Goal: Task Accomplishment & Management: Use online tool/utility

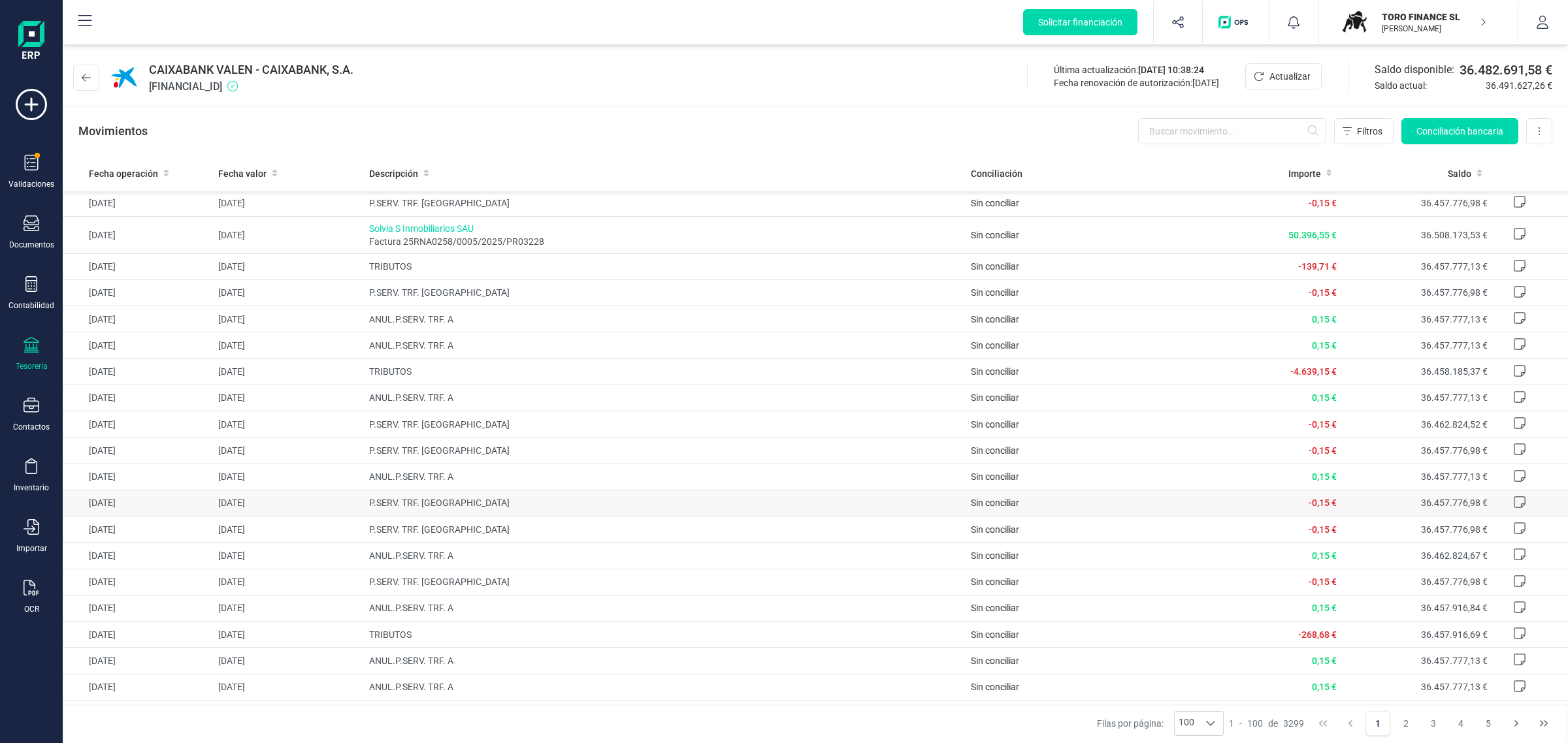
scroll to position [408, 0]
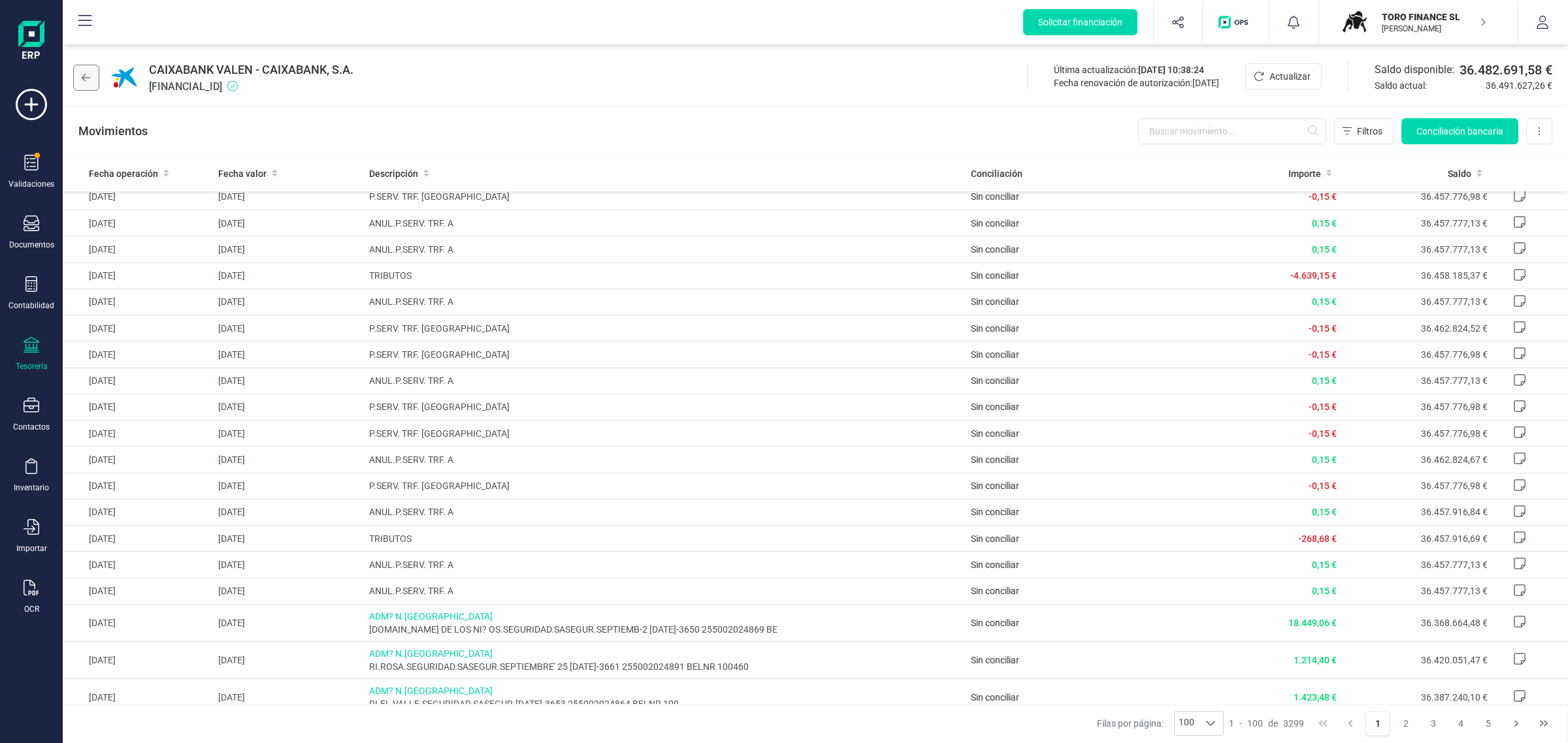
click at [93, 82] on button at bounding box center [86, 77] width 26 height 26
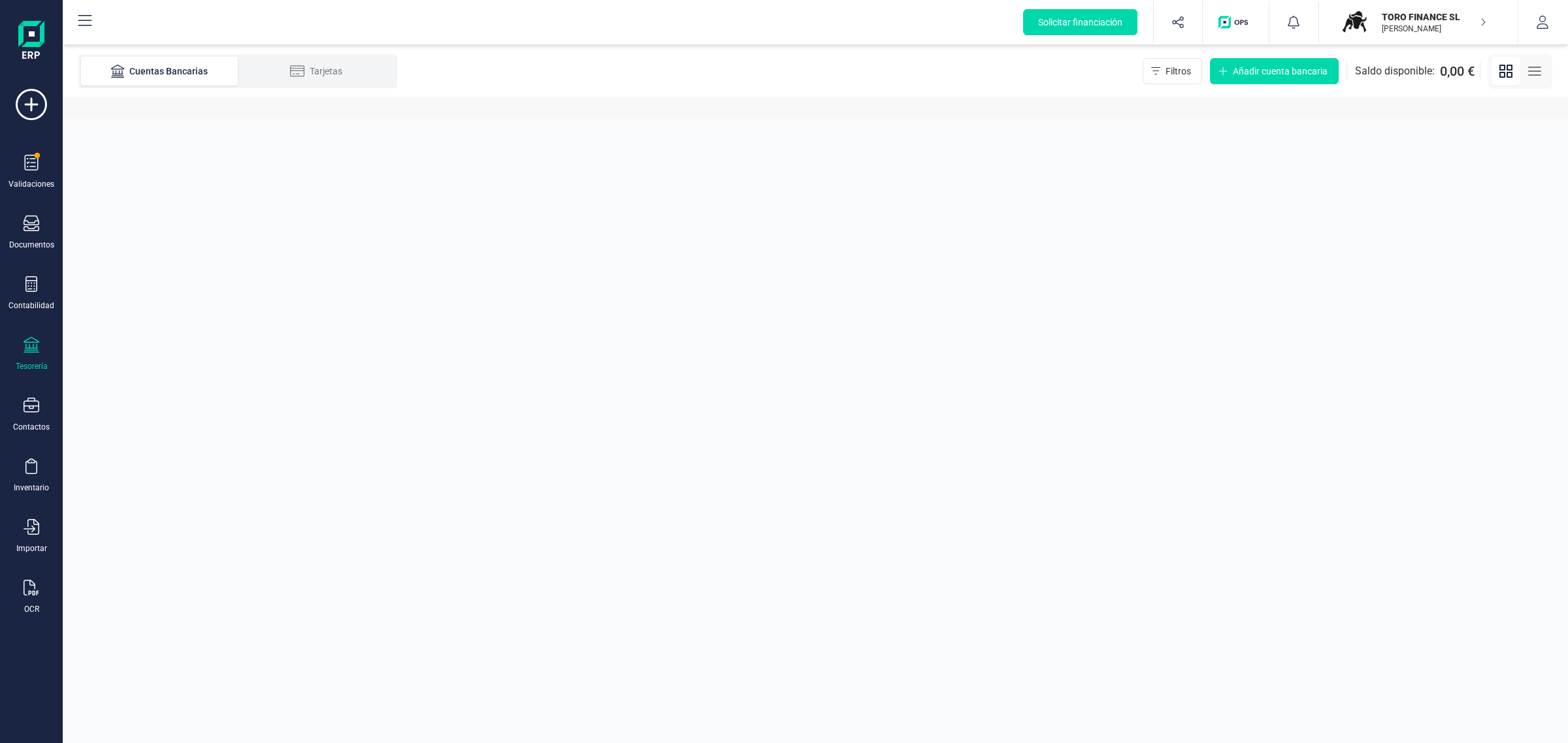
click at [1401, 20] on p "TORO FINANCE SL" at bounding box center [1434, 17] width 104 height 13
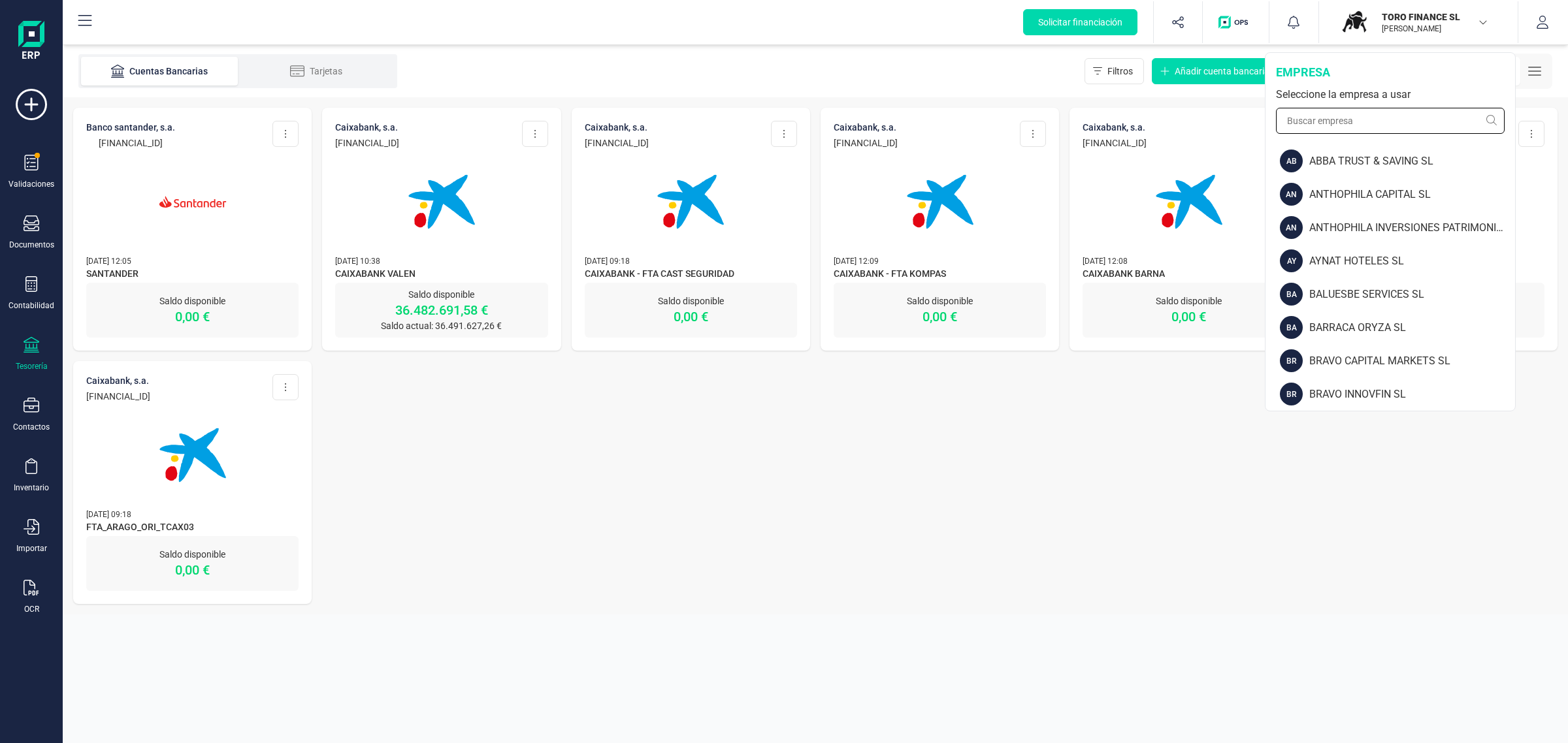
click at [1328, 125] on input "text" at bounding box center [1390, 121] width 229 height 26
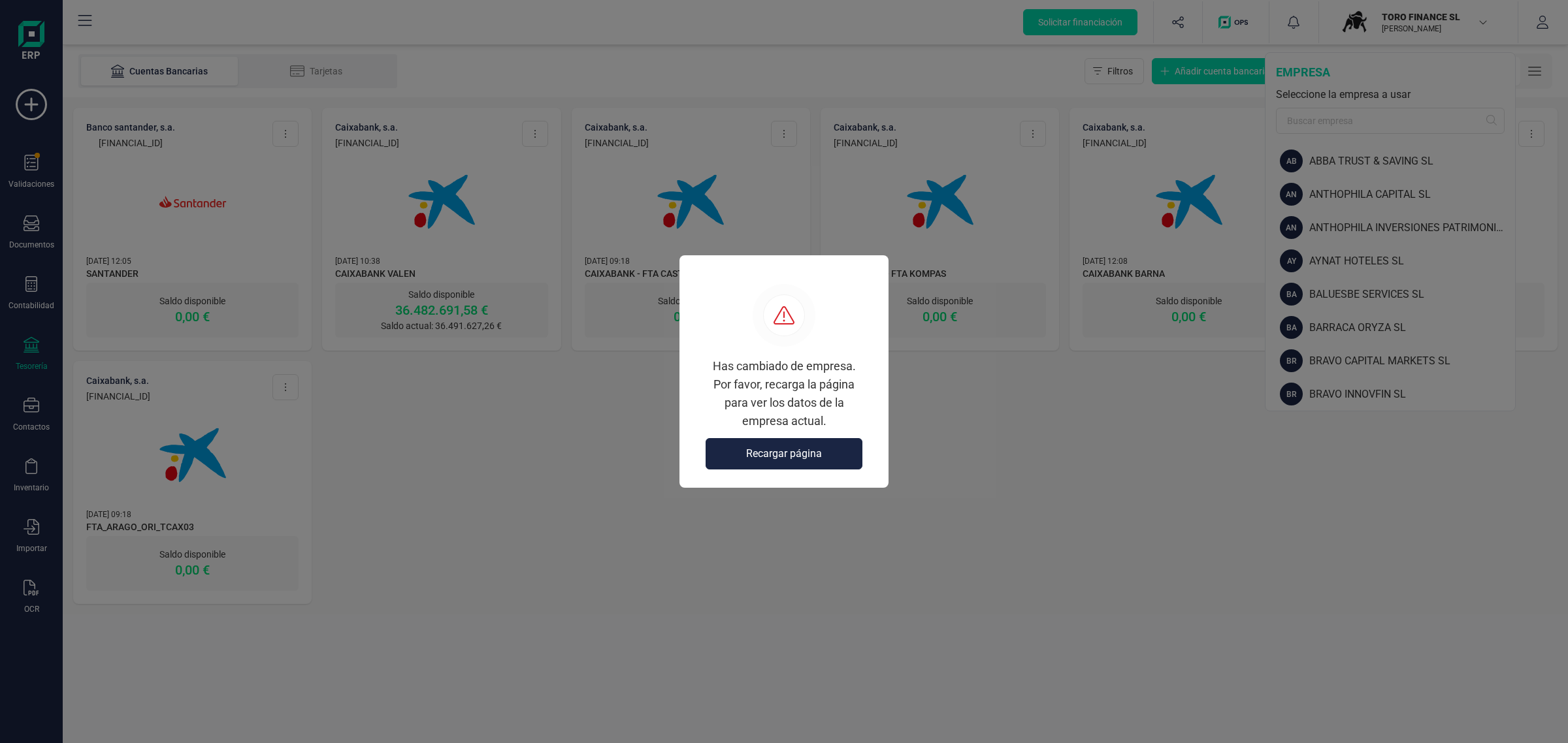
click at [762, 458] on span "Recargar página" at bounding box center [784, 454] width 76 height 16
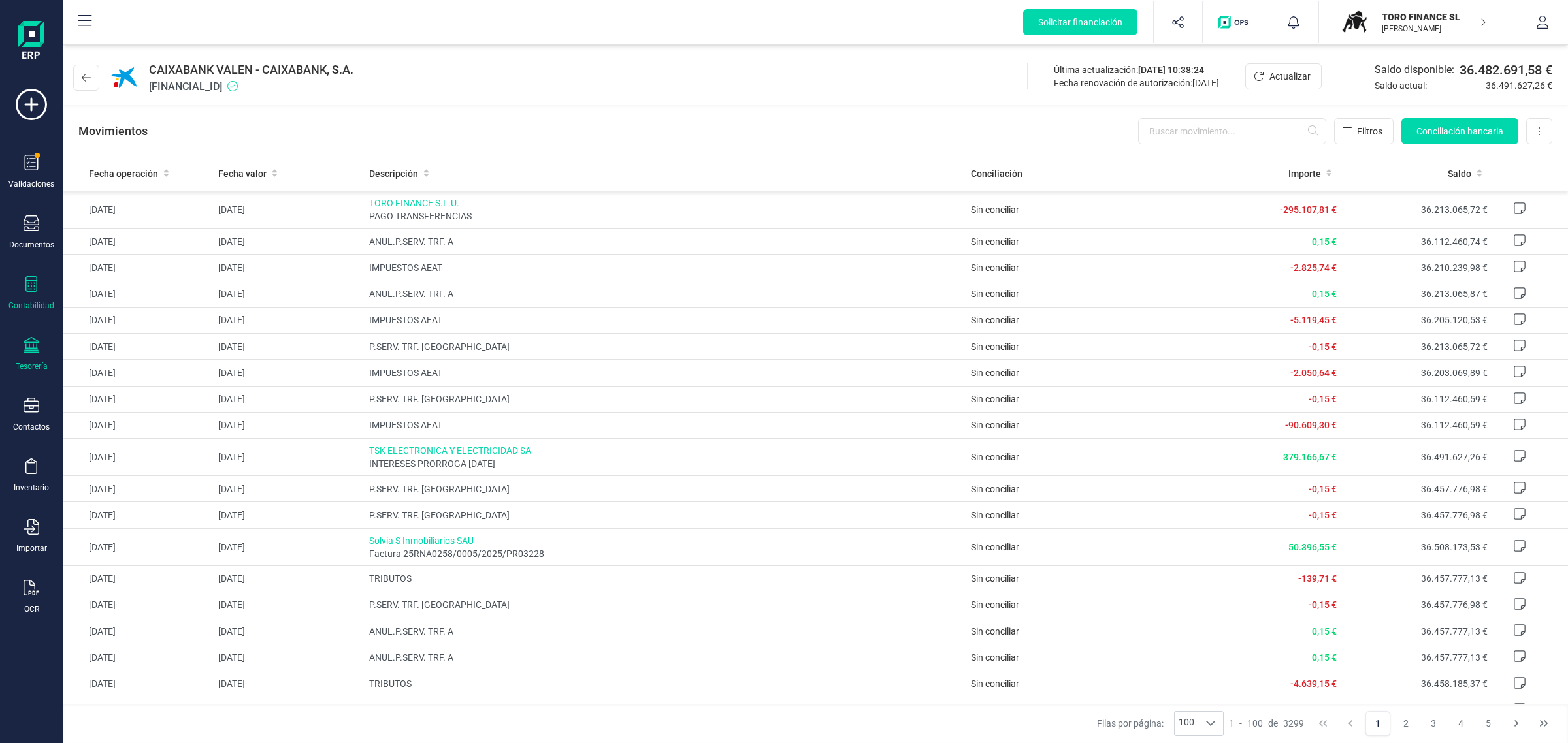
click at [39, 288] on div "Contabilidad" at bounding box center [32, 293] width 52 height 35
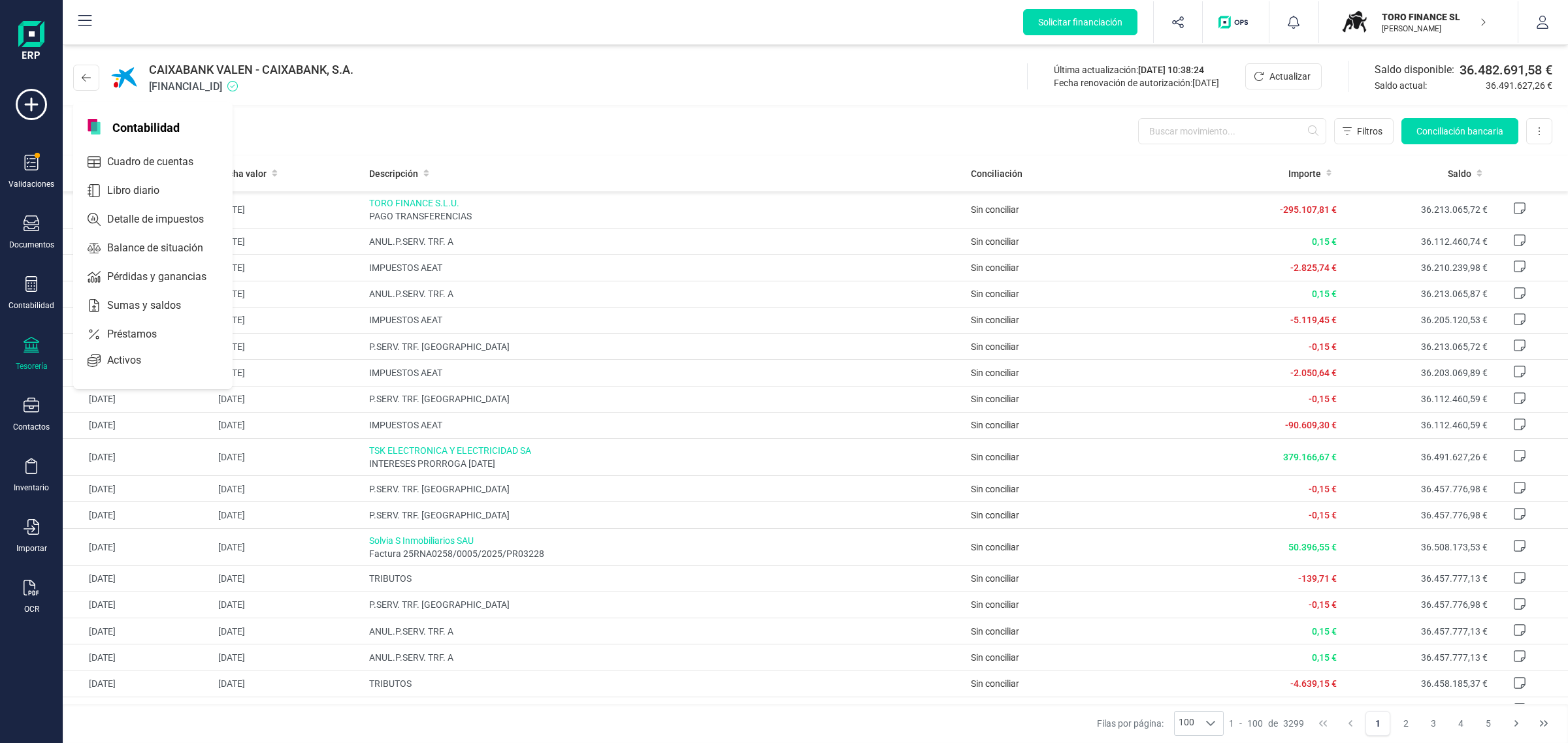
click at [1346, 24] on img "button" at bounding box center [1354, 22] width 28 height 28
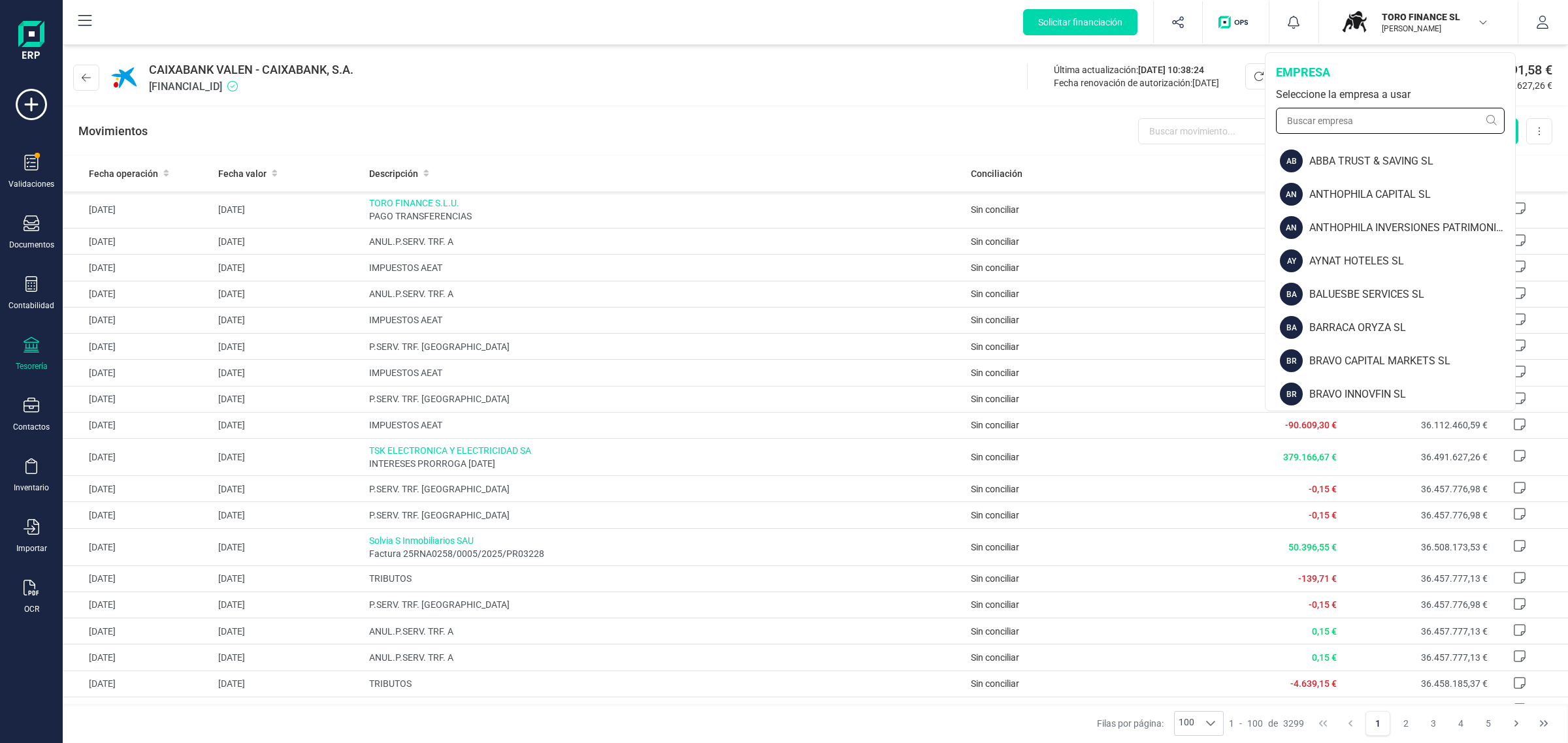
click at [1319, 127] on input "text" at bounding box center [1390, 121] width 229 height 26
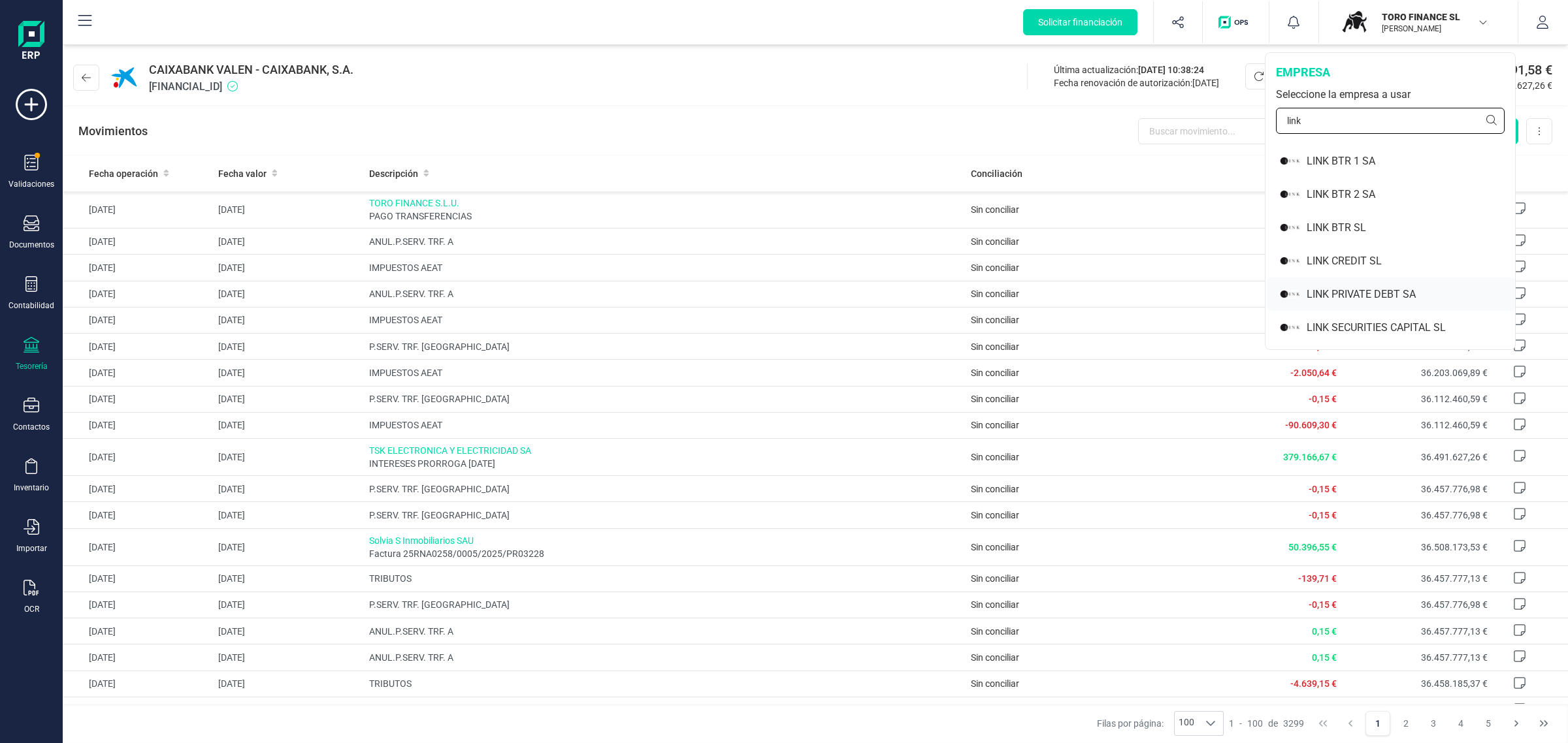
type input "link"
click at [1330, 296] on div "LINK PRIVATE DEBT SA" at bounding box center [1411, 294] width 208 height 16
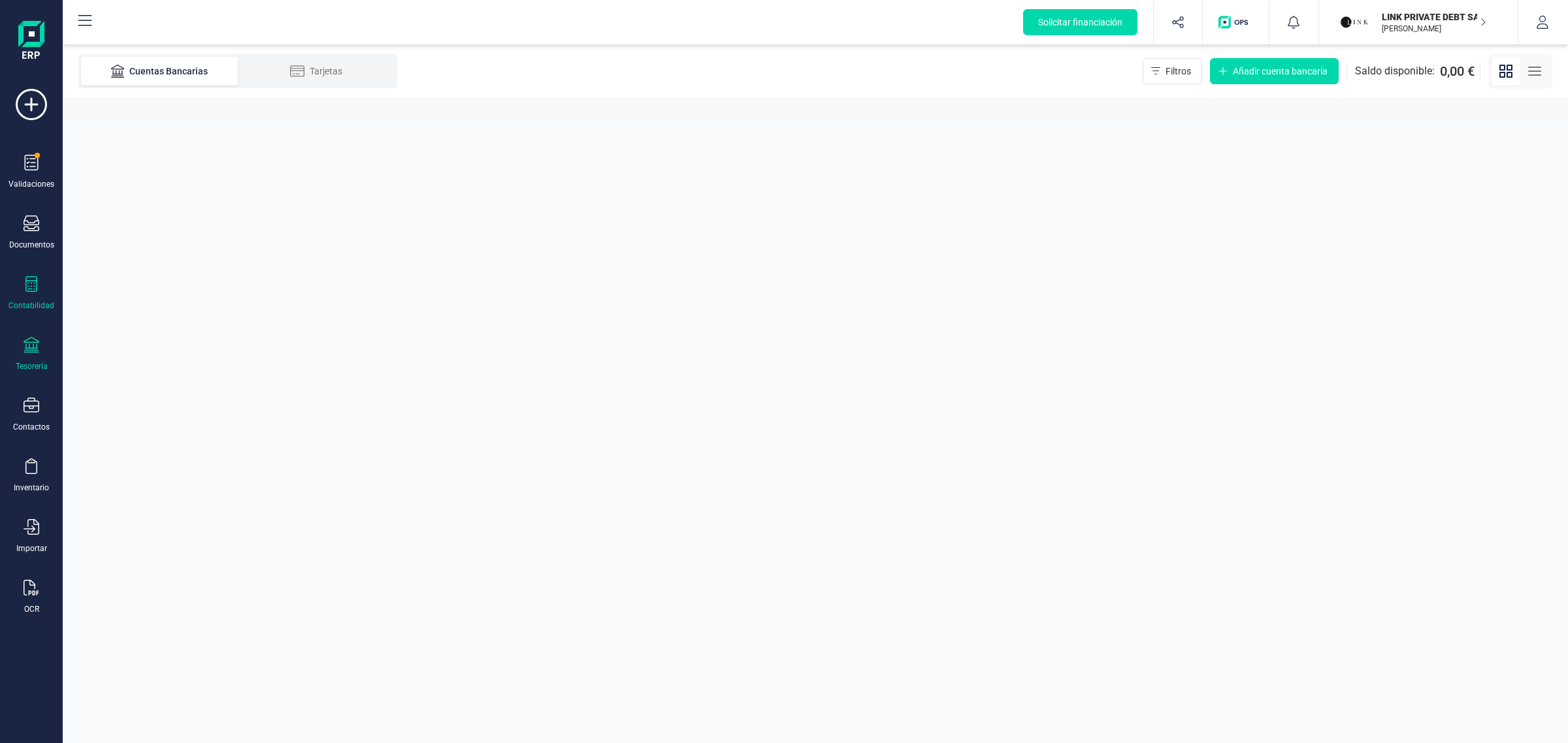
click at [23, 294] on div "Contabilidad" at bounding box center [32, 293] width 52 height 35
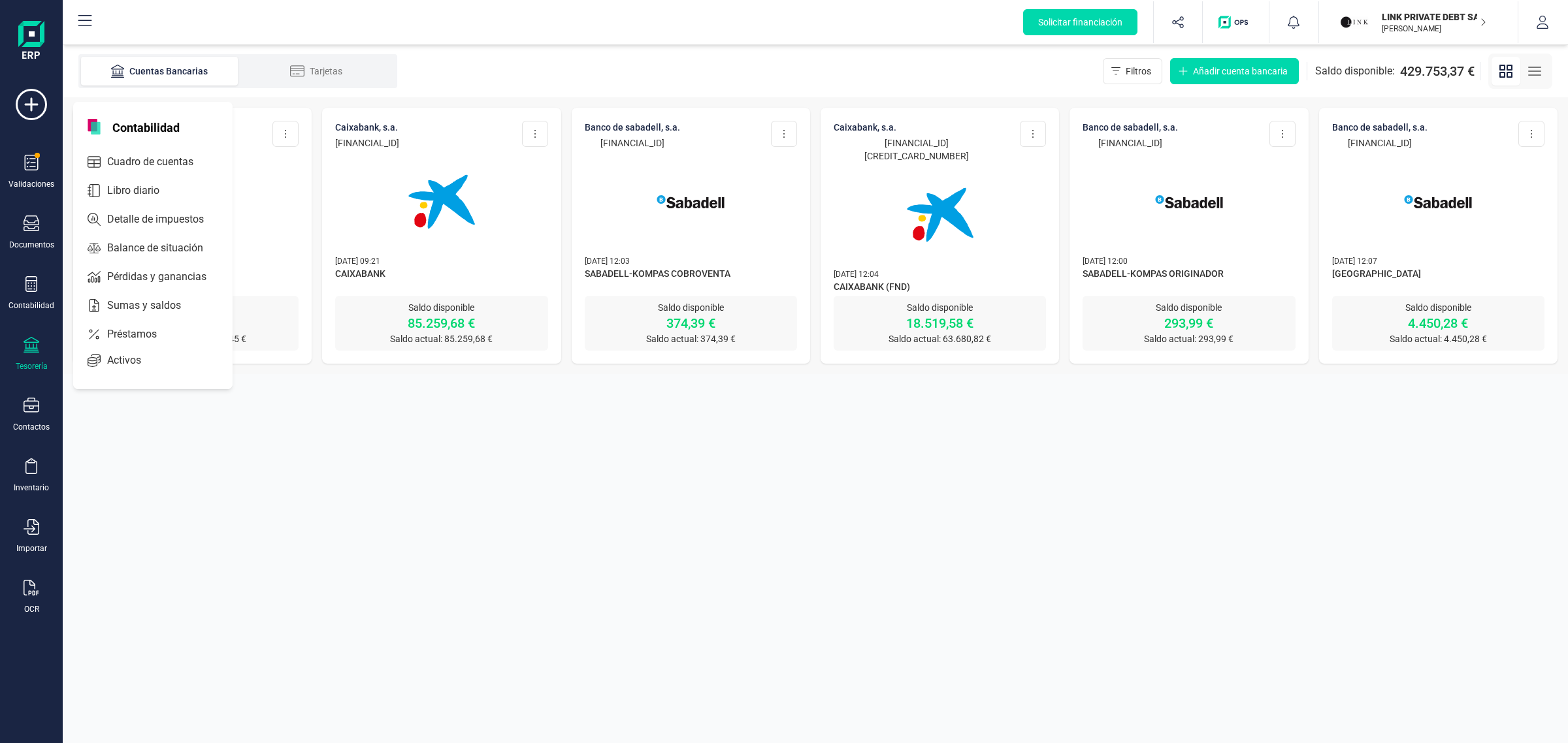
click at [699, 469] on section "Cuentas Bancarias Tarjetas Filtros Añadir cuenta bancaria Saldo disponible: 429…" at bounding box center [815, 394] width 1506 height 698
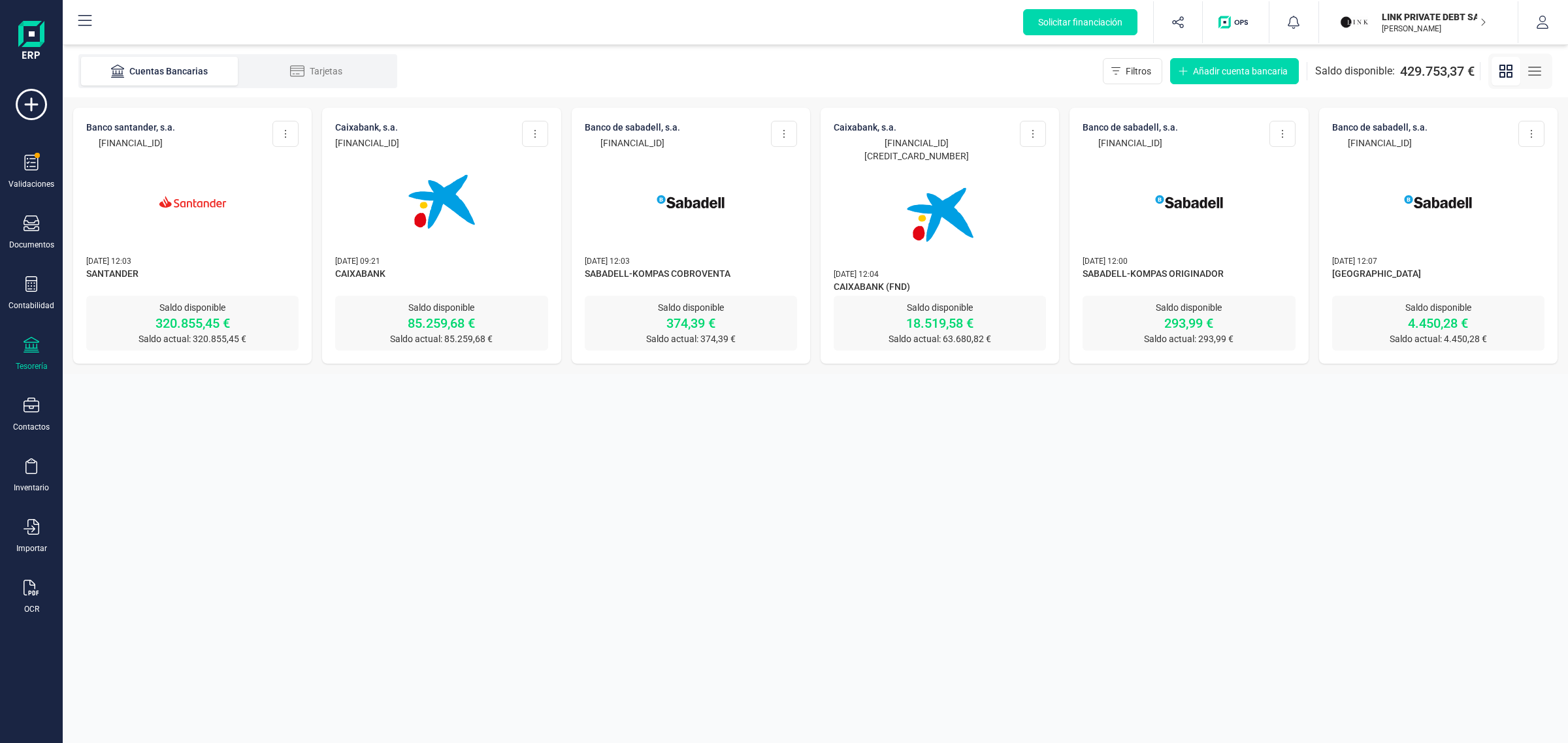
click at [196, 236] on img at bounding box center [193, 201] width 110 height 110
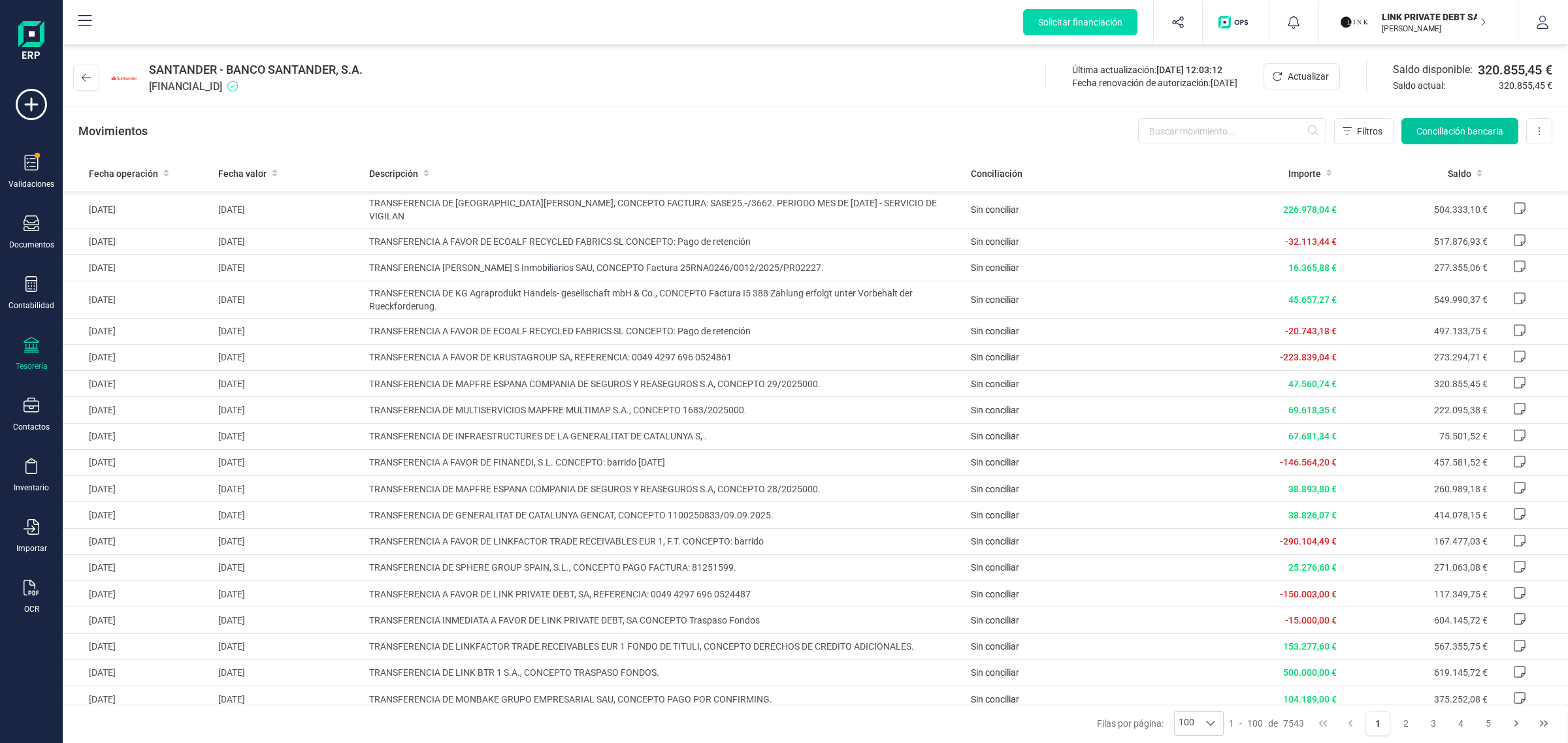
click at [1420, 129] on span "Conciliación bancaria" at bounding box center [1460, 131] width 87 height 13
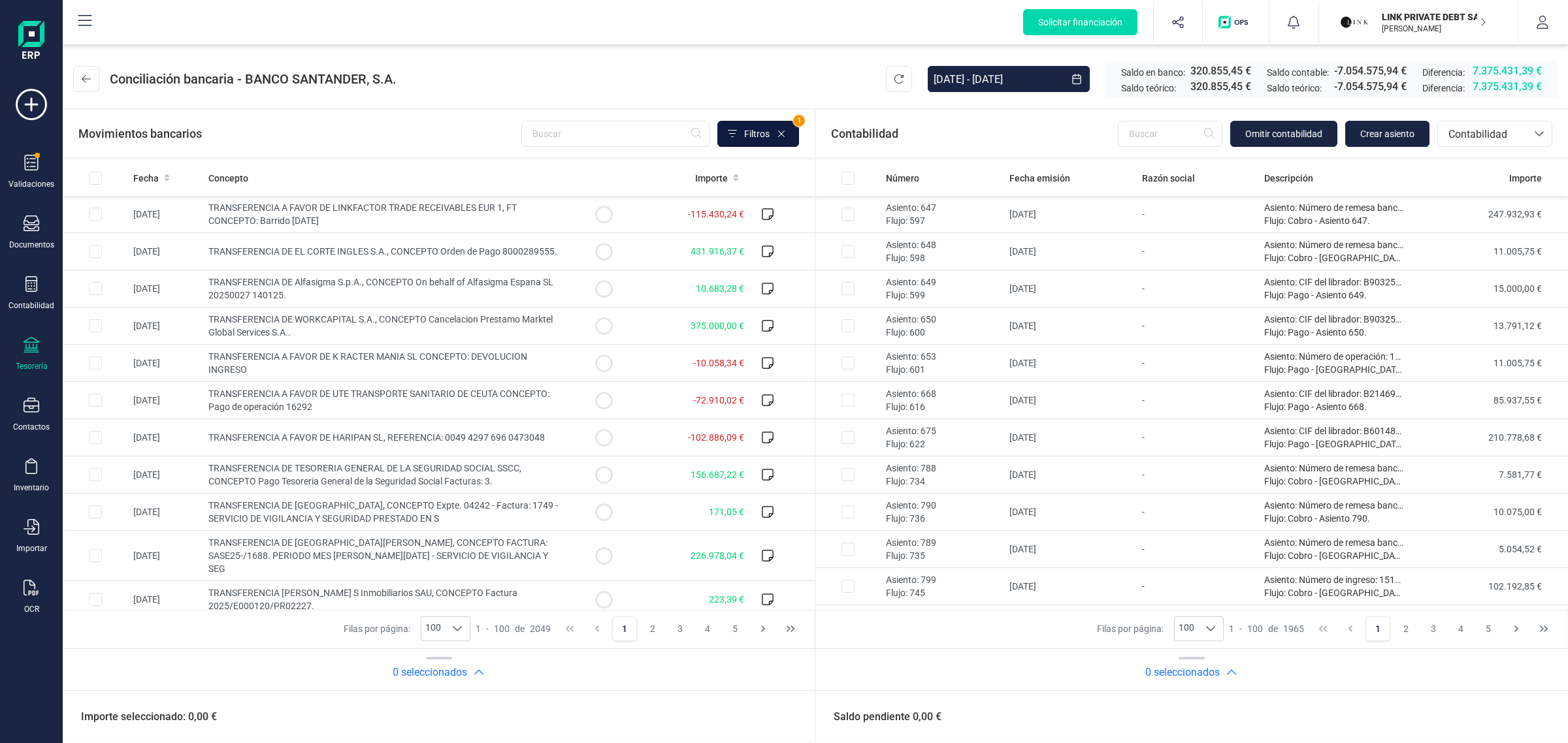
click at [765, 135] on span "Filtros" at bounding box center [757, 133] width 25 height 13
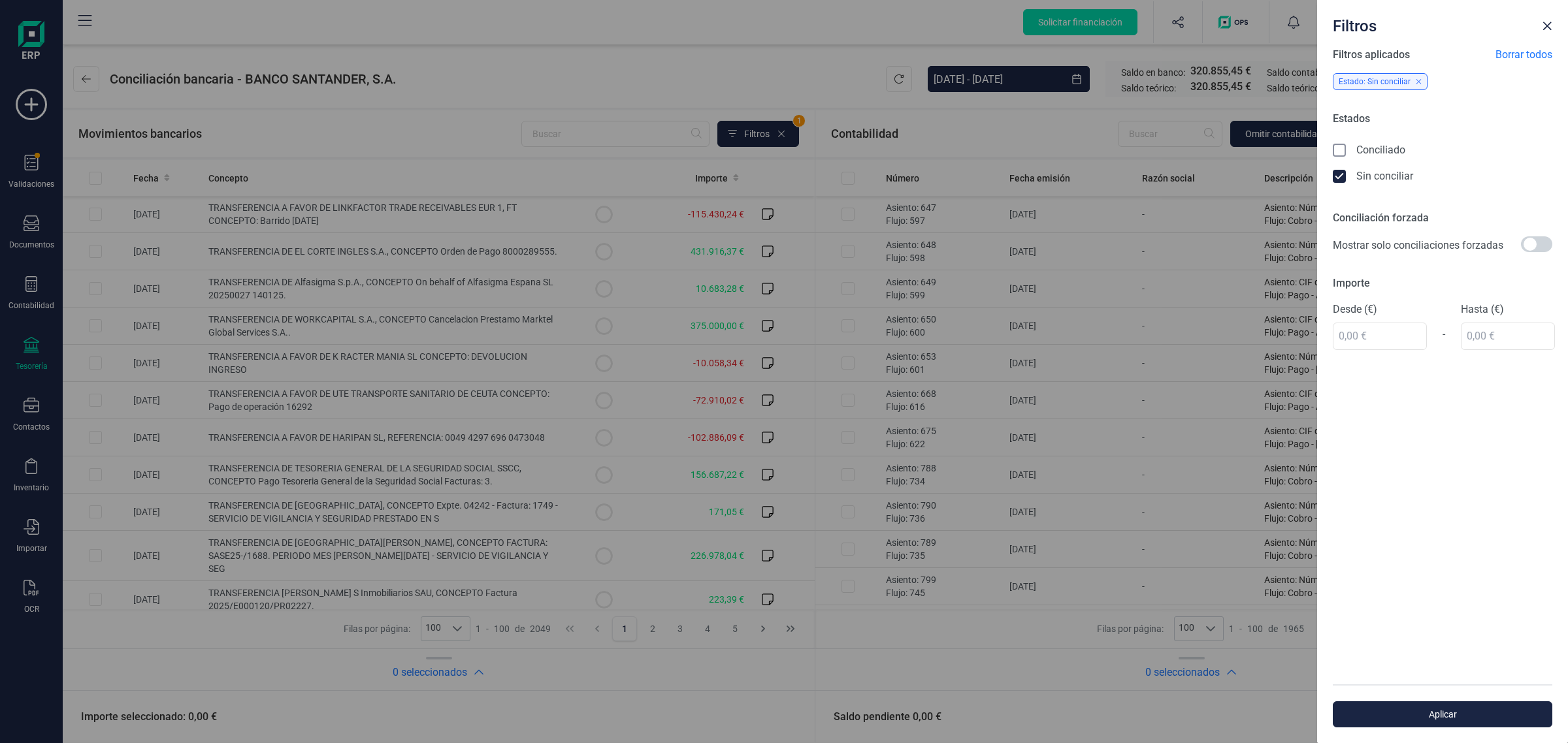
click at [1338, 155] on icon at bounding box center [1341, 151] width 13 height 13
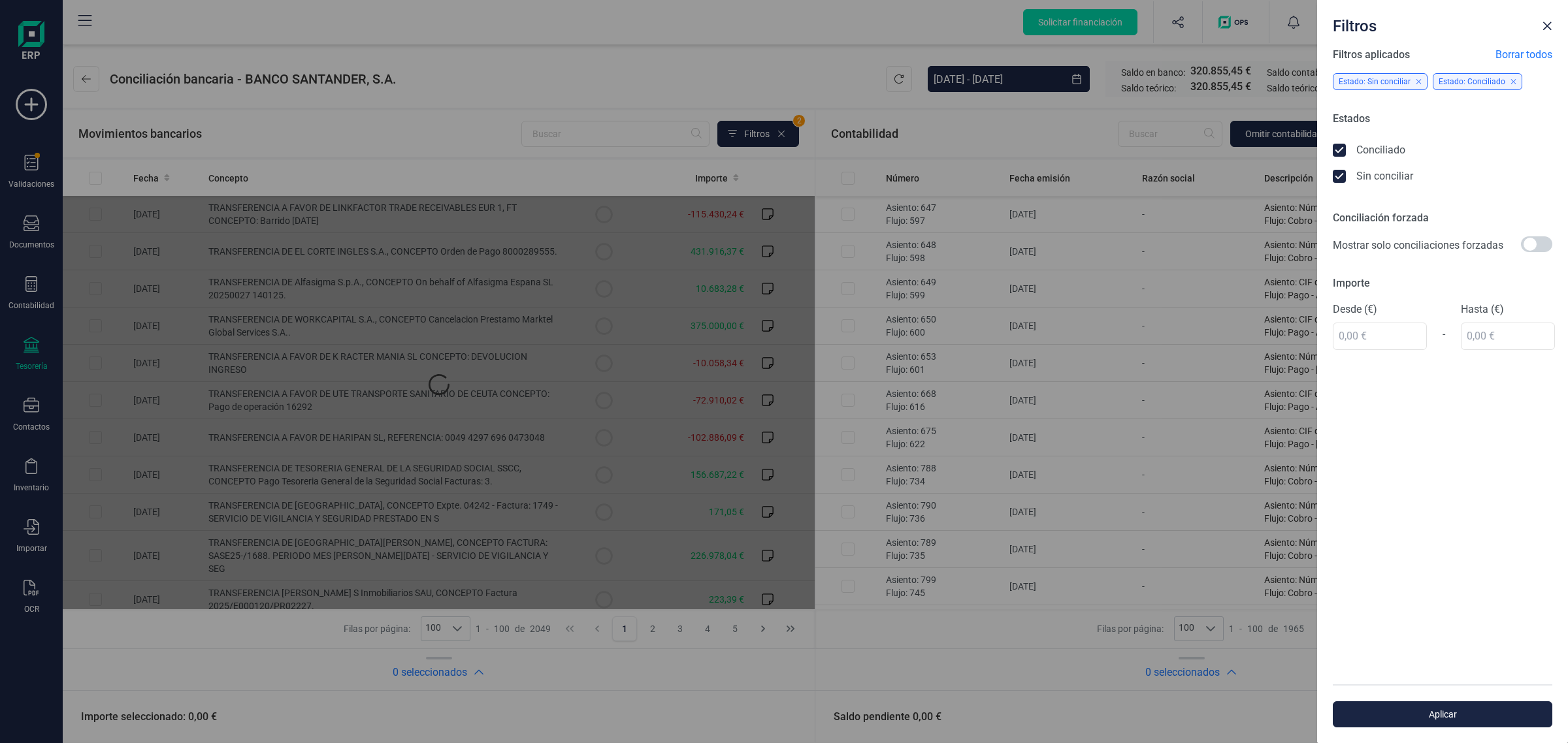
click at [1338, 175] on icon at bounding box center [1341, 177] width 13 height 13
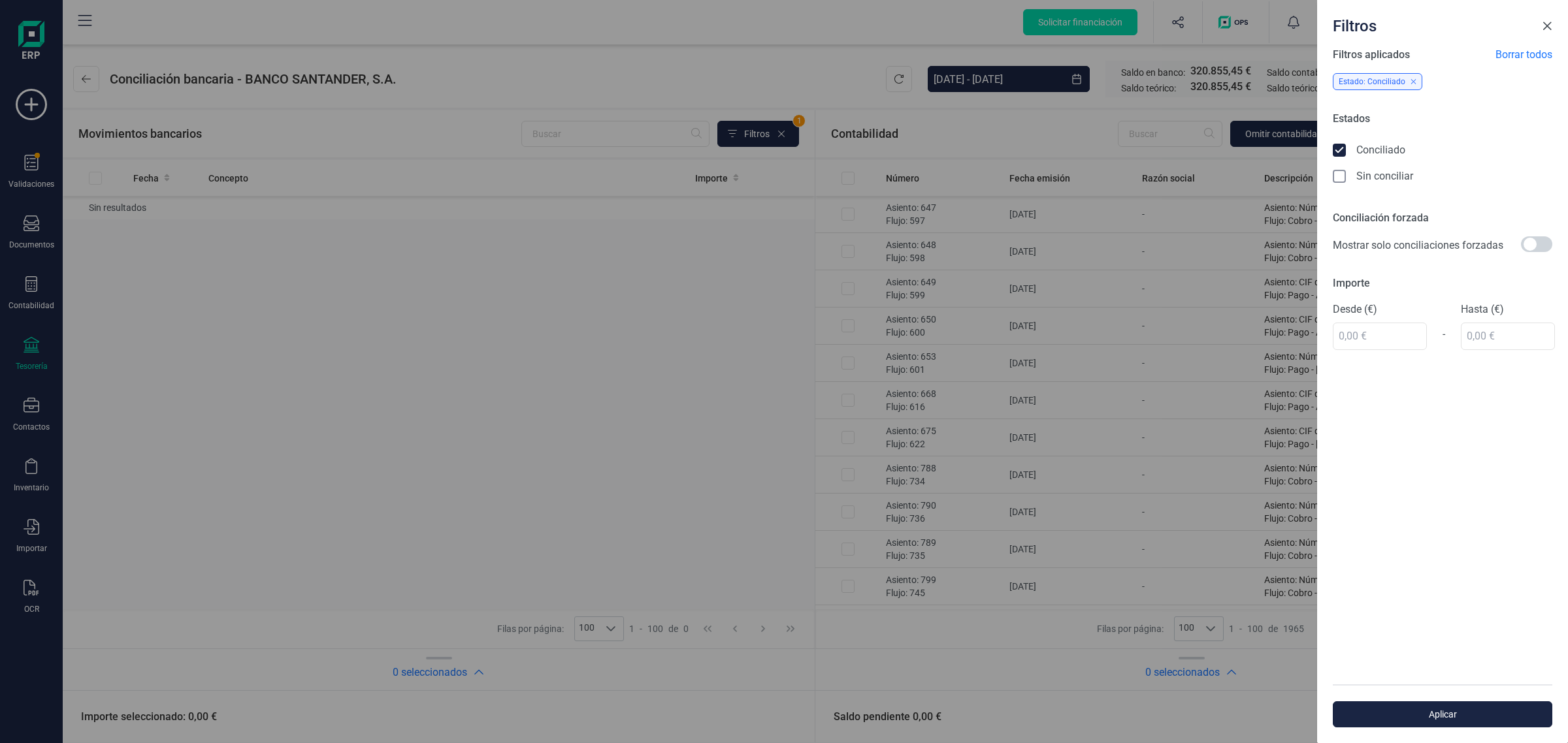
click at [1547, 26] on span "Close" at bounding box center [1547, 25] width 10 height 10
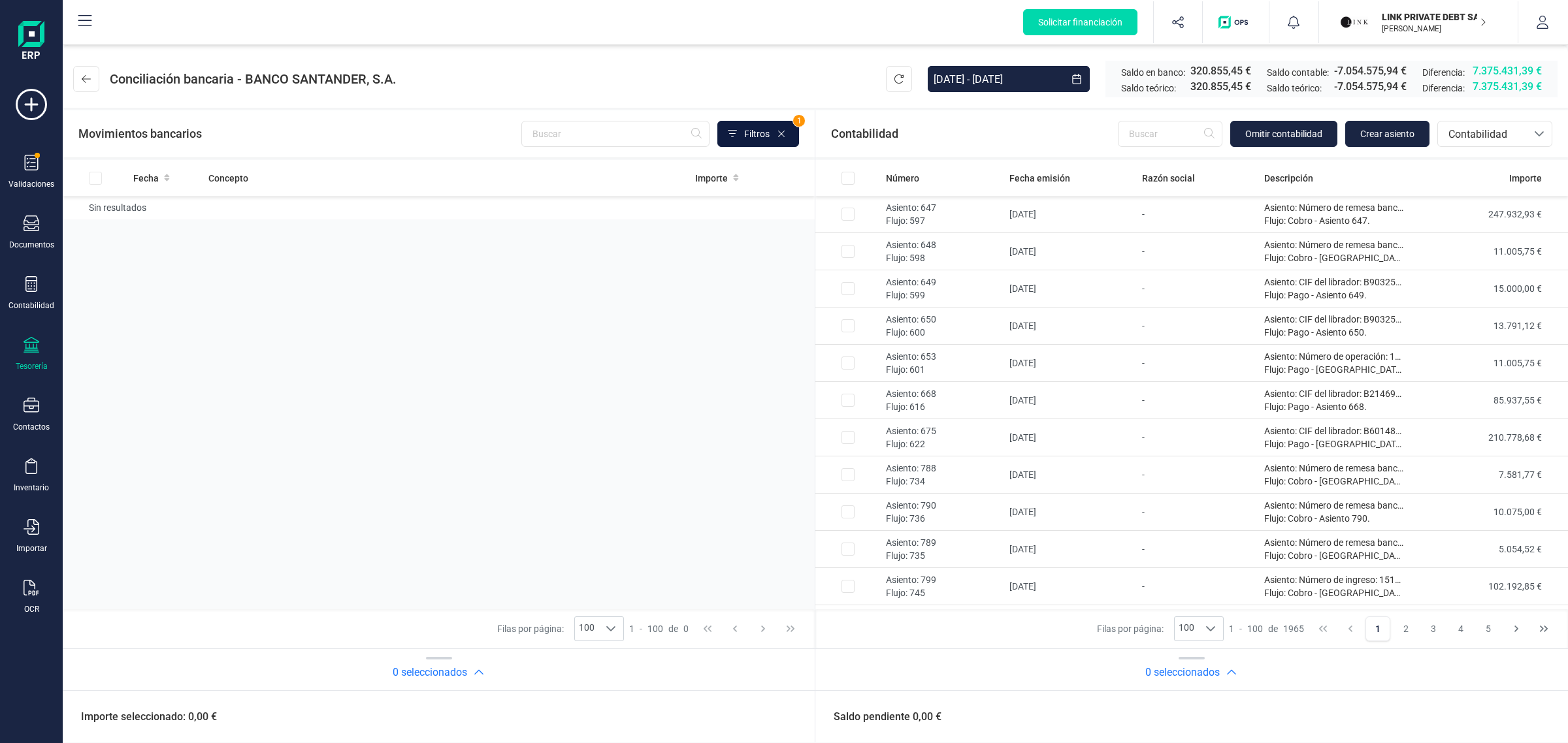
click at [768, 135] on span "Filtros" at bounding box center [757, 133] width 25 height 13
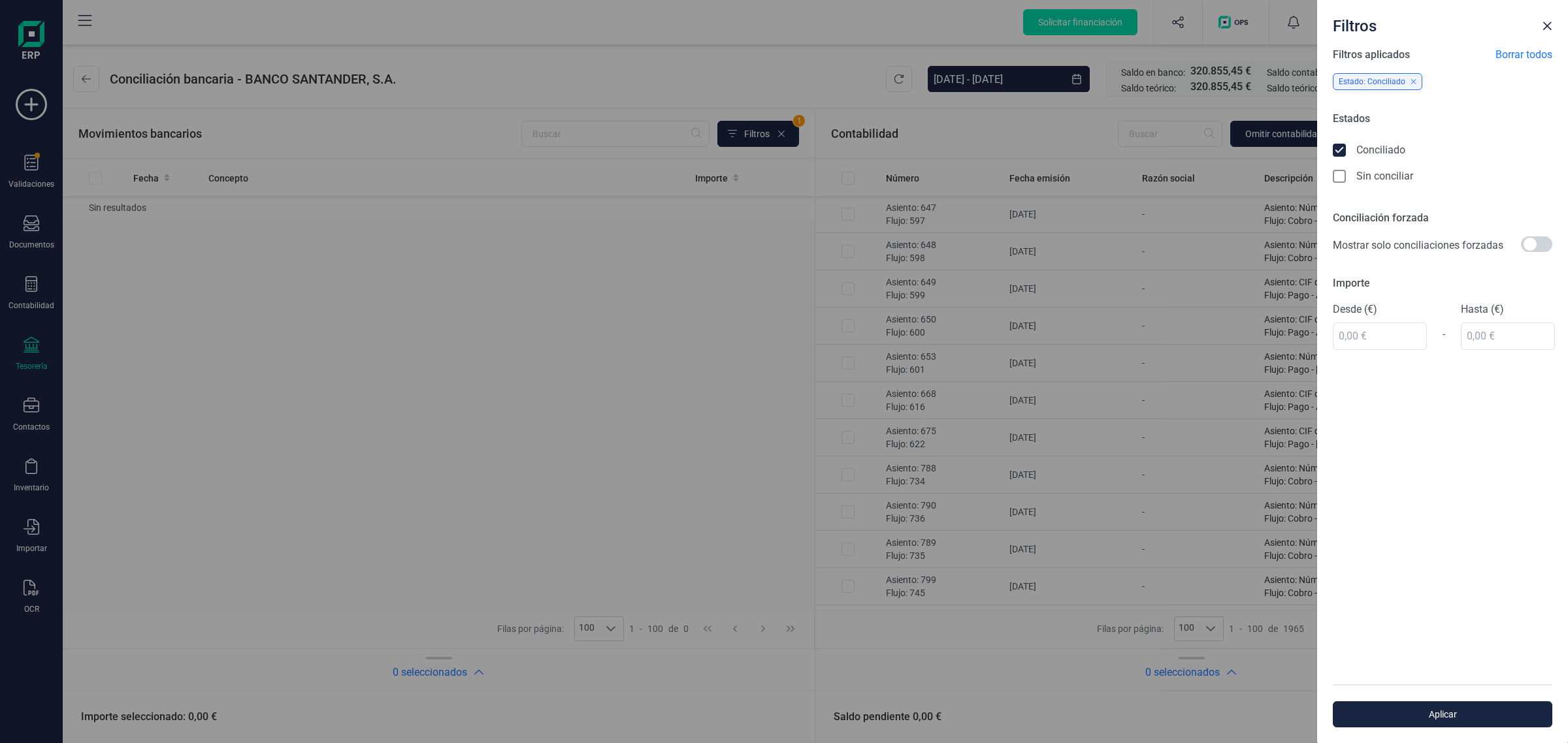
click at [1344, 149] on icon at bounding box center [1341, 151] width 13 height 13
click at [1342, 237] on span "Mostrar solo conciliaciones forzadas" at bounding box center [1418, 245] width 170 height 16
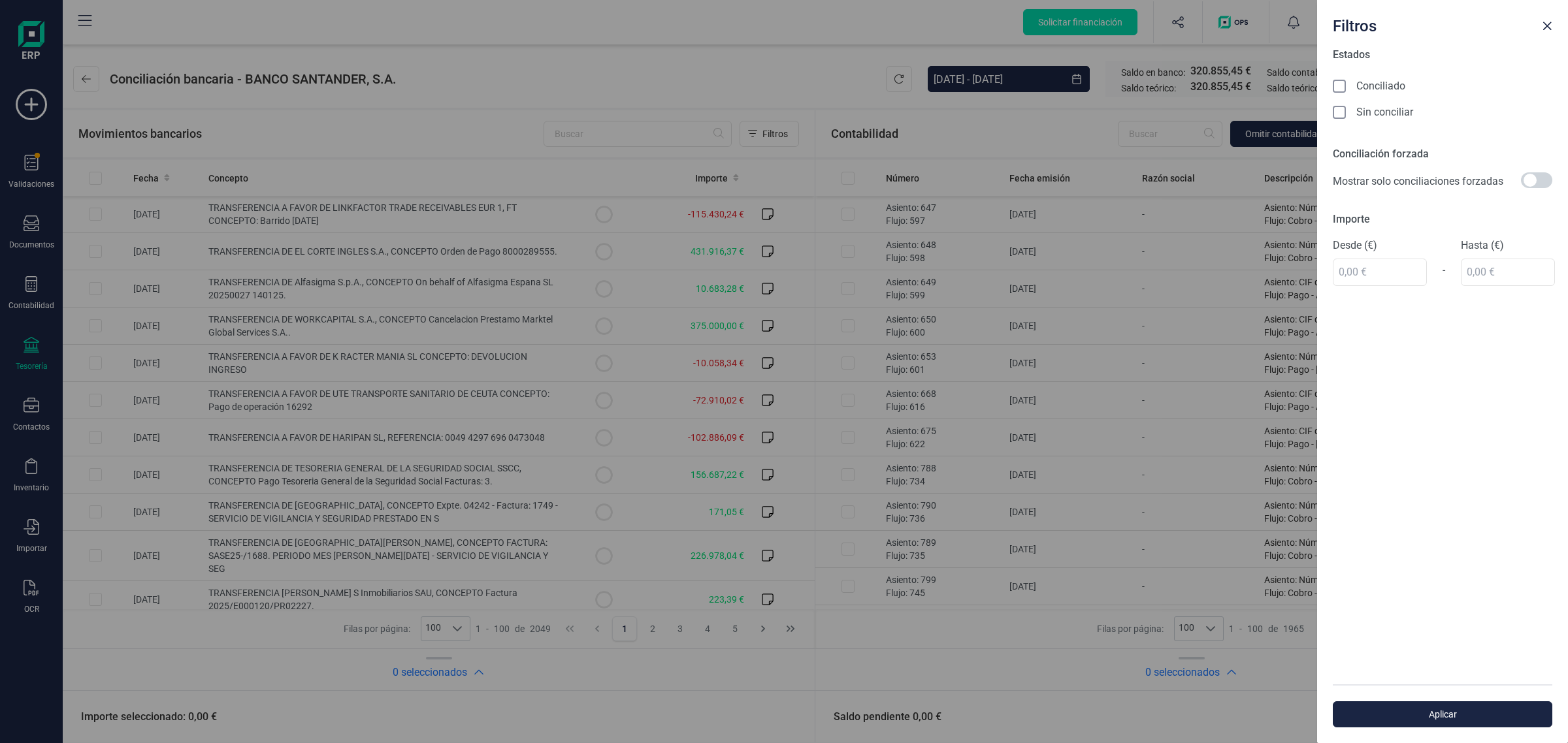
click at [1343, 107] on icon at bounding box center [1341, 114] width 13 height 13
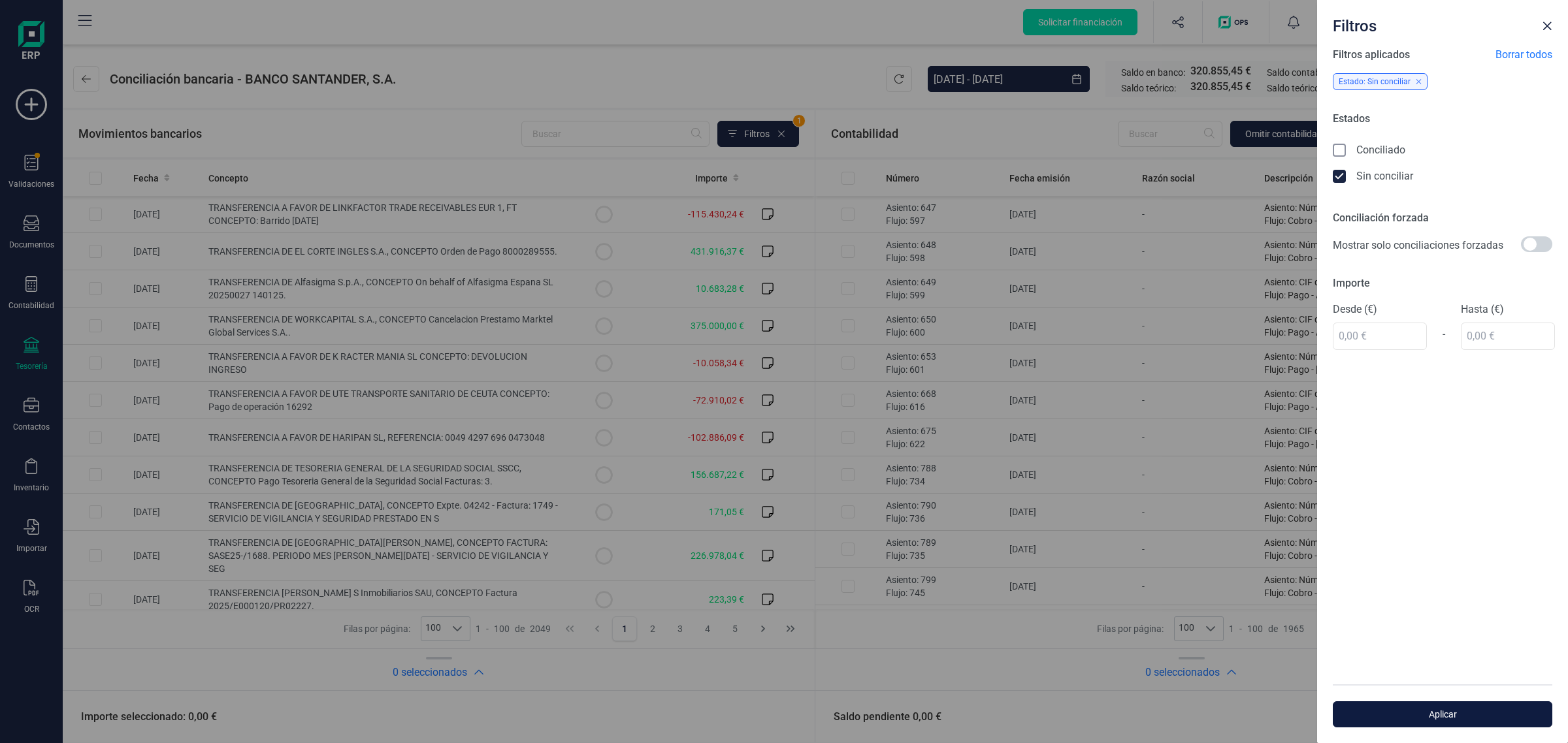
click at [1441, 711] on span "Aplicar" at bounding box center [1443, 714] width 189 height 13
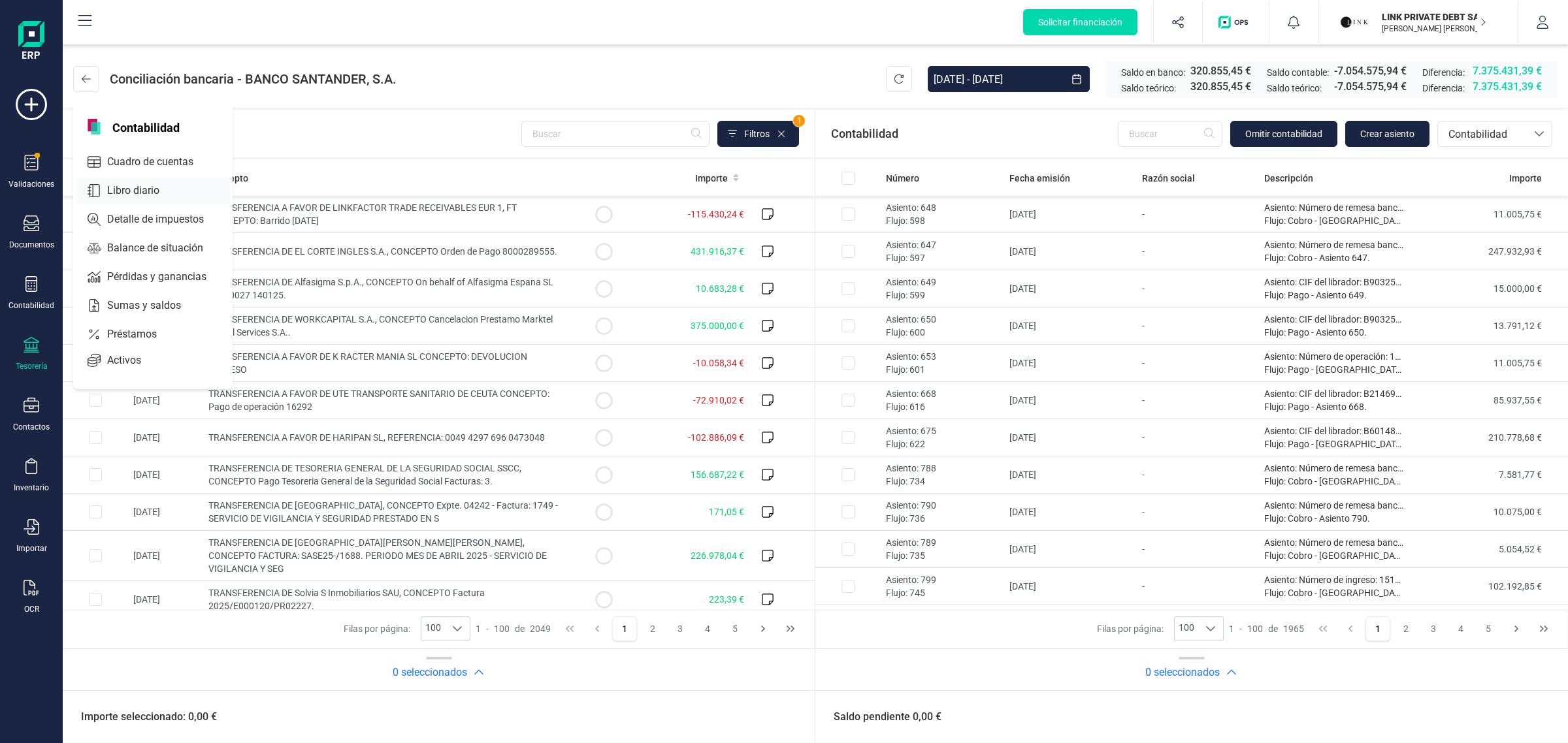
click at [124, 188] on span "Libro diario" at bounding box center [142, 191] width 81 height 16
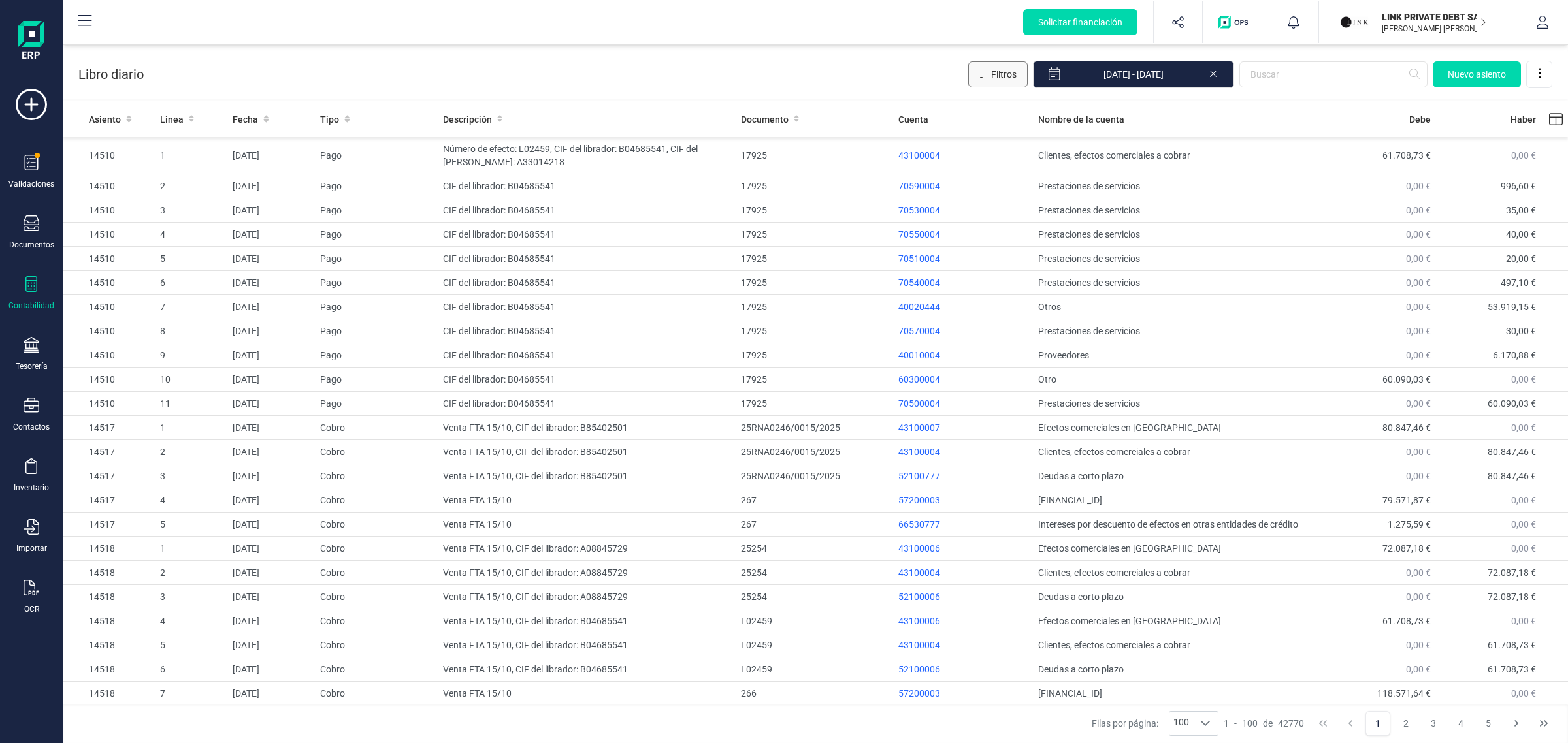
click at [1016, 74] on span "Filtros" at bounding box center [1004, 74] width 25 height 13
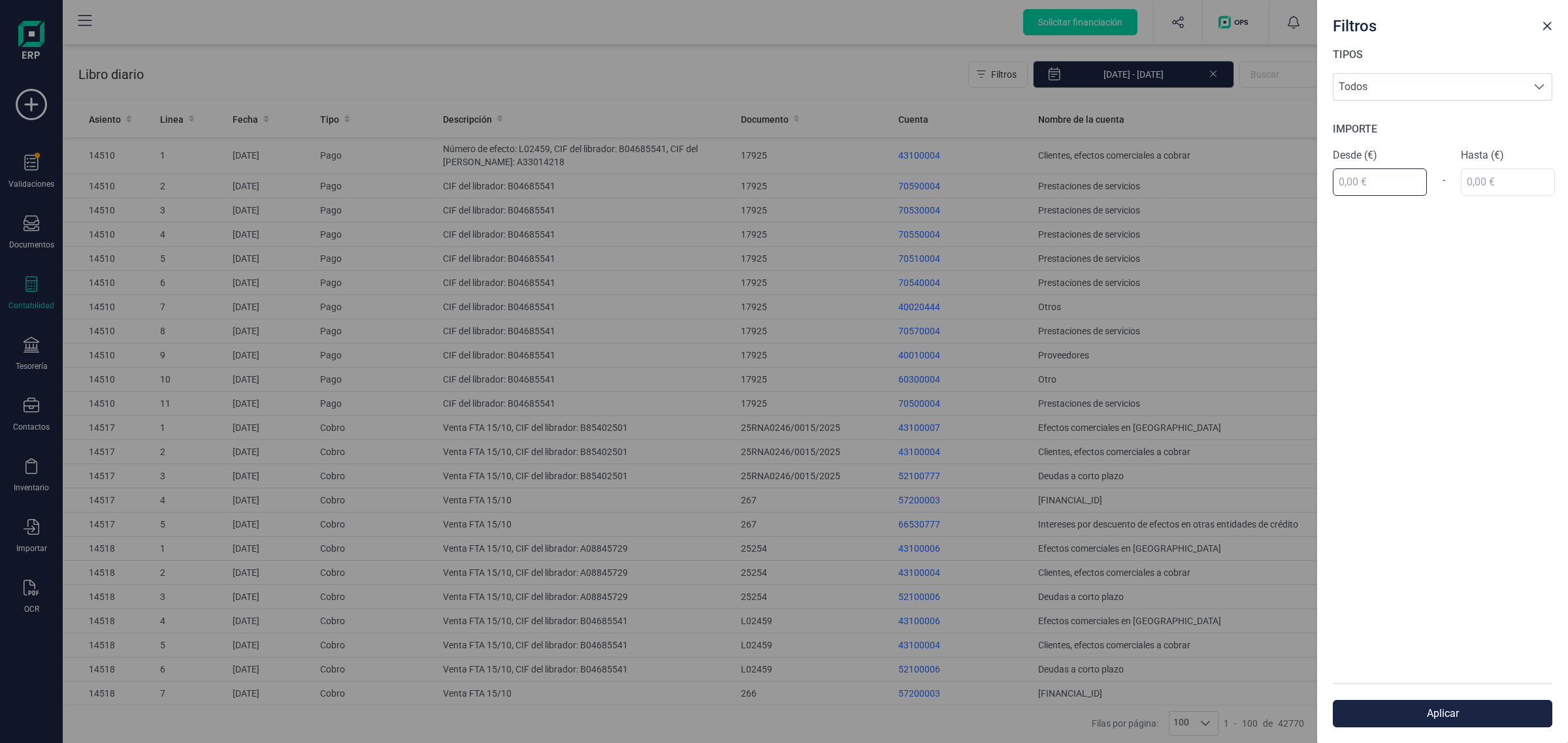
click at [1357, 187] on input "text" at bounding box center [1379, 182] width 94 height 28
type input "16.365,00 €"
click at [1482, 188] on div "IMPORTE Desde (€) 16.365,00 € - Hasta (€)" at bounding box center [1443, 159] width 219 height 74
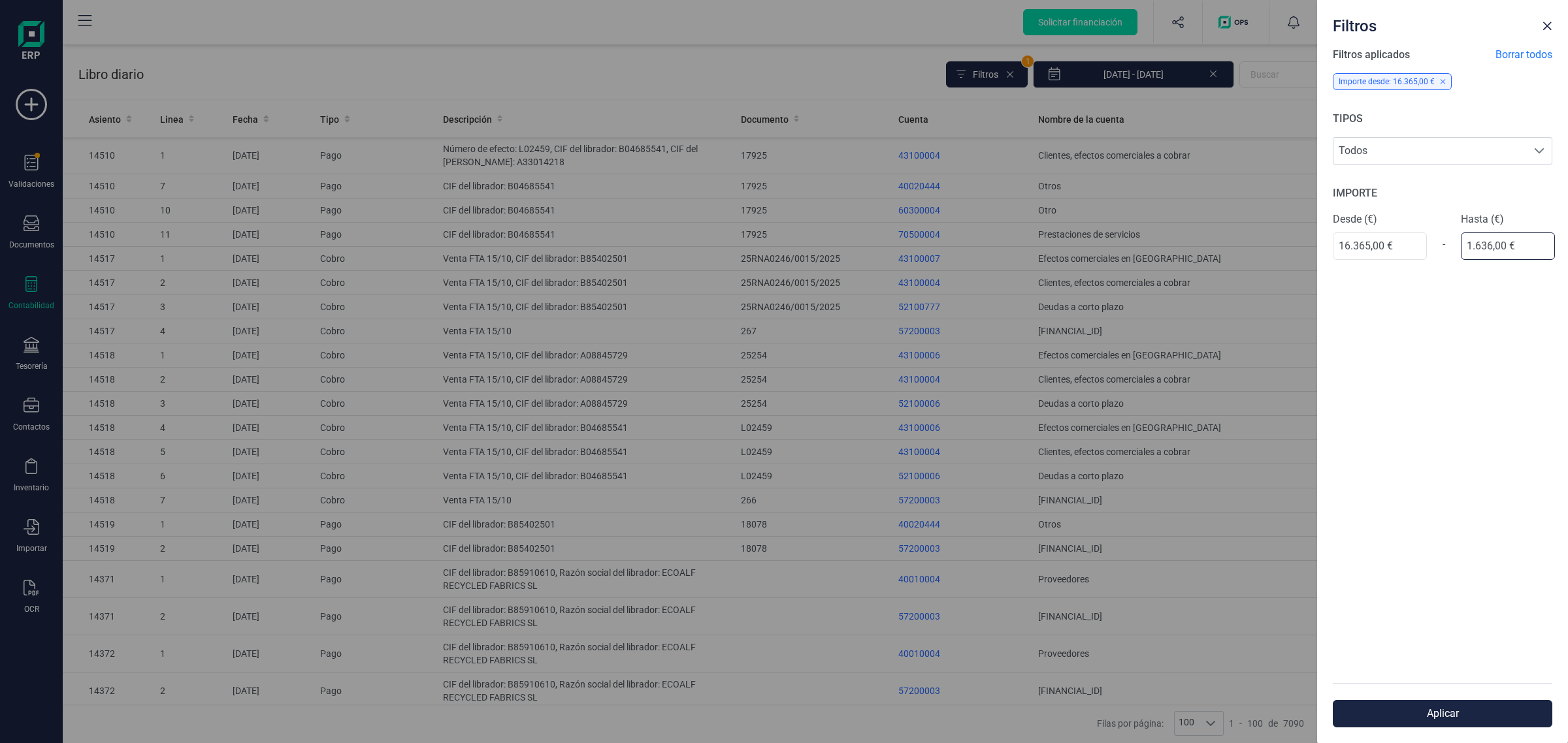
type input "16.366,00 €"
click at [1428, 708] on button "Aplicar" at bounding box center [1443, 714] width 219 height 28
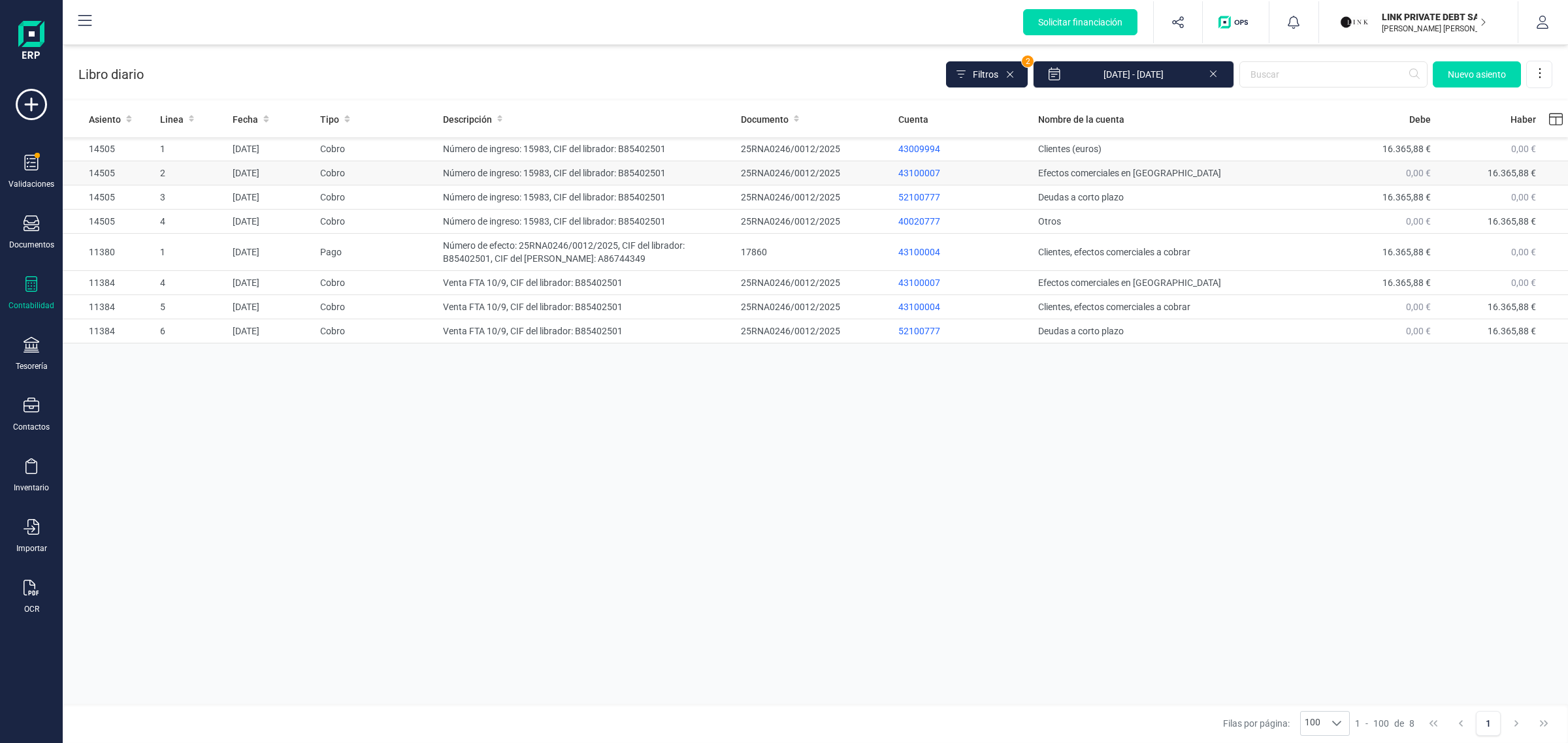
click at [574, 177] on td "Número de ingreso: 15983, CIF del librador: B85402501" at bounding box center [587, 173] width 298 height 24
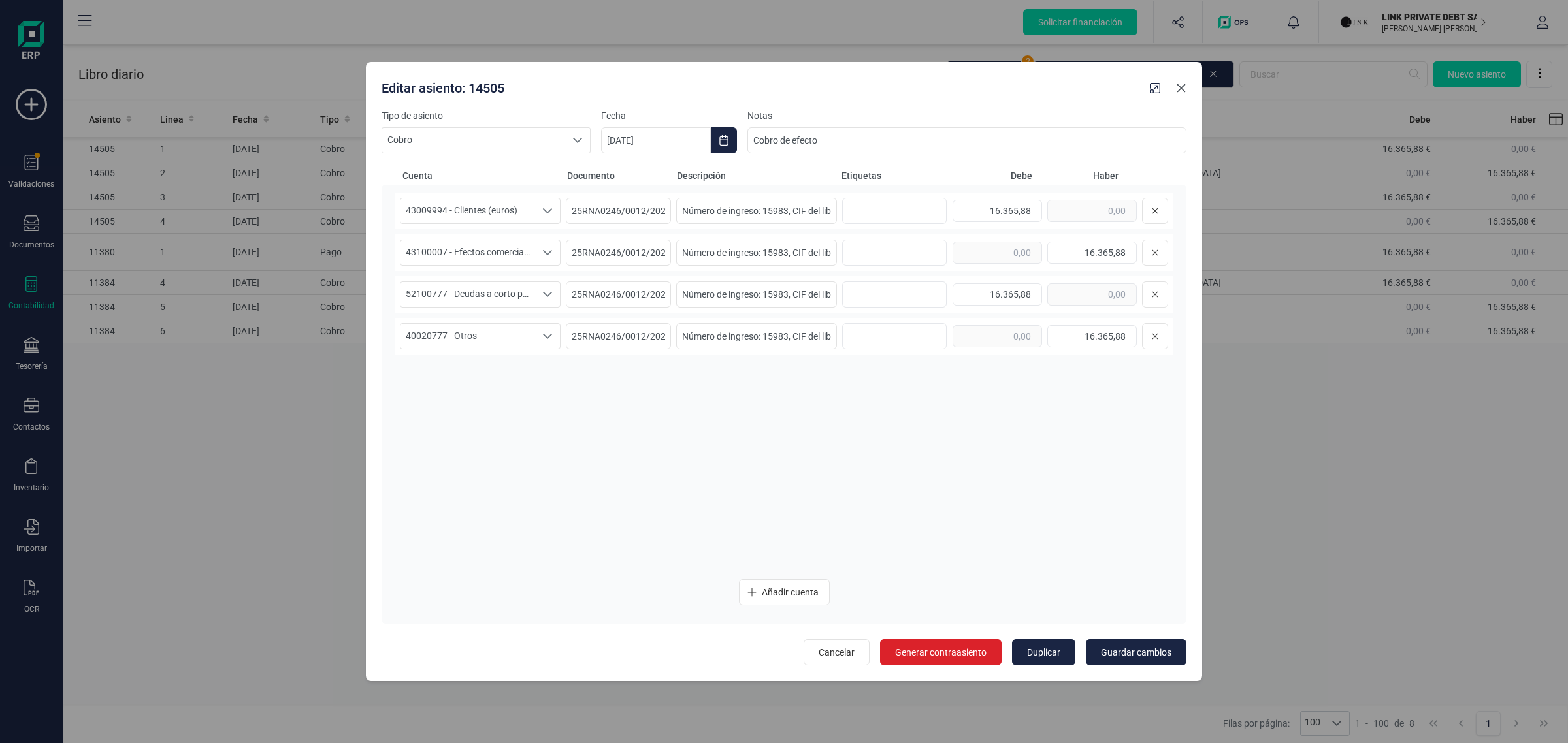
click at [1184, 89] on icon "Close" at bounding box center [1181, 88] width 10 height 10
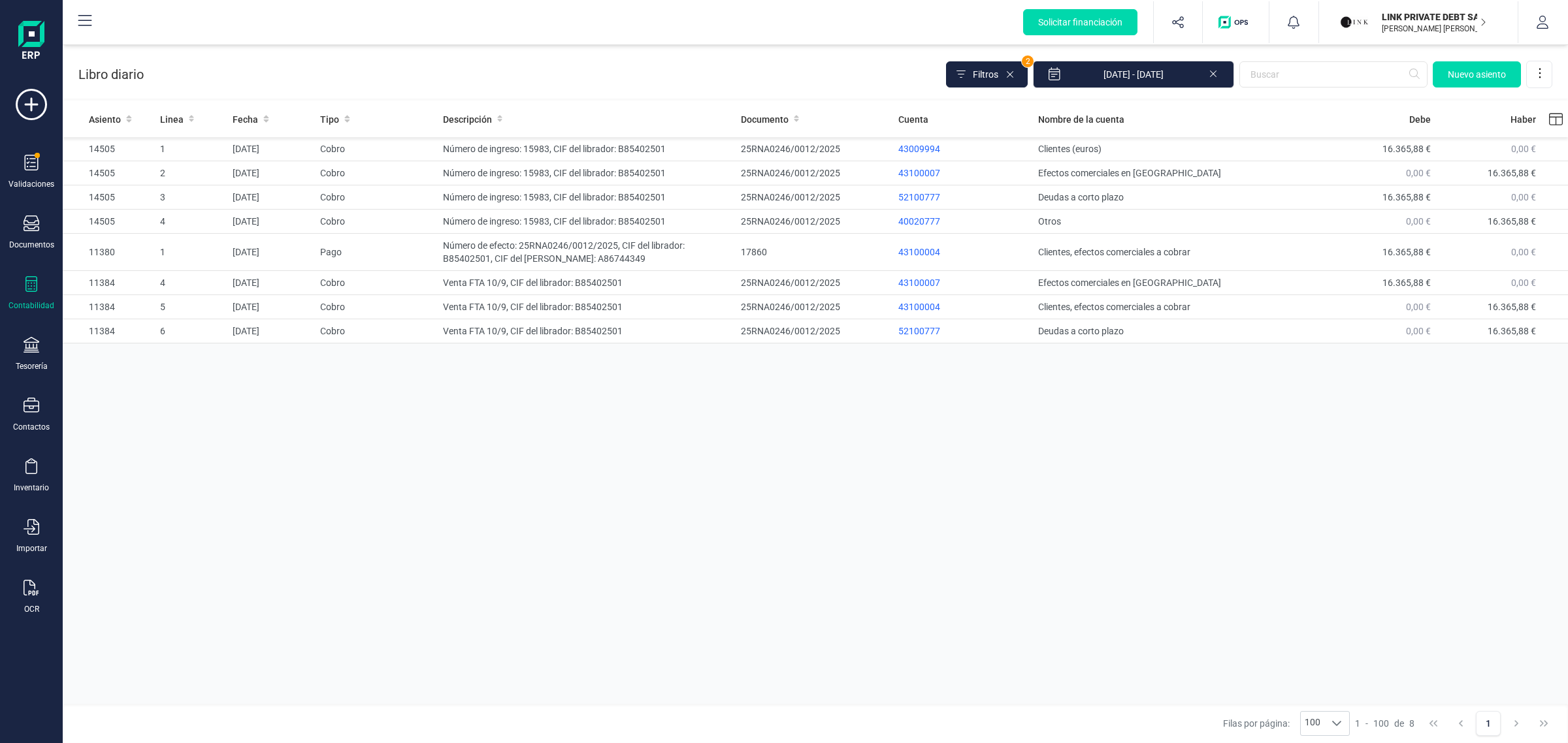
click at [743, 491] on div "Asiento Linea Fecha Tipo Descripción Documento Cuenta Nombre de la cuenta Debe …" at bounding box center [815, 404] width 1506 height 606
click at [647, 592] on div "Asiento Linea Fecha Tipo Descripción Documento Cuenta Nombre de la cuenta Debe …" at bounding box center [815, 404] width 1506 height 606
click at [846, 174] on div "25RNA0246/0012/2025" at bounding box center [814, 173] width 147 height 13
click at [663, 175] on td "Número de ingreso: 15983, CIF del librador: B85402501" at bounding box center [587, 173] width 298 height 24
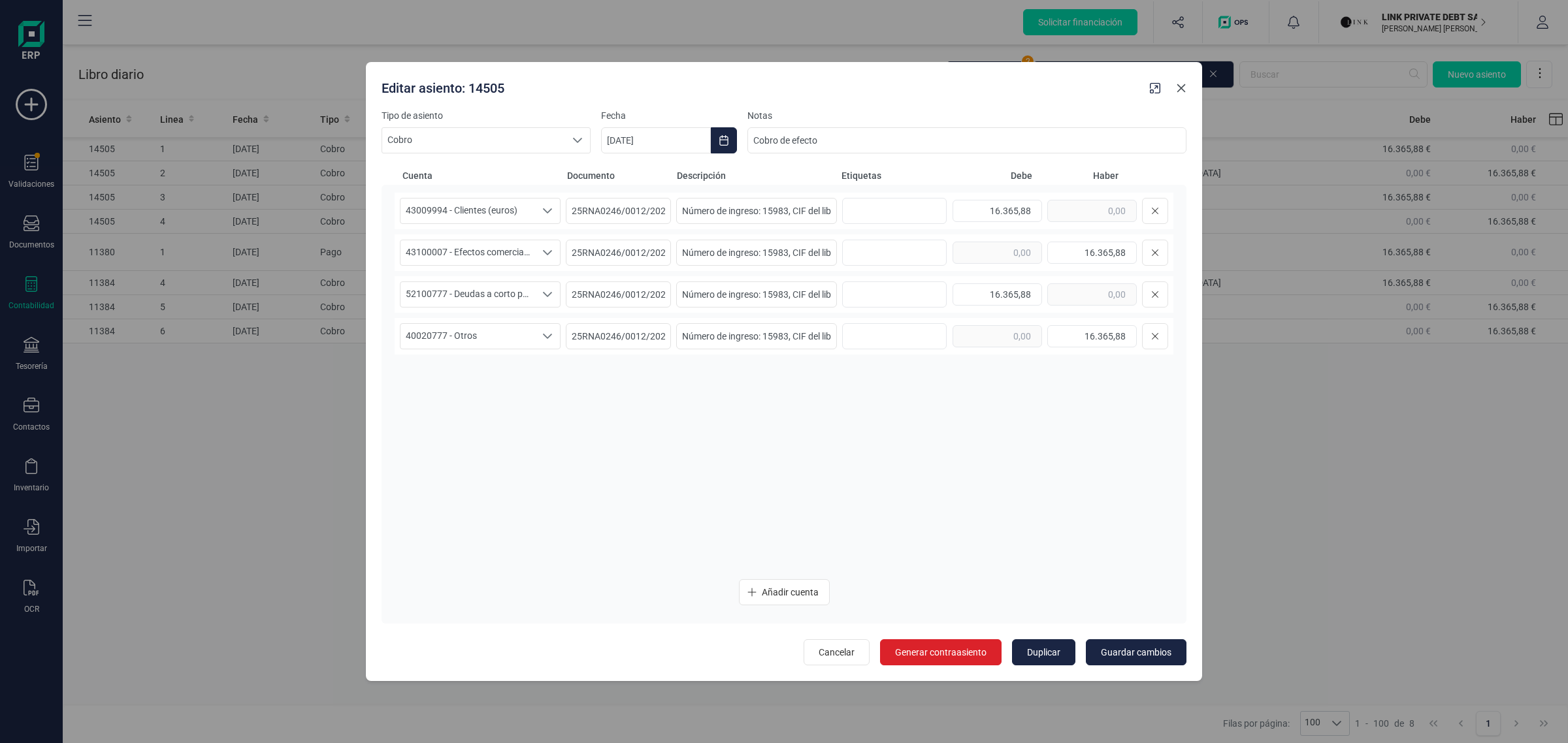
click at [1179, 92] on icon "Close" at bounding box center [1181, 88] width 10 height 10
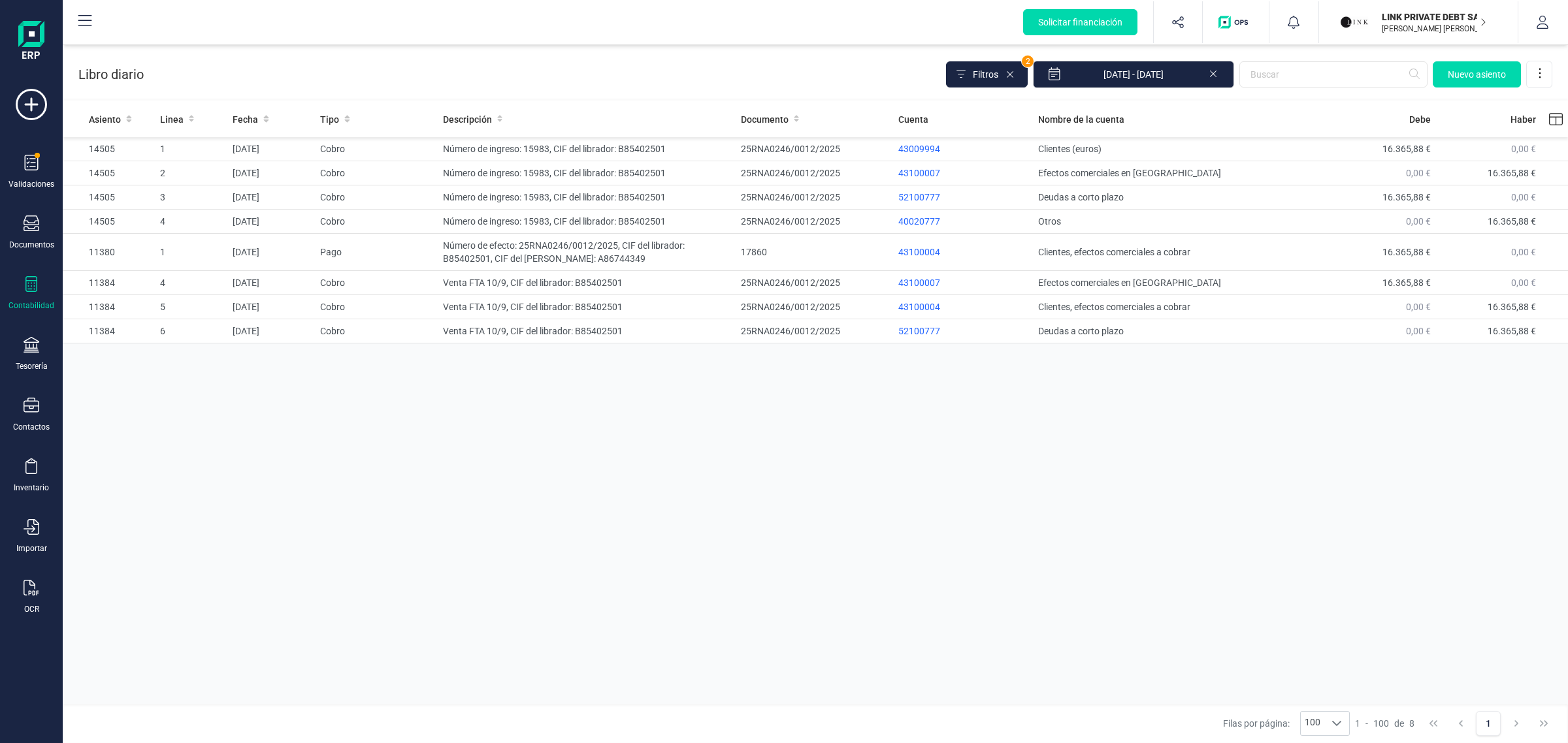
click at [594, 452] on div "Asiento Linea Fecha Tipo Descripción Documento Cuenta Nombre de la cuenta Debe …" at bounding box center [815, 404] width 1506 height 606
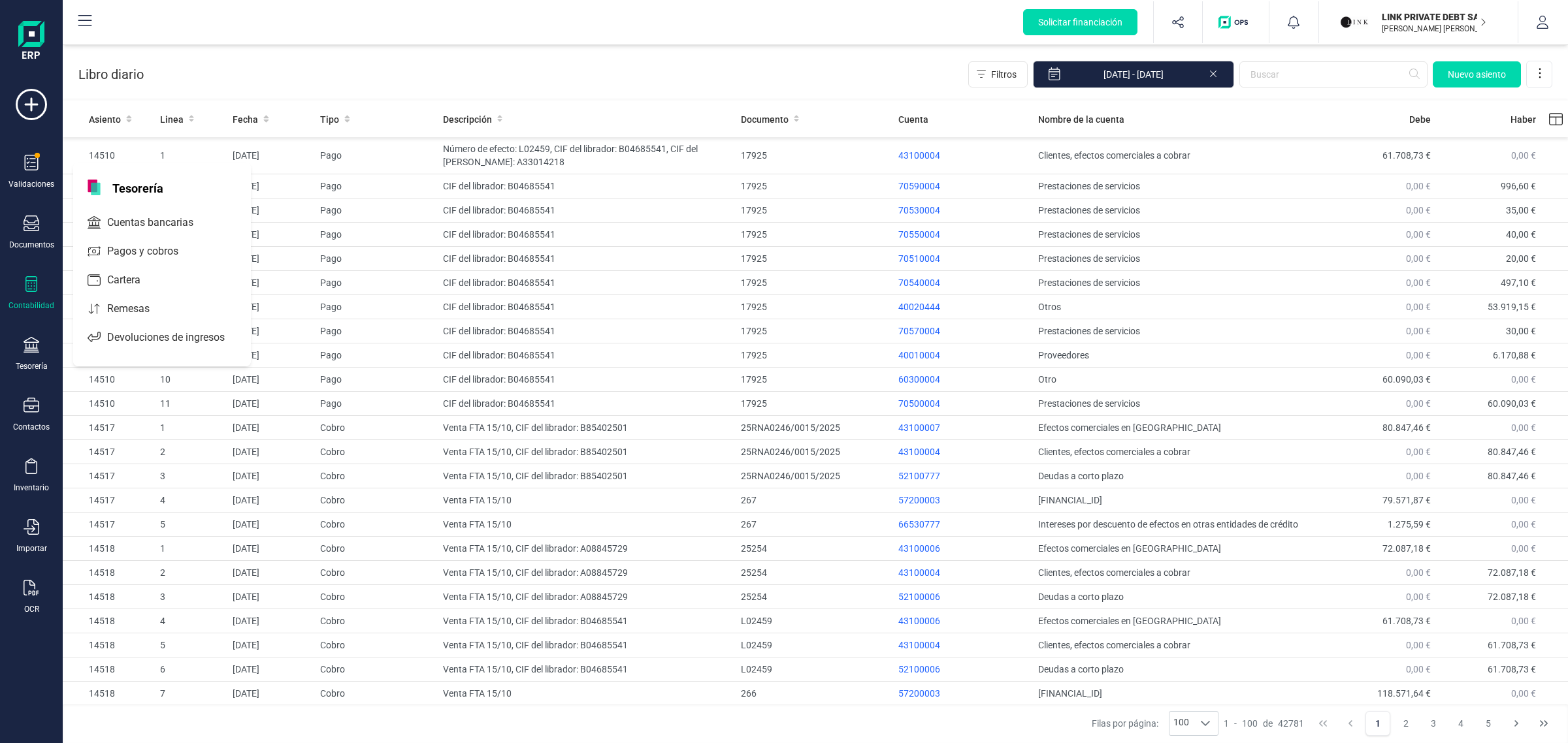
click at [38, 293] on div at bounding box center [32, 286] width 16 height 19
click at [142, 189] on span "Libro diario" at bounding box center [140, 191] width 81 height 16
click at [40, 291] on div "Contabilidad" at bounding box center [32, 293] width 52 height 35
click at [123, 161] on span "Cuadro de cuentas" at bounding box center [159, 162] width 115 height 16
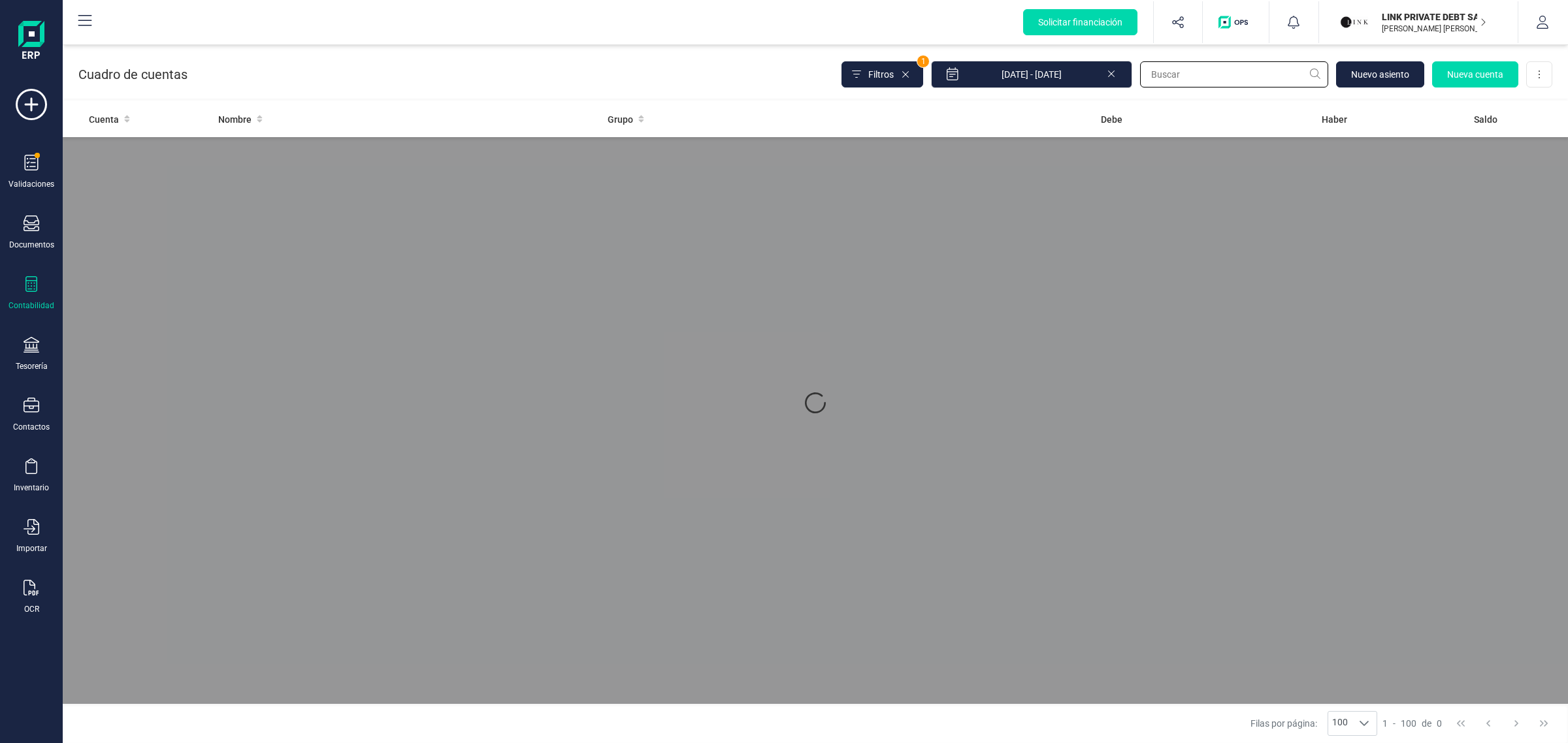
click at [1194, 73] on input "text" at bounding box center [1234, 74] width 188 height 26
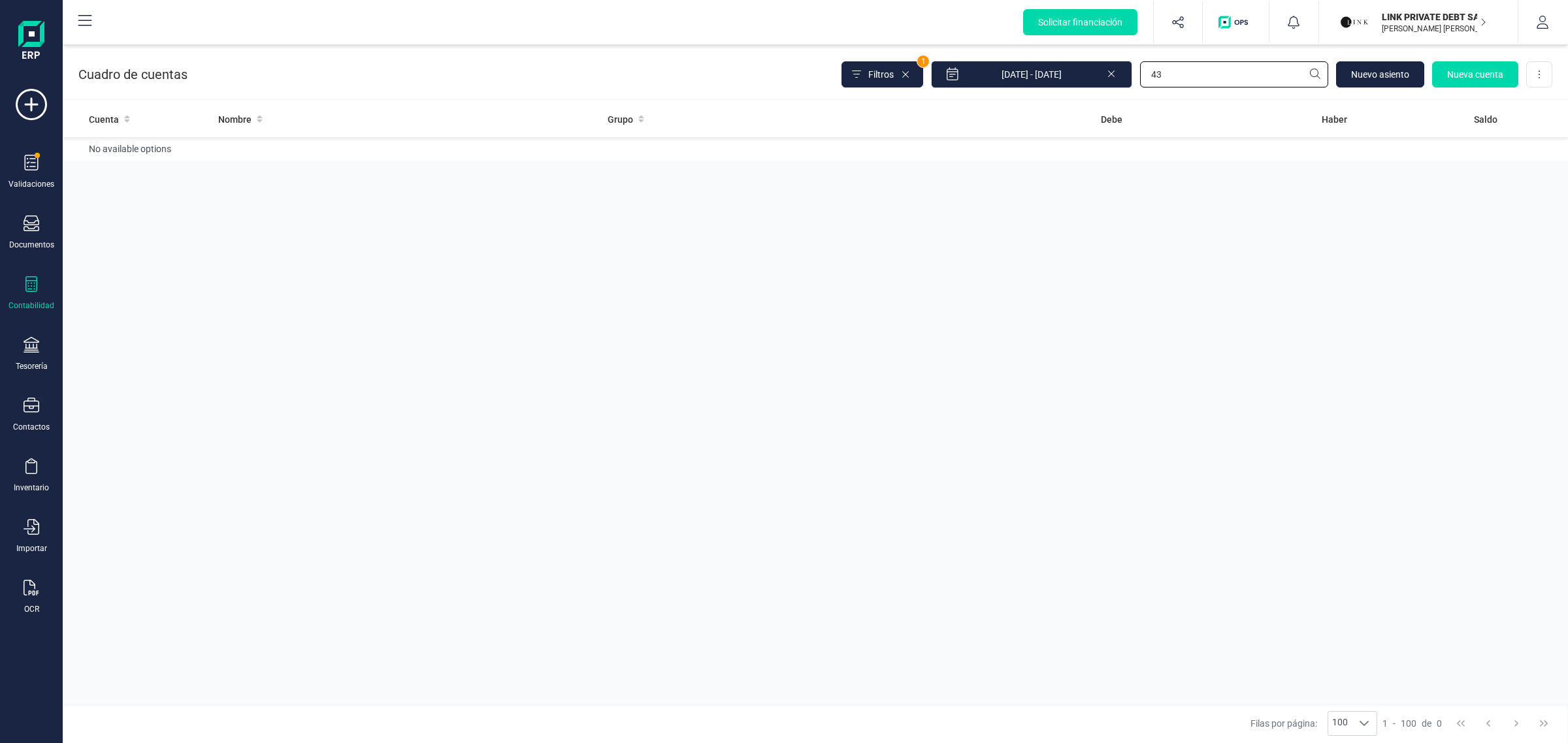
type input "43"
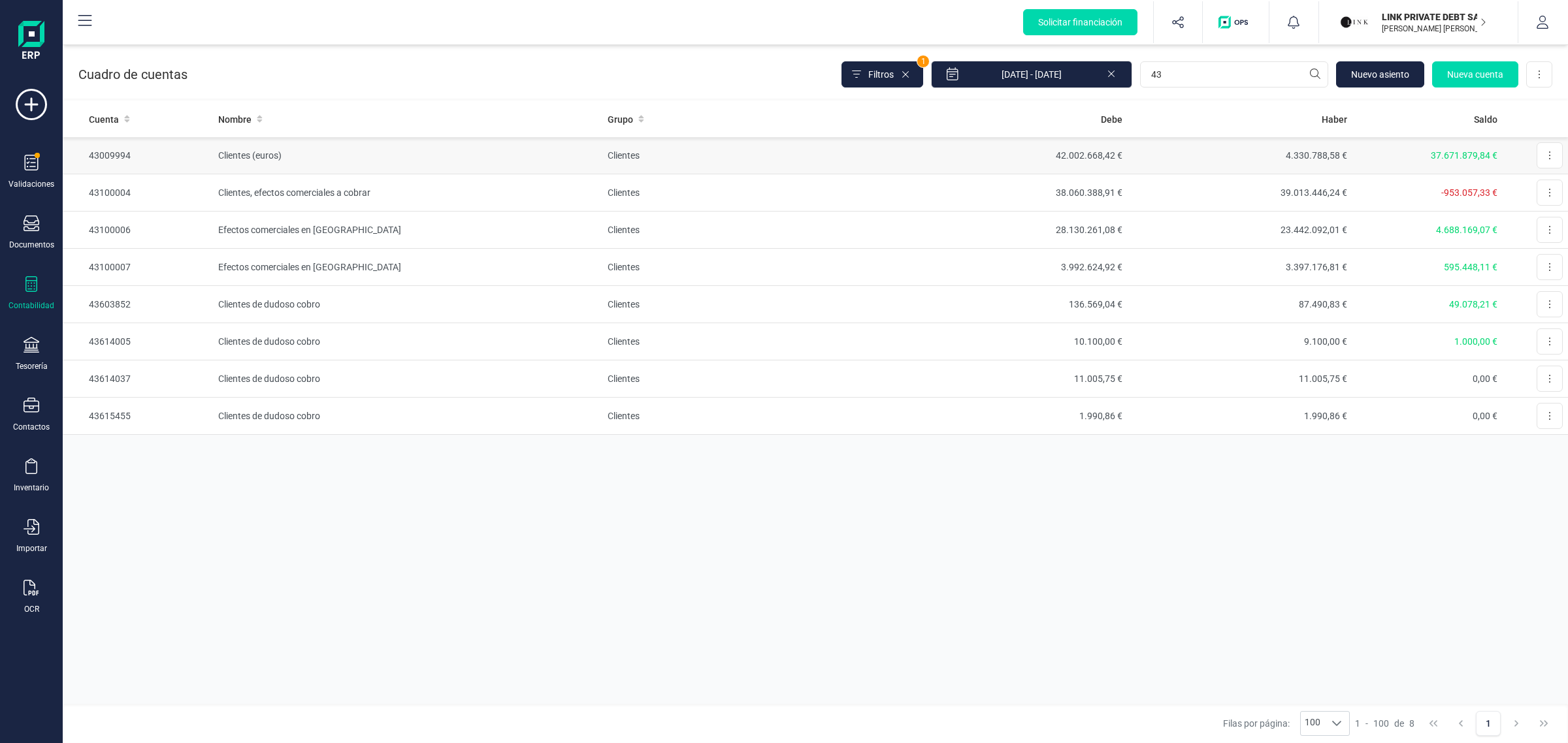
click at [444, 166] on td "Clientes (euros)" at bounding box center [408, 155] width 390 height 37
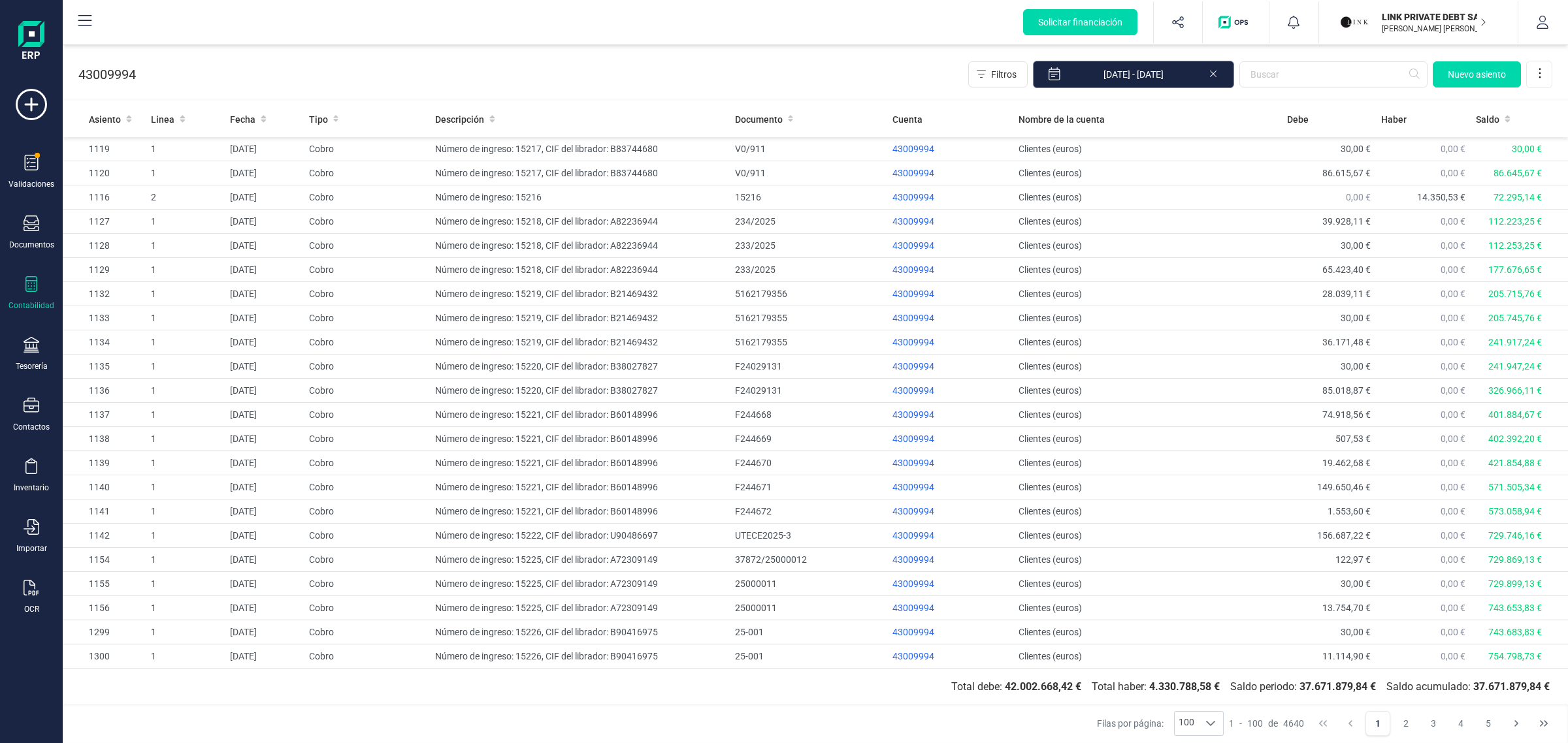
click at [1208, 73] on icon at bounding box center [1213, 73] width 10 height 13
click at [1217, 78] on icon "Choose Date" at bounding box center [1221, 74] width 9 height 10
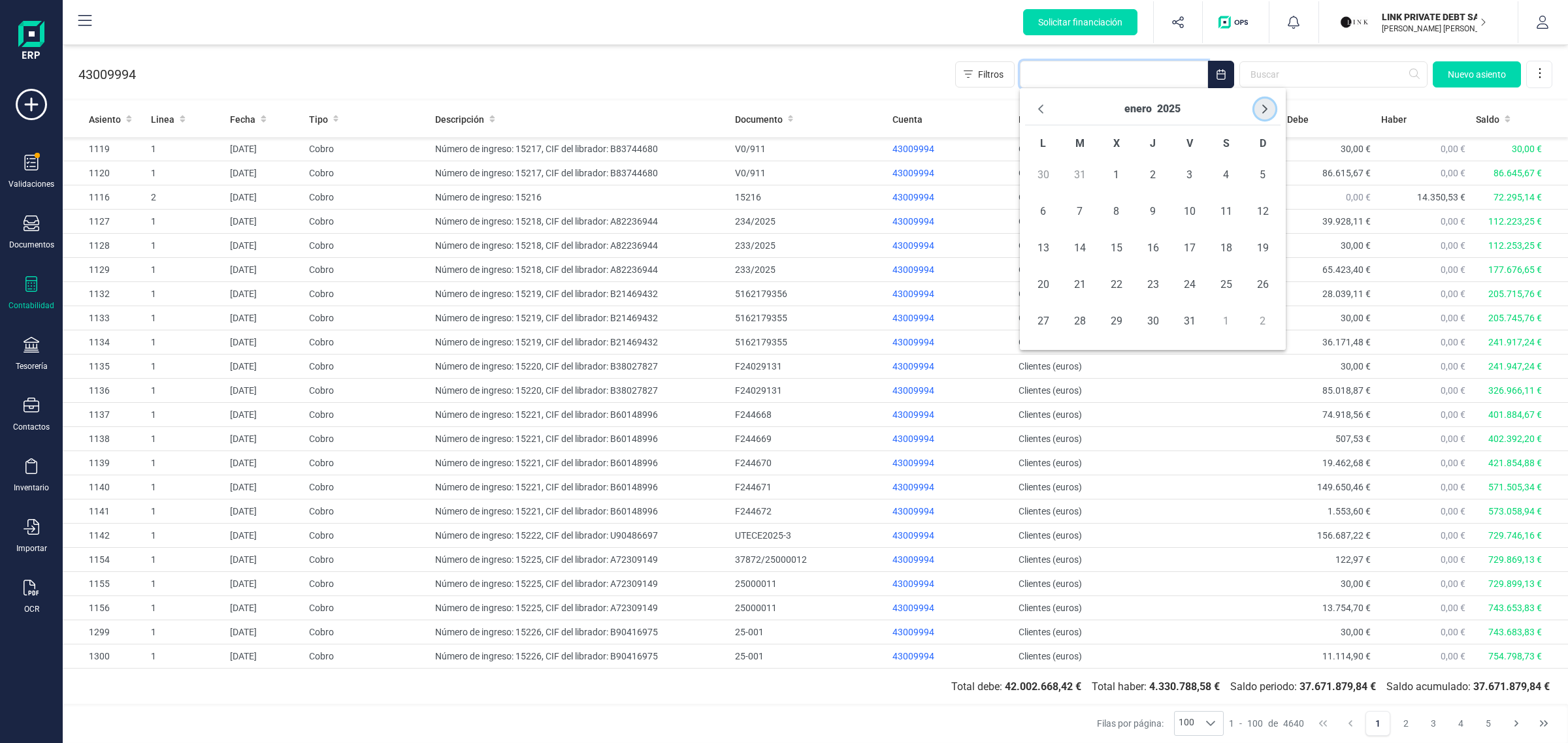
click at [1266, 111] on icon "Next Month" at bounding box center [1265, 109] width 6 height 9
click at [1261, 111] on icon "Next Month" at bounding box center [1264, 109] width 10 height 10
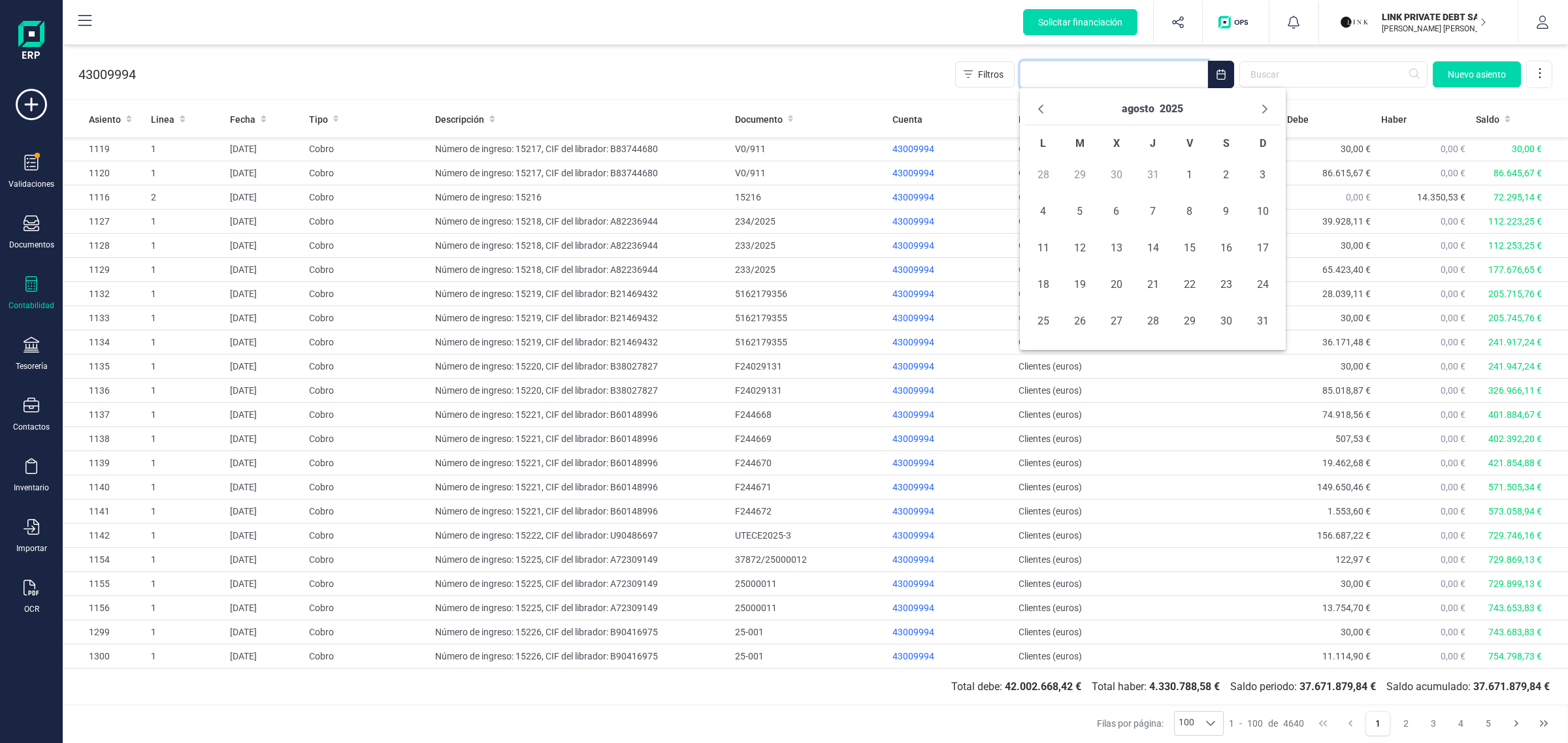
click at [1261, 111] on icon "Next Month" at bounding box center [1264, 109] width 10 height 10
click at [1118, 172] on span "1" at bounding box center [1116, 174] width 26 height 26
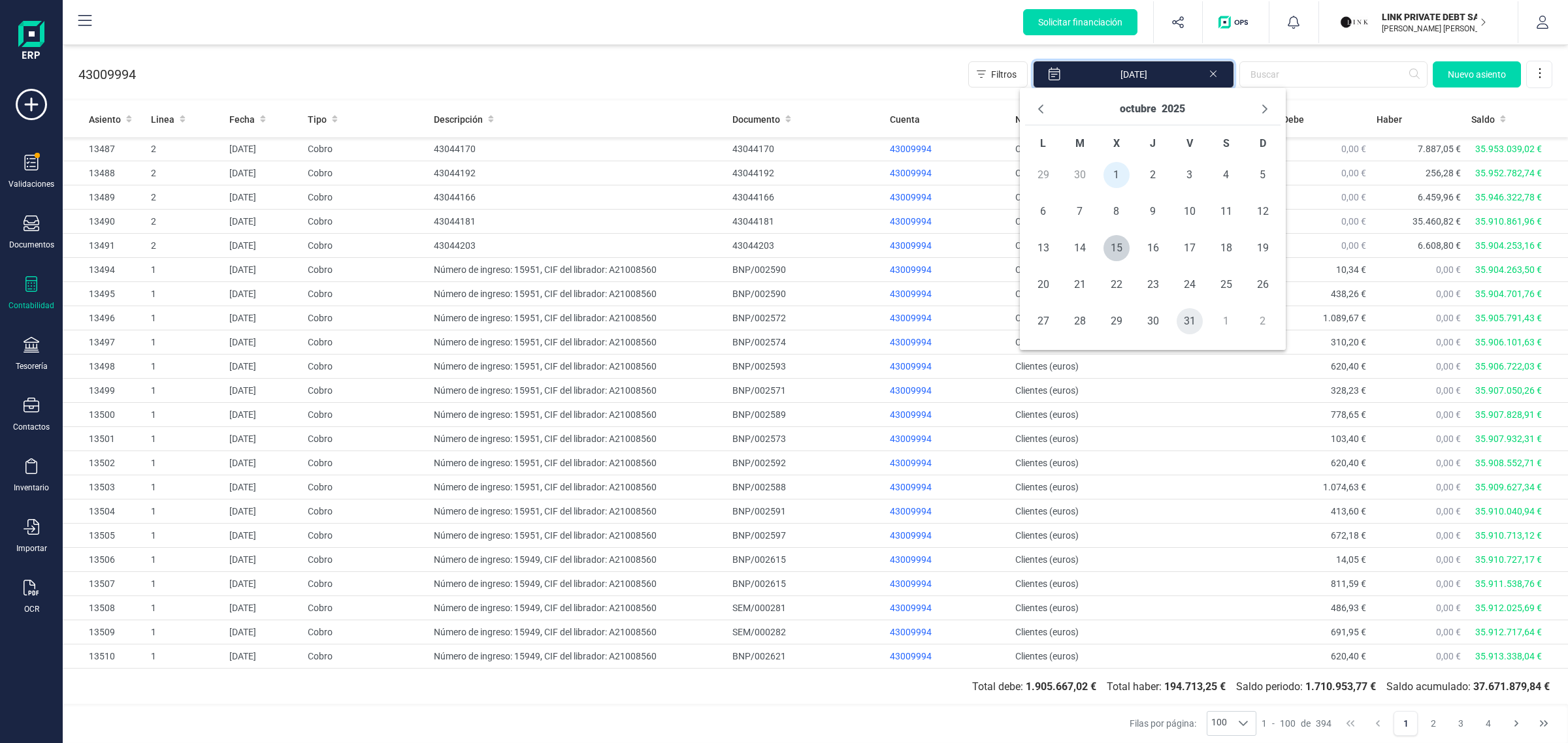
click at [1184, 322] on span "31" at bounding box center [1189, 321] width 26 height 26
type input "01/10/2025 - 31/10/2025"
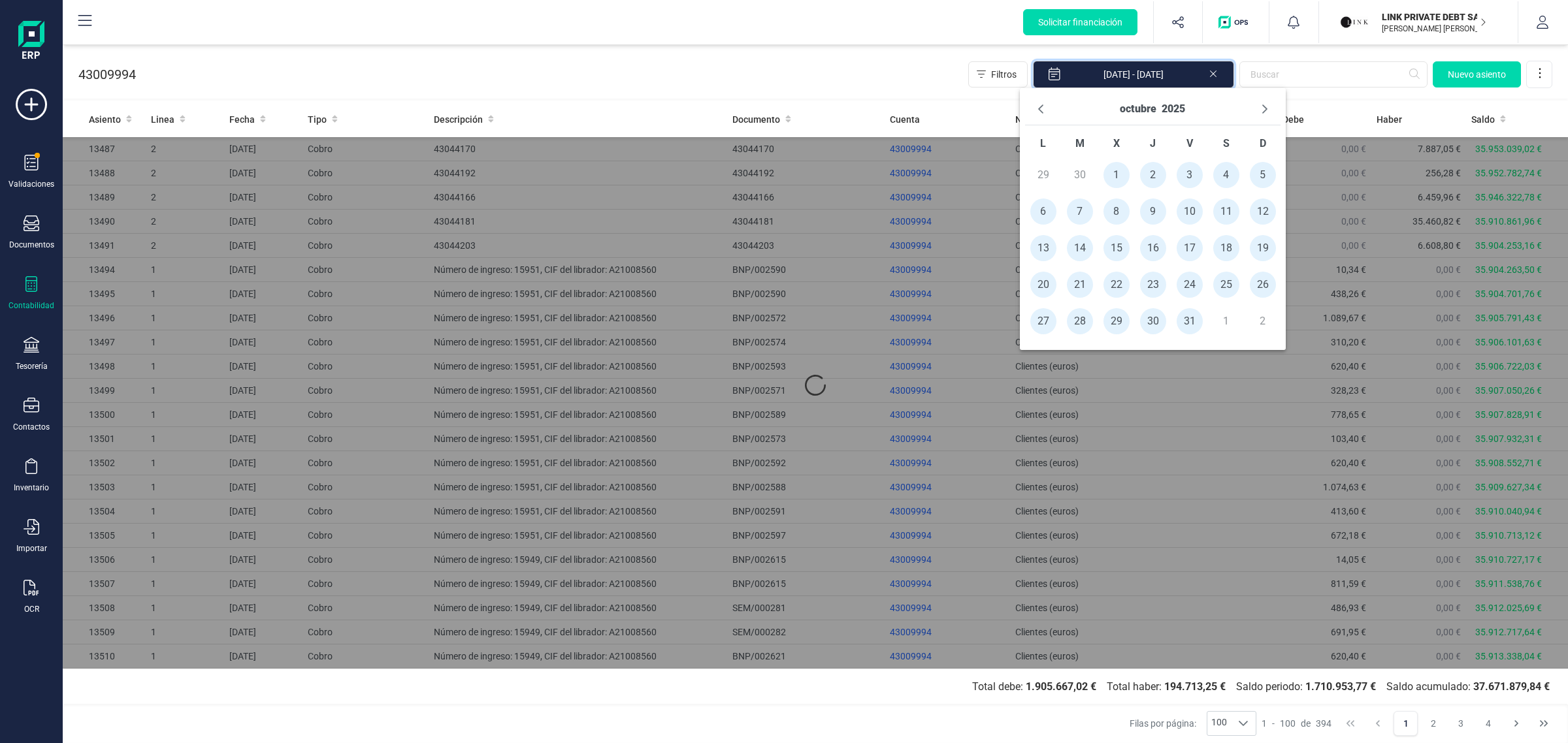
click at [863, 87] on div "43009994 Filtros 01/10/2025 - 31/10/2025 Nuevo asiento" at bounding box center [815, 72] width 1506 height 54
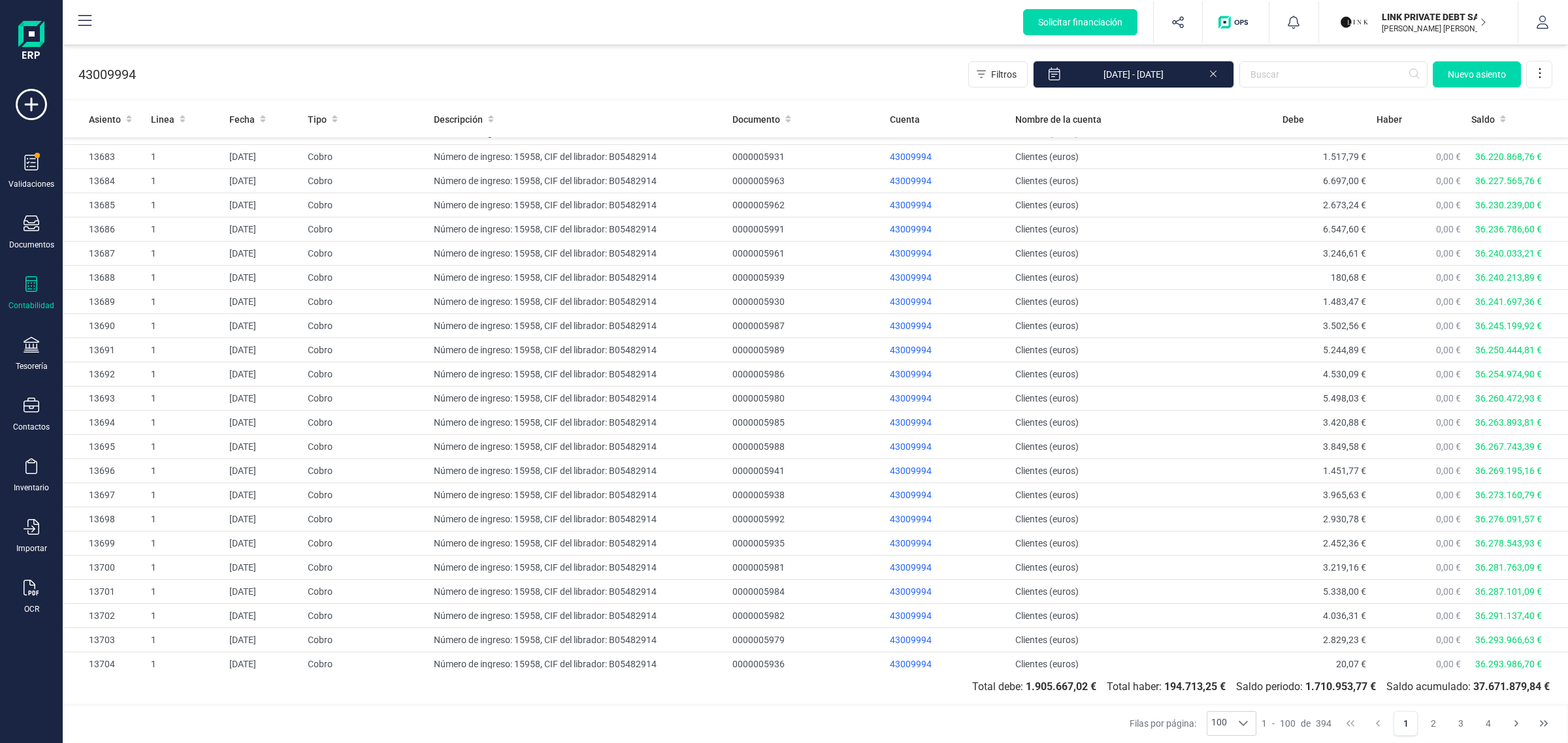
scroll to position [1899, 0]
click at [1248, 726] on icon at bounding box center [1243, 723] width 10 height 10
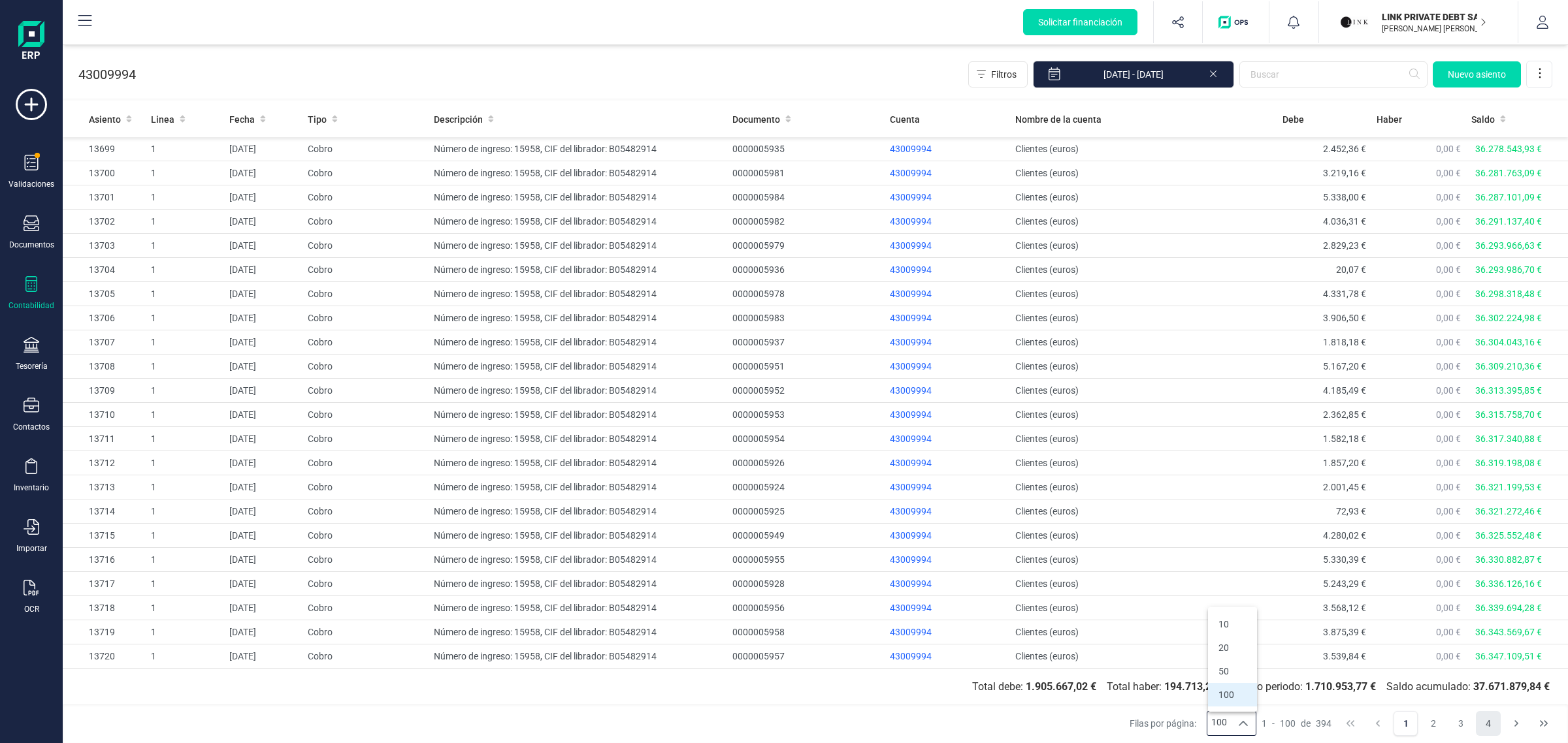
click at [1488, 726] on button "4" at bounding box center [1488, 723] width 24 height 24
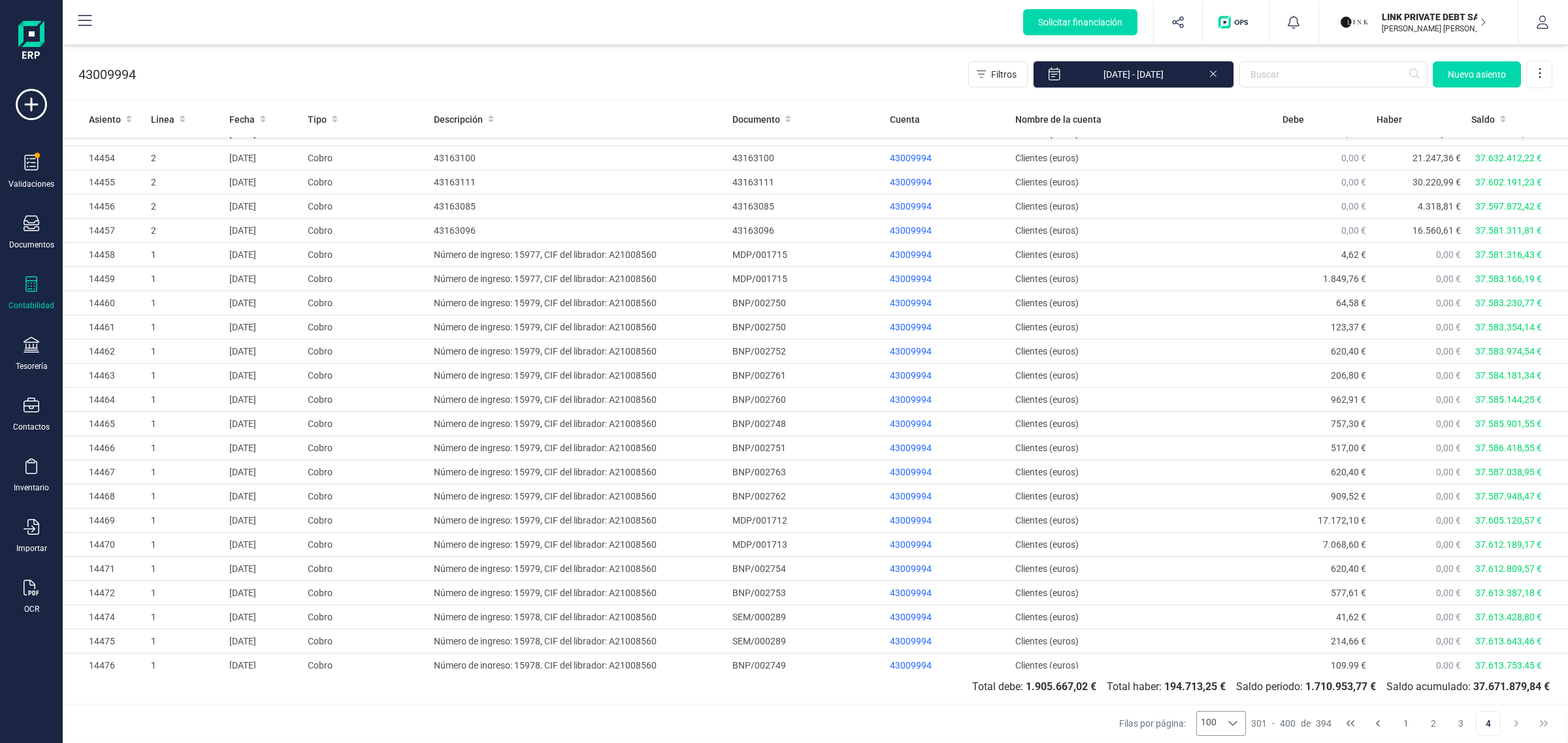
scroll to position [1752, 0]
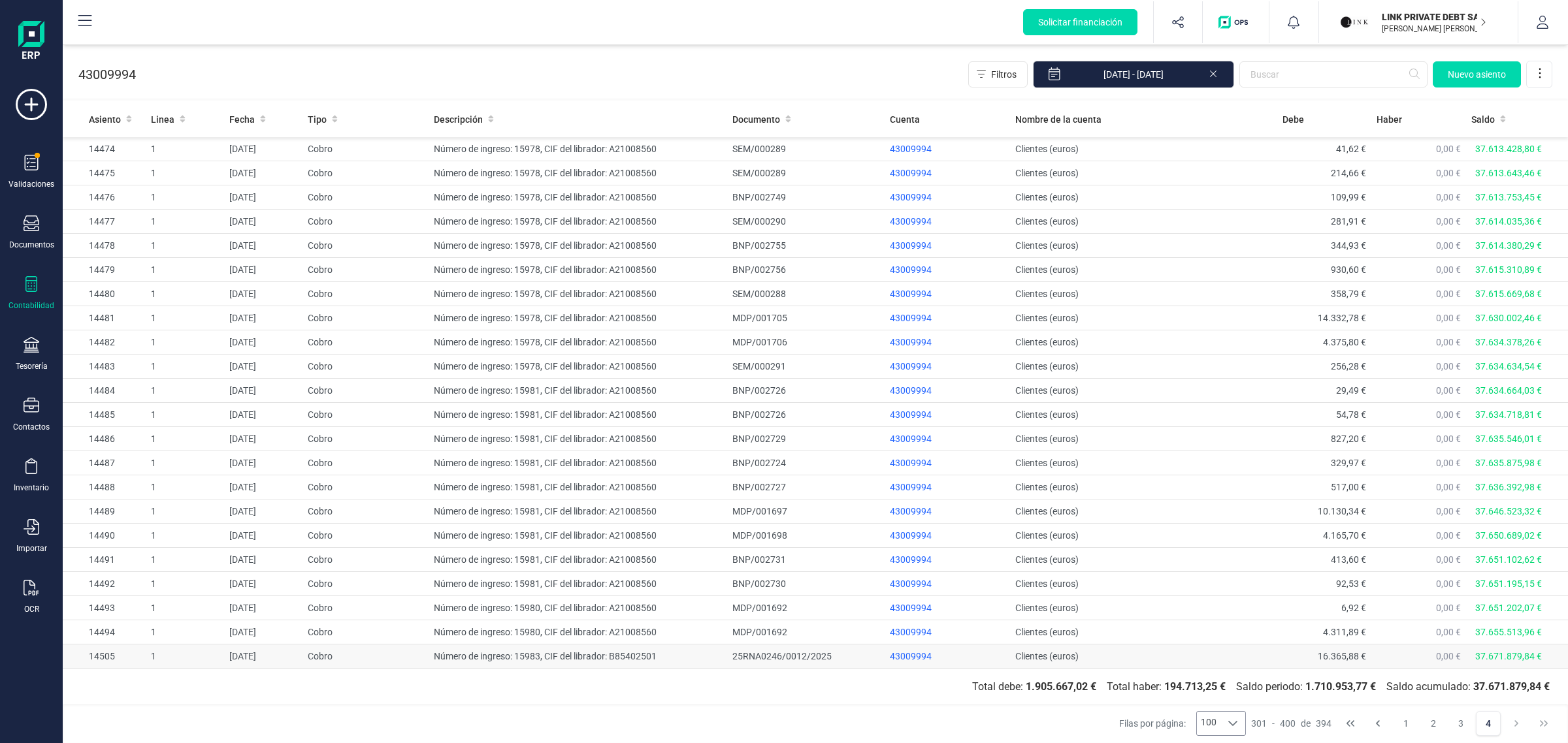
click at [849, 659] on div "25RNA0246/0012/2025" at bounding box center [806, 656] width 147 height 13
click at [786, 658] on div "25RNA0246/0012/2025" at bounding box center [806, 656] width 147 height 13
click at [598, 656] on td "Número de ingreso: 15983, CIF del librador: B85402501" at bounding box center [578, 656] width 298 height 24
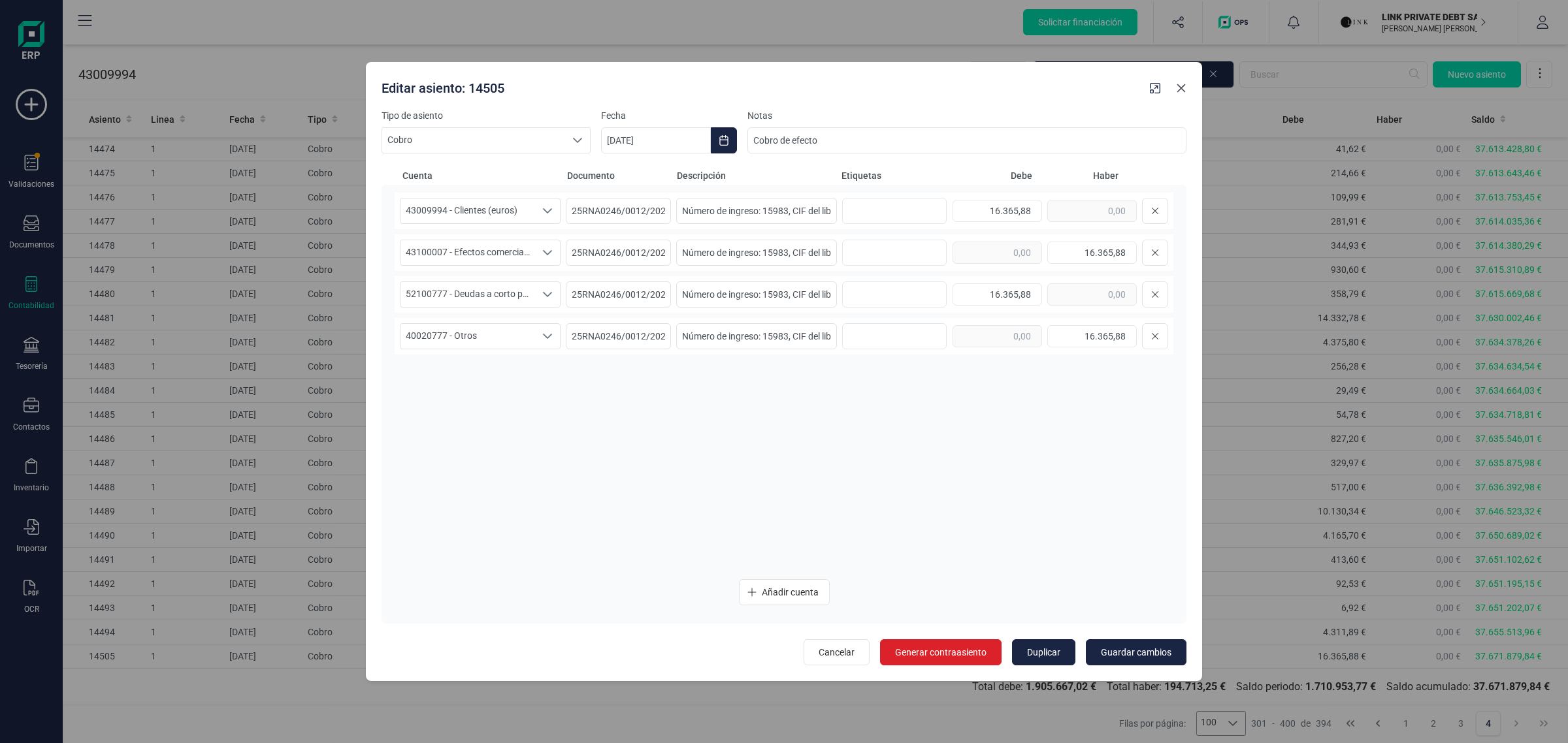
click at [1181, 96] on button "Close" at bounding box center [1181, 88] width 21 height 21
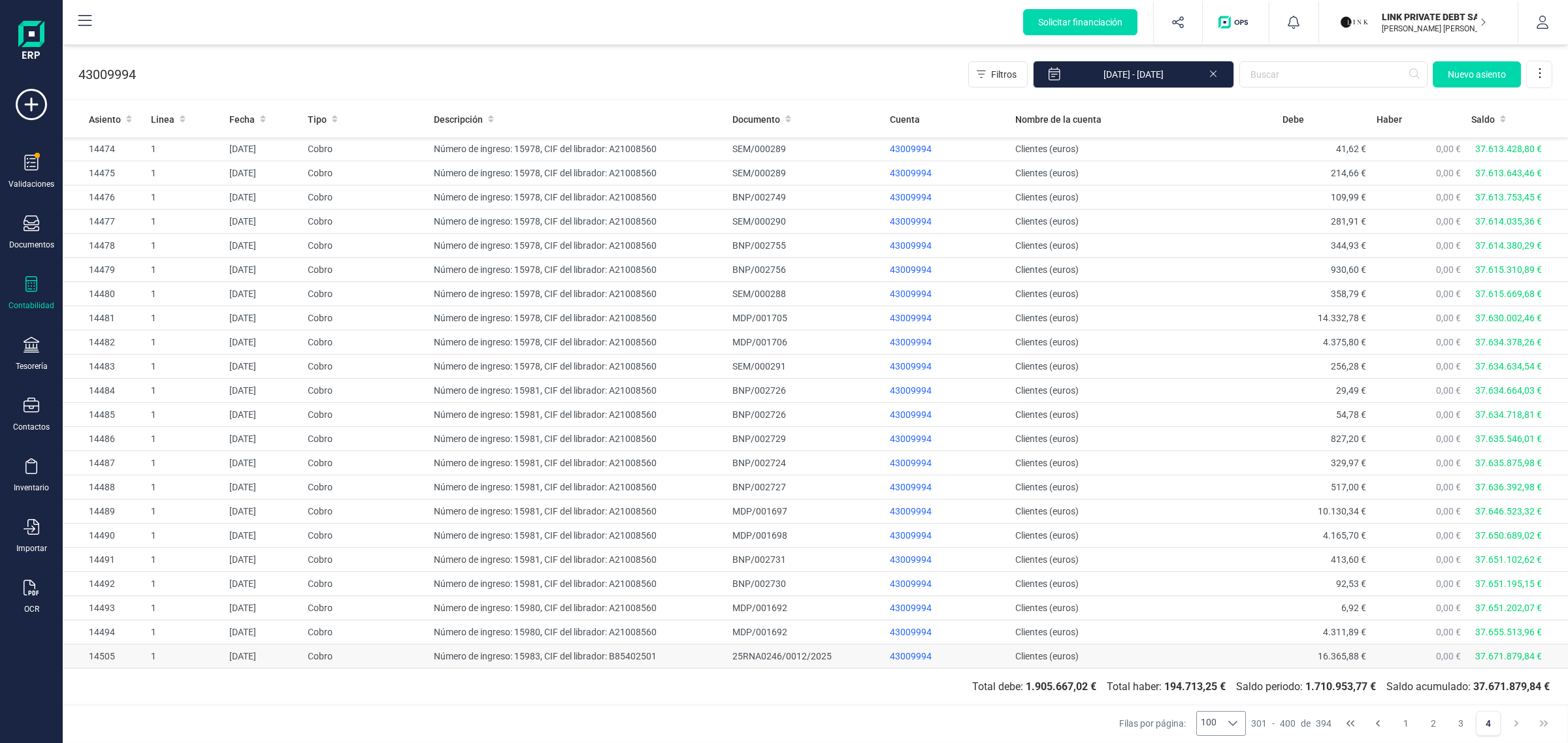
click at [603, 656] on td "Número de ingreso: 15983, CIF del librador: B85402501" at bounding box center [578, 656] width 298 height 24
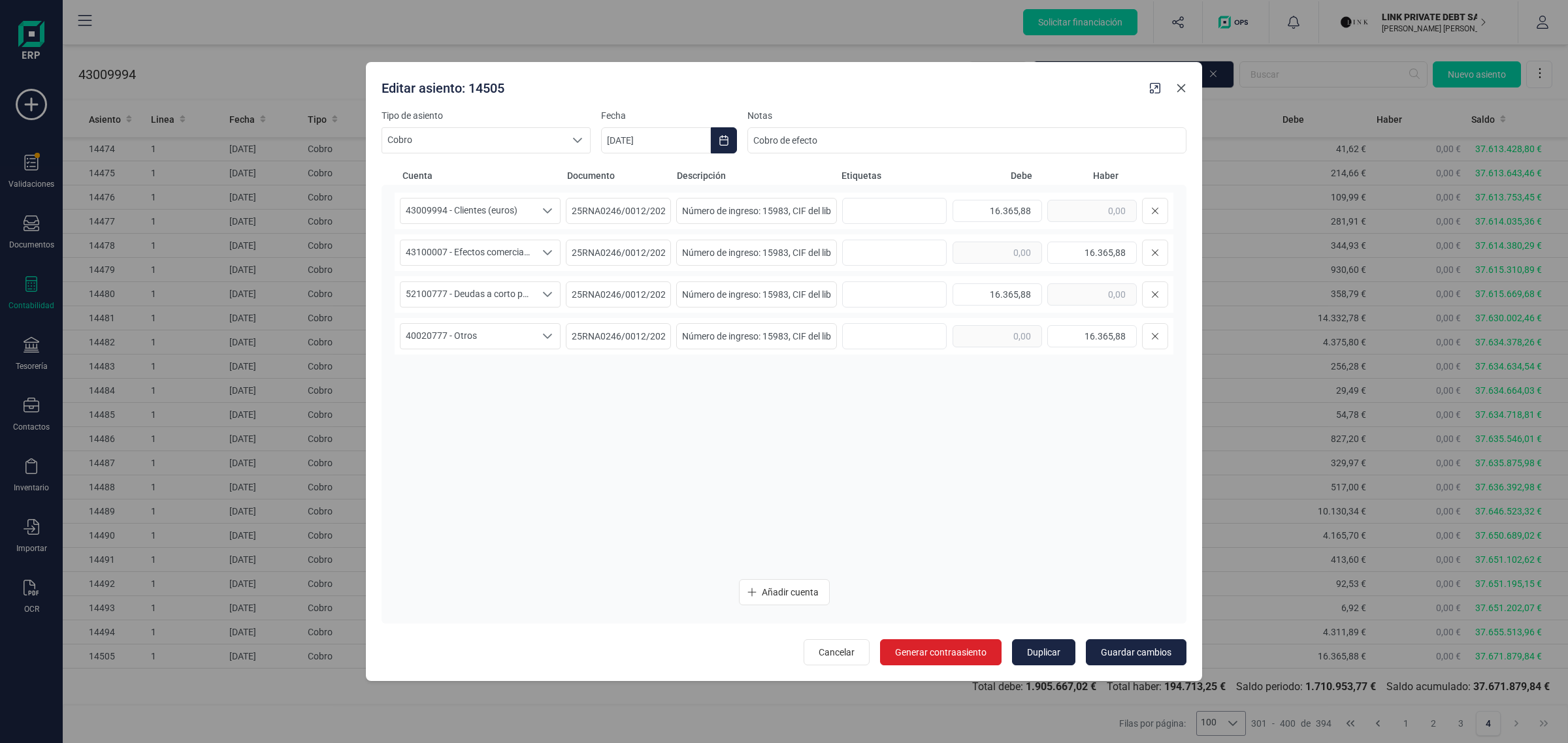
click at [1181, 93] on icon "Close" at bounding box center [1181, 88] width 10 height 10
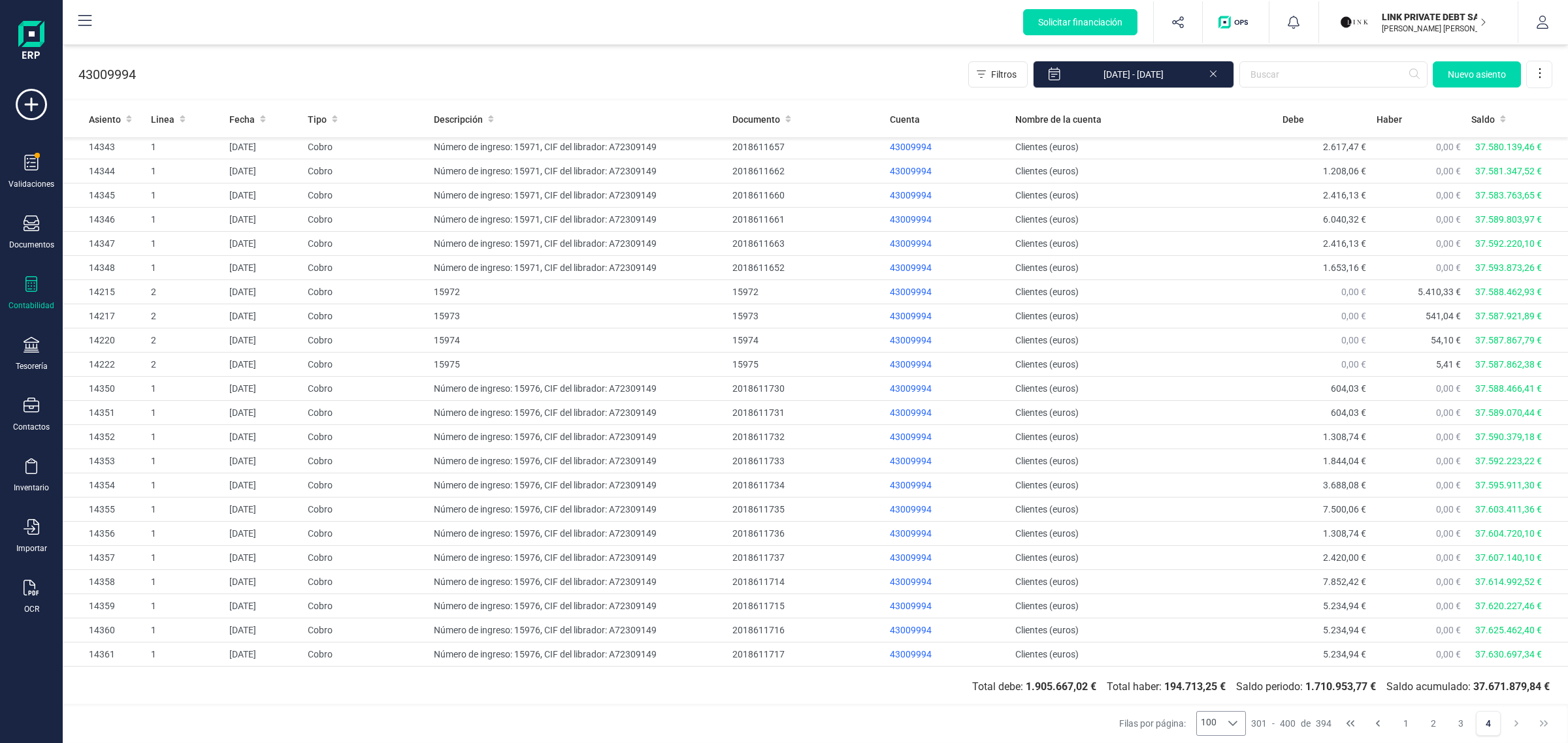
scroll to position [610, 0]
click at [762, 439] on div "2018611733" at bounding box center [806, 432] width 147 height 13
click at [732, 439] on div "2018611733" at bounding box center [806, 432] width 147 height 13
click at [1333, 433] on span "1.844,04 €" at bounding box center [1345, 431] width 43 height 10
click at [1325, 438] on span "1.844,04 €" at bounding box center [1345, 431] width 43 height 10
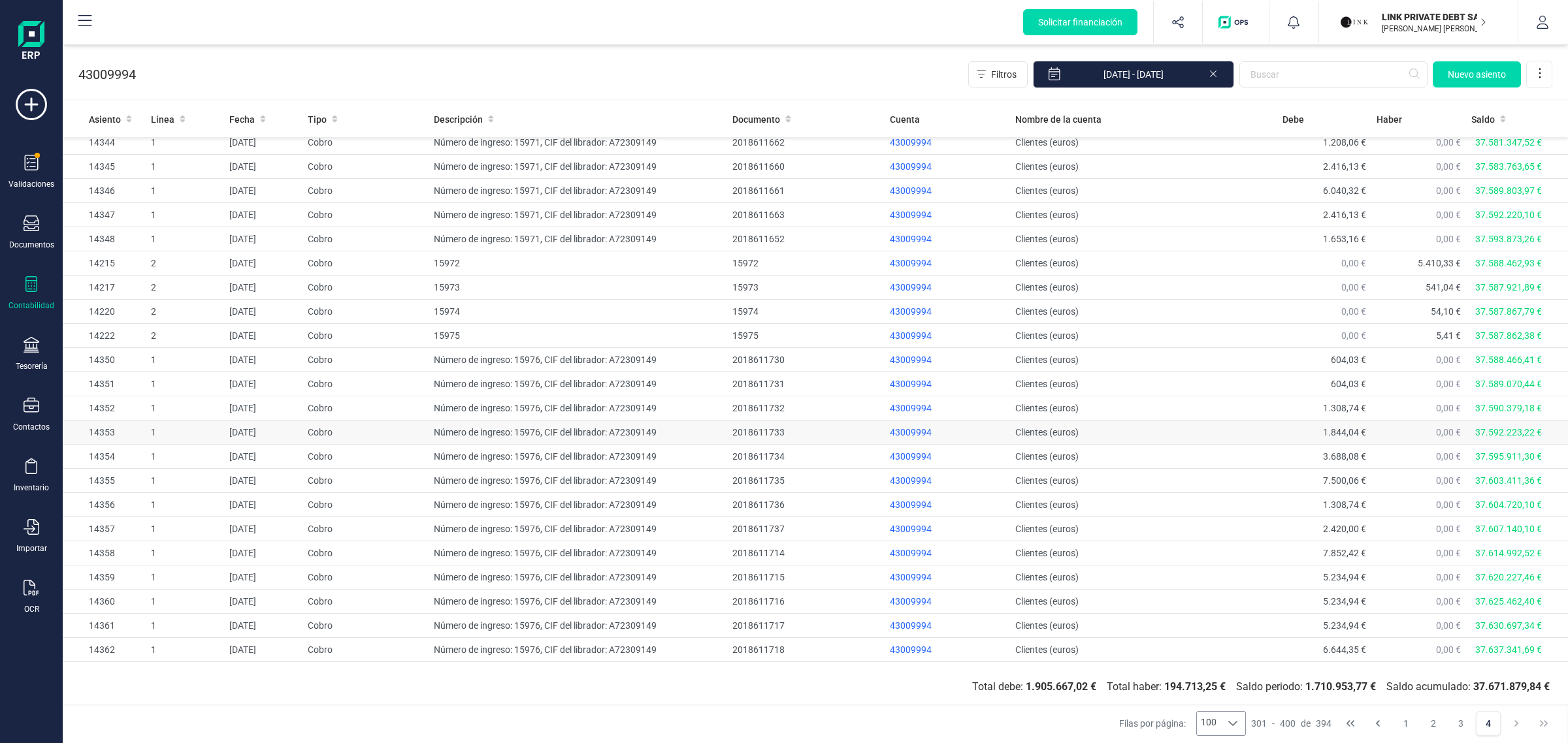
click at [1031, 435] on td "Clientes (euros)" at bounding box center [1143, 432] width 268 height 24
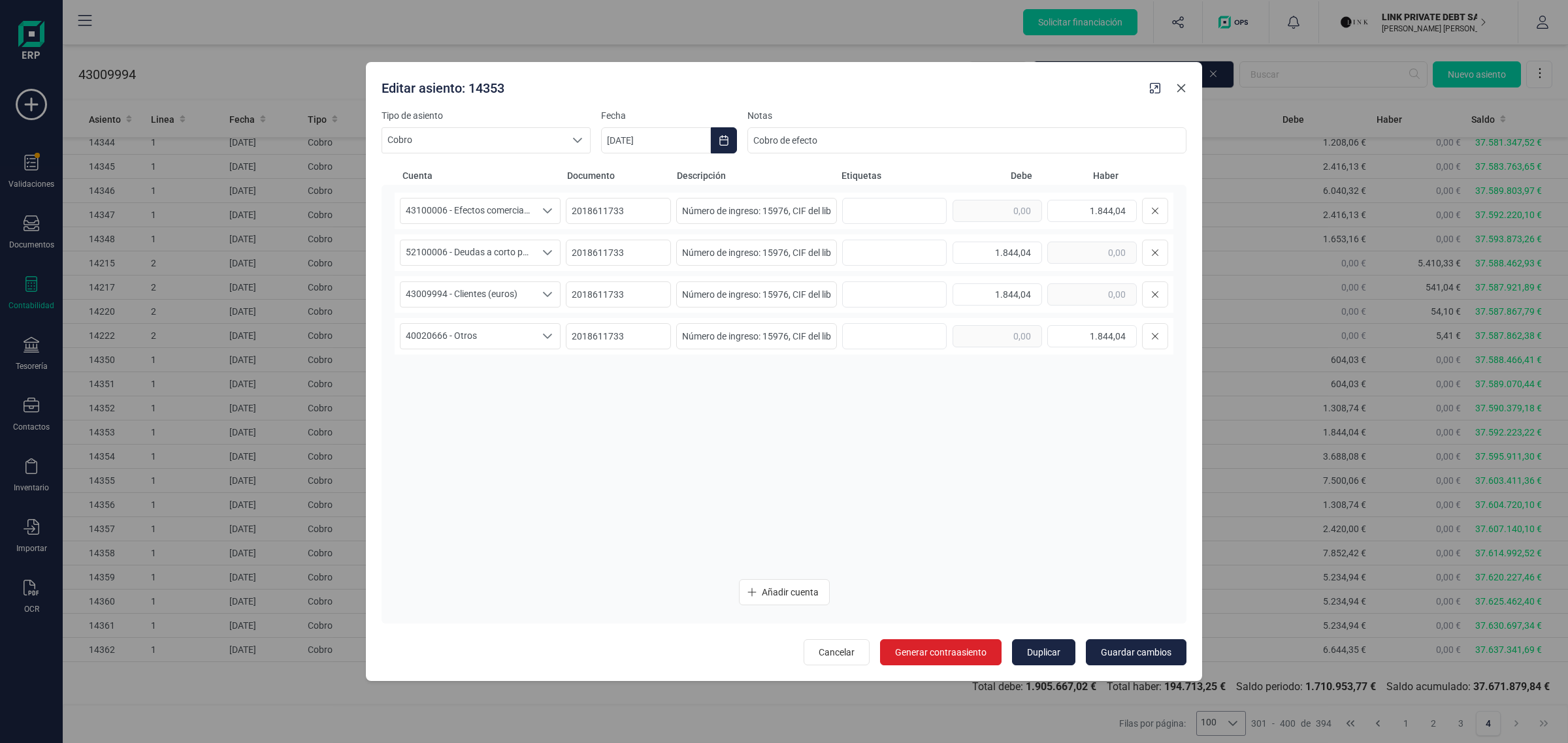
click at [1187, 89] on button "Close" at bounding box center [1181, 88] width 21 height 21
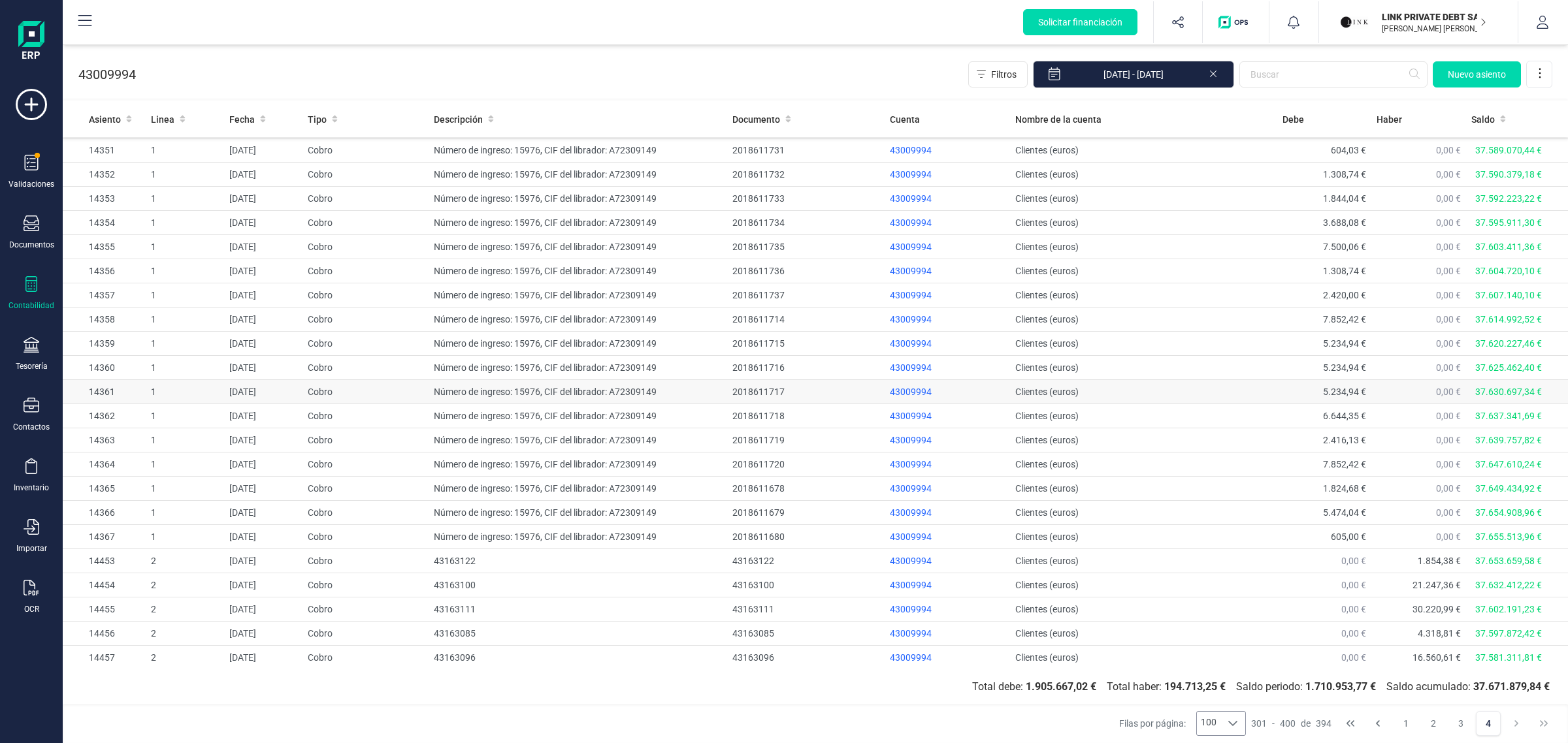
scroll to position [816, 0]
click at [1269, 70] on input "text" at bounding box center [1334, 74] width 188 height 26
click at [1005, 79] on span "Filtros" at bounding box center [1004, 74] width 25 height 13
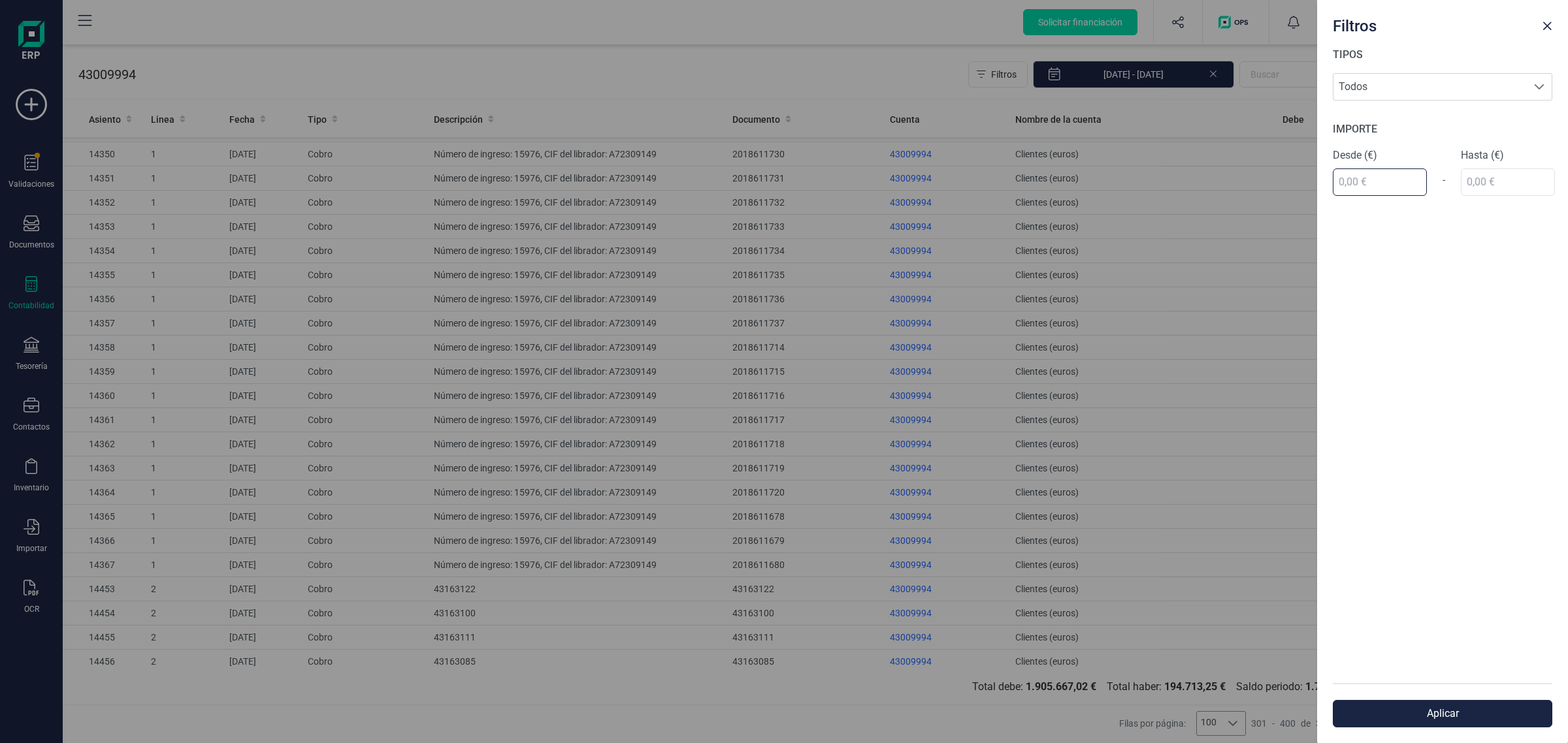
click at [1380, 188] on input "text" at bounding box center [1379, 182] width 94 height 28
type input "67.651,00 €"
click at [1482, 192] on div "IMPORTE Desde (€) 67.651,00 € - Hasta (€)" at bounding box center [1443, 159] width 219 height 74
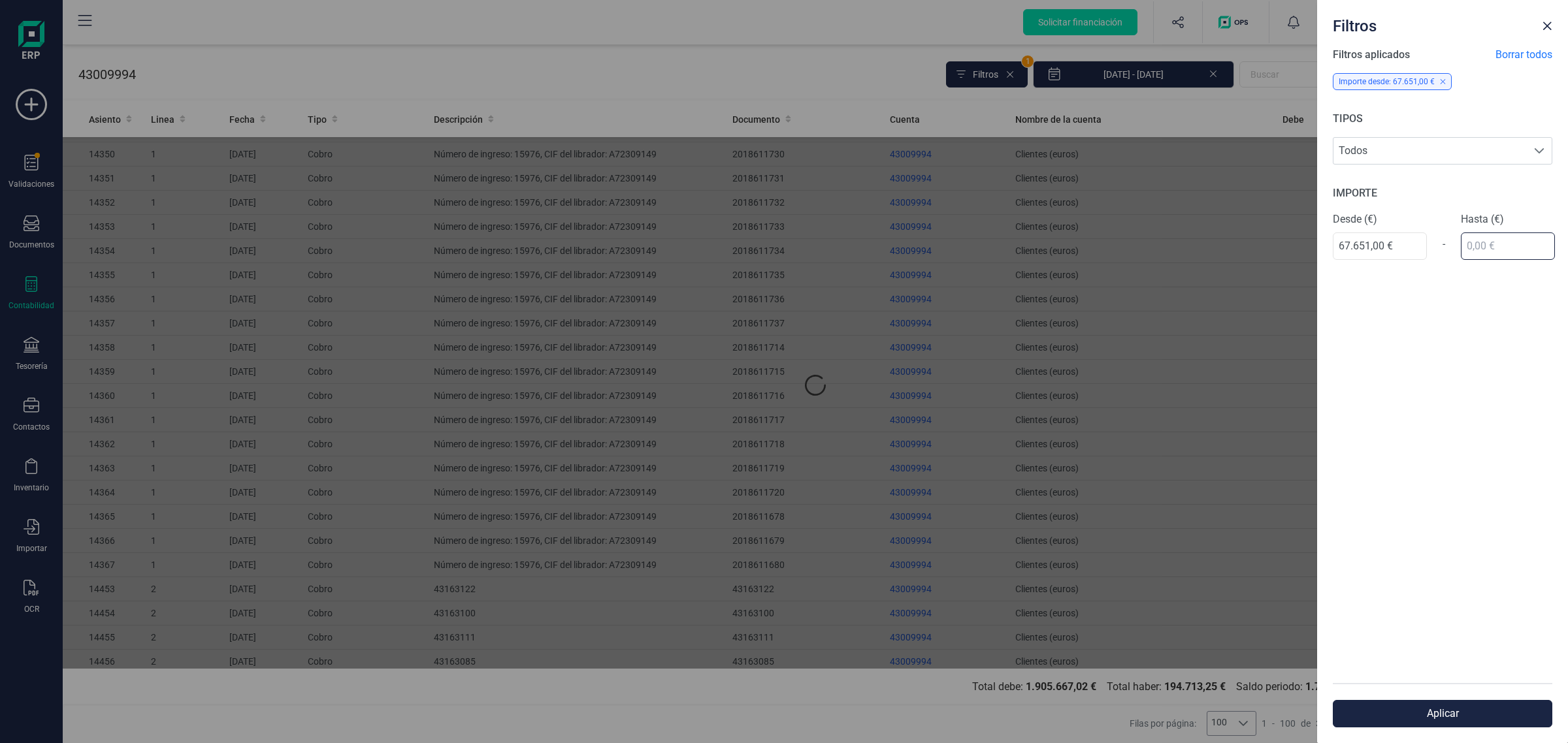
scroll to position [0, 0]
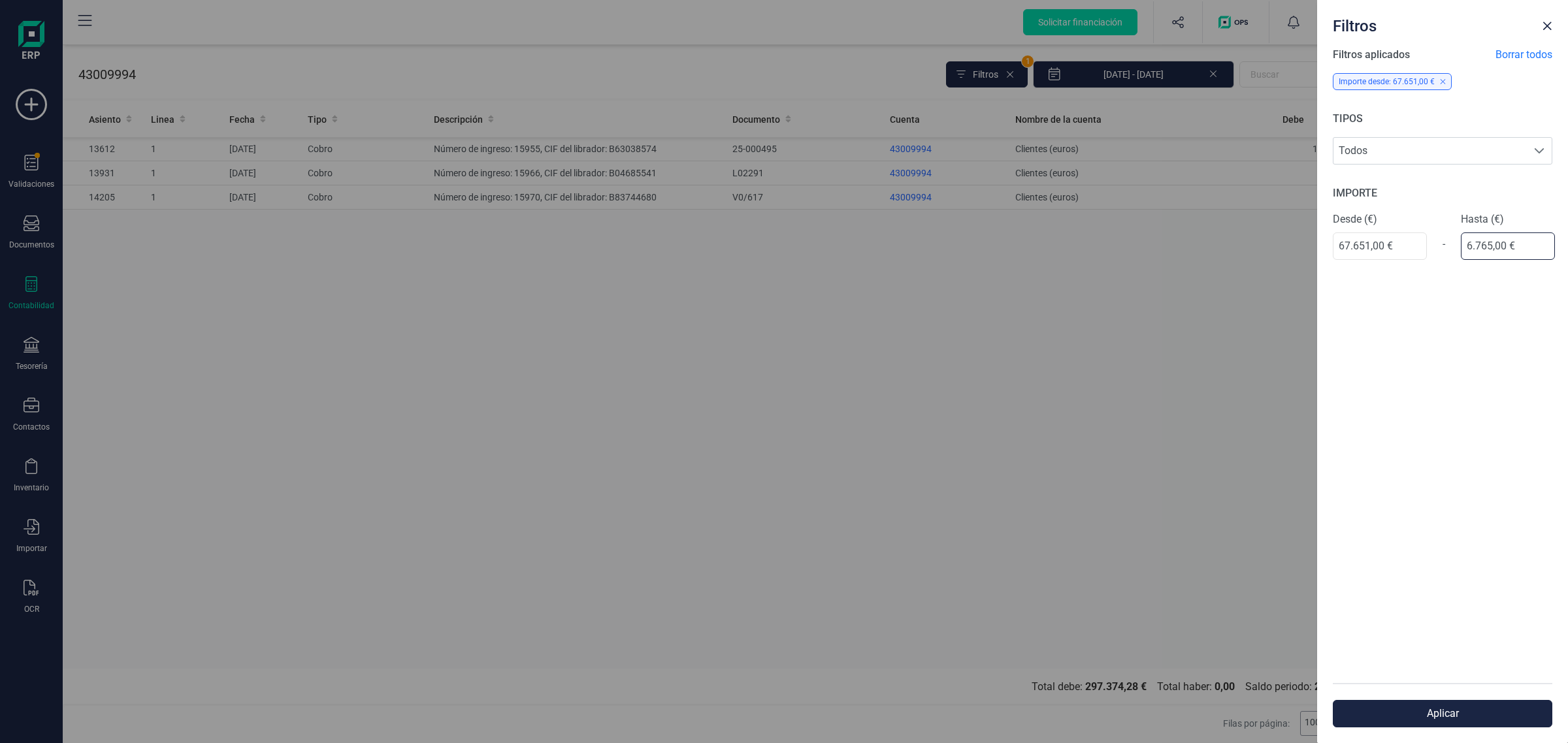
type input "67.652,00 €"
click at [1422, 711] on button "Aplicar" at bounding box center [1443, 714] width 219 height 28
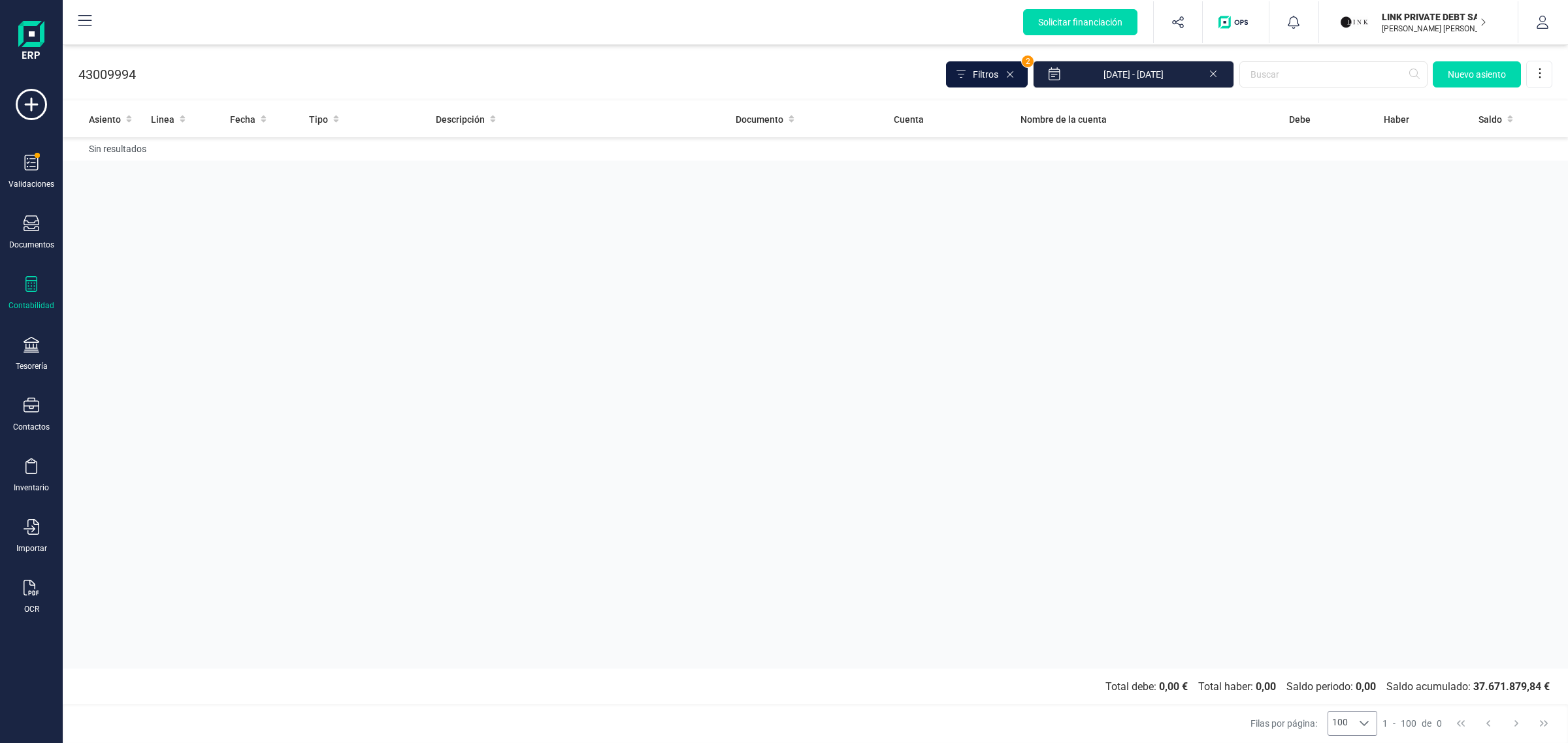
click at [989, 72] on span "Filtros" at bounding box center [986, 74] width 25 height 13
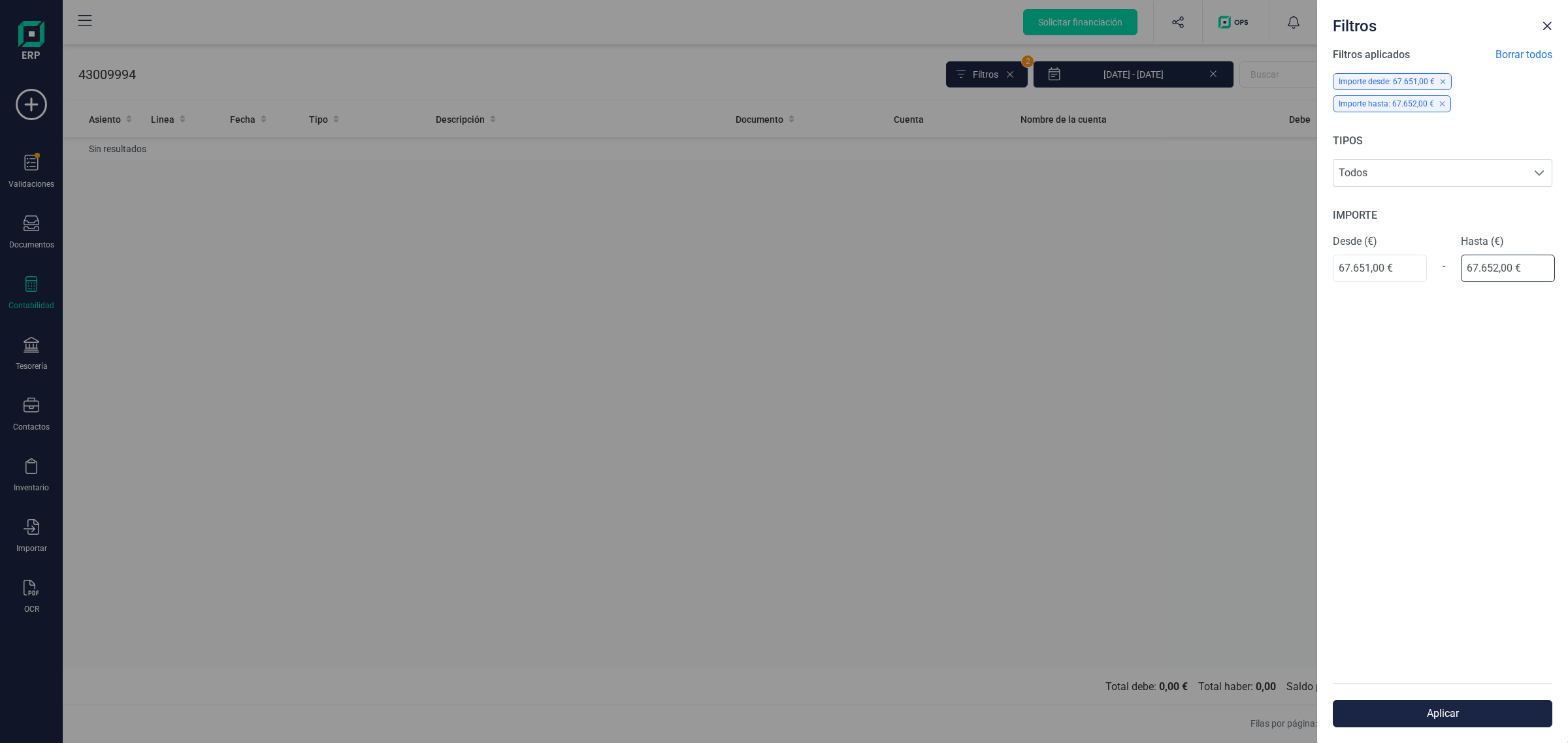
click at [1521, 268] on input "67.652,00 €" at bounding box center [1507, 268] width 94 height 28
drag, startPoint x: 1521, startPoint y: 268, endPoint x: 1447, endPoint y: 264, distance: 74.1
click at [1447, 264] on div "Desde (€) 67.651,00 € - Hasta (€) 67.652,00 €" at bounding box center [1443, 257] width 219 height 48
click at [1441, 722] on button "Aplicar" at bounding box center [1443, 714] width 219 height 28
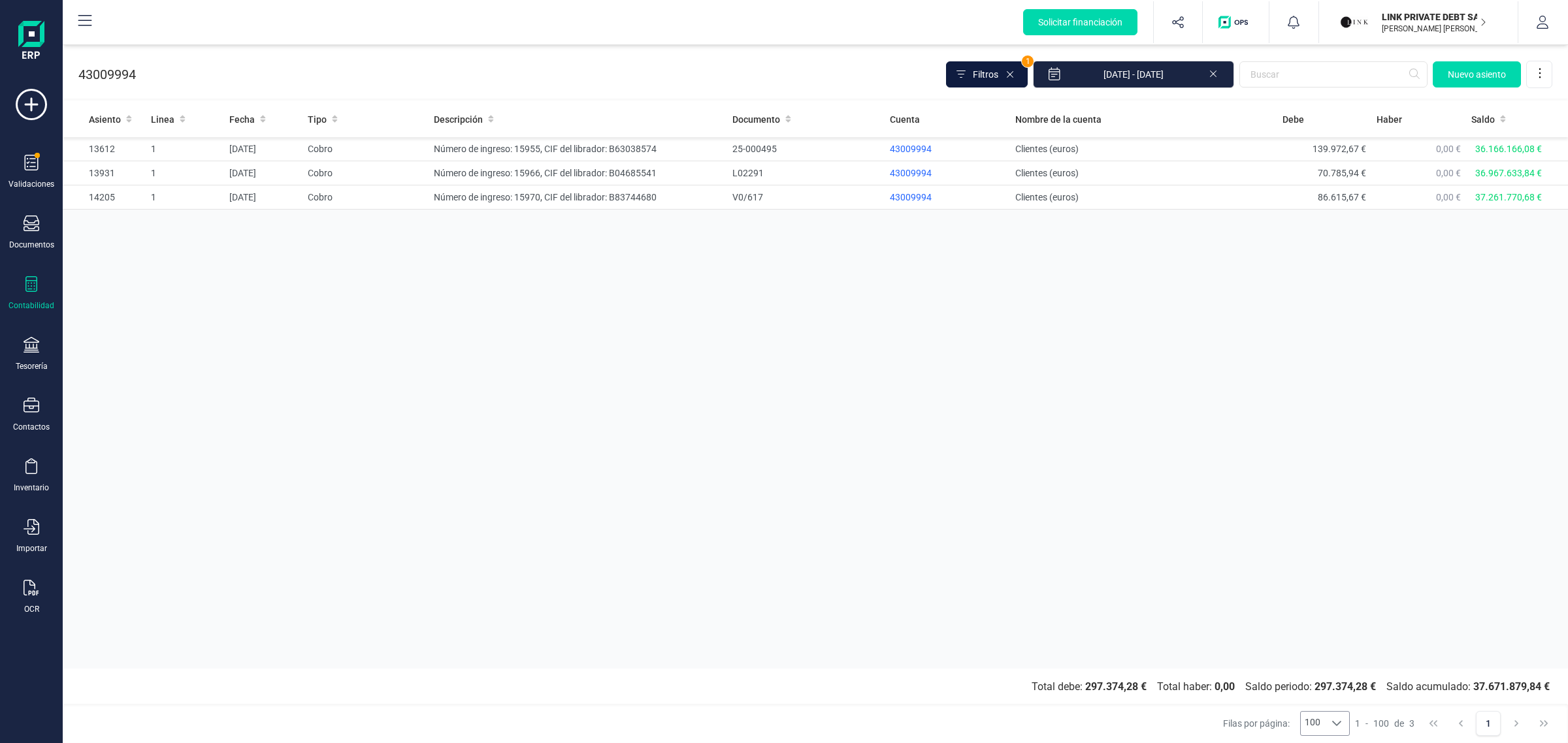
click at [1010, 66] on button "Filtros" at bounding box center [986, 74] width 81 height 26
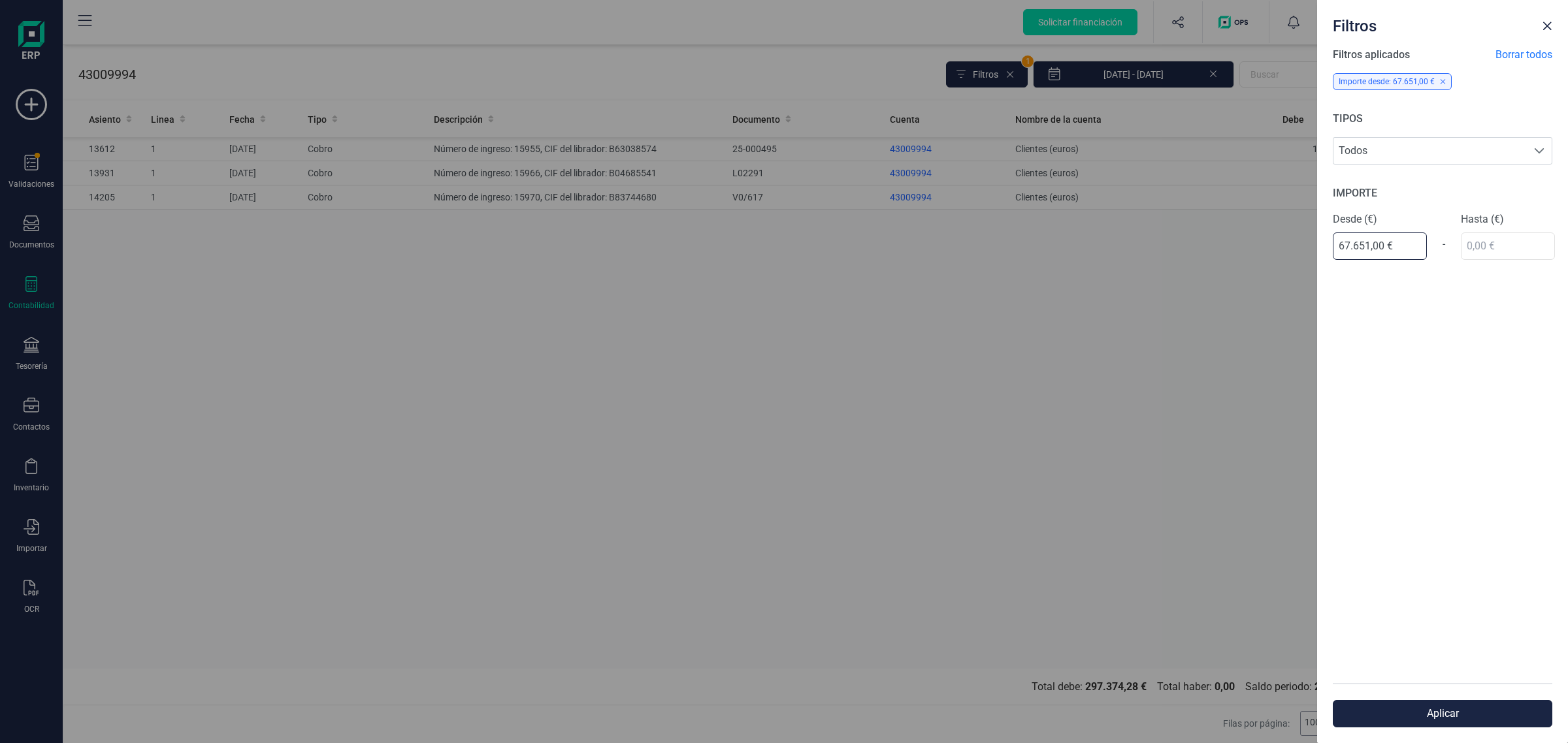
click at [1401, 245] on input "67.651,00 €" at bounding box center [1379, 246] width 94 height 28
drag, startPoint x: 1320, startPoint y: 237, endPoint x: 1276, endPoint y: 233, distance: 44.2
click at [1276, 233] on div "Filtros Filtros aplicados Borrar todos Importe desde: 67.651,00 € TIPOS Todos T…" at bounding box center [784, 372] width 1568 height 743
click at [1534, 54] on span "Borrar todos" at bounding box center [1524, 55] width 57 height 16
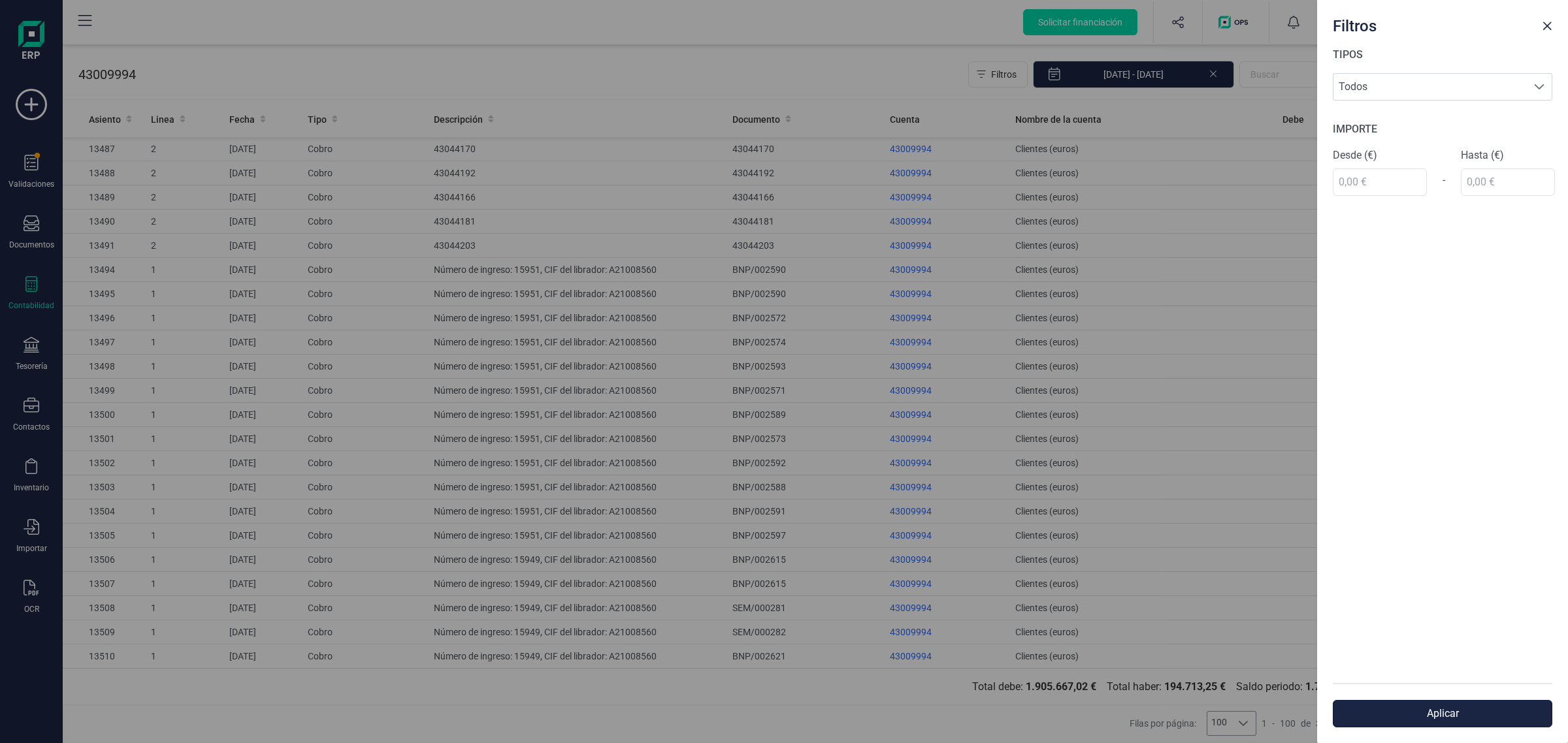
click at [1428, 726] on button "Aplicar" at bounding box center [1443, 714] width 219 height 28
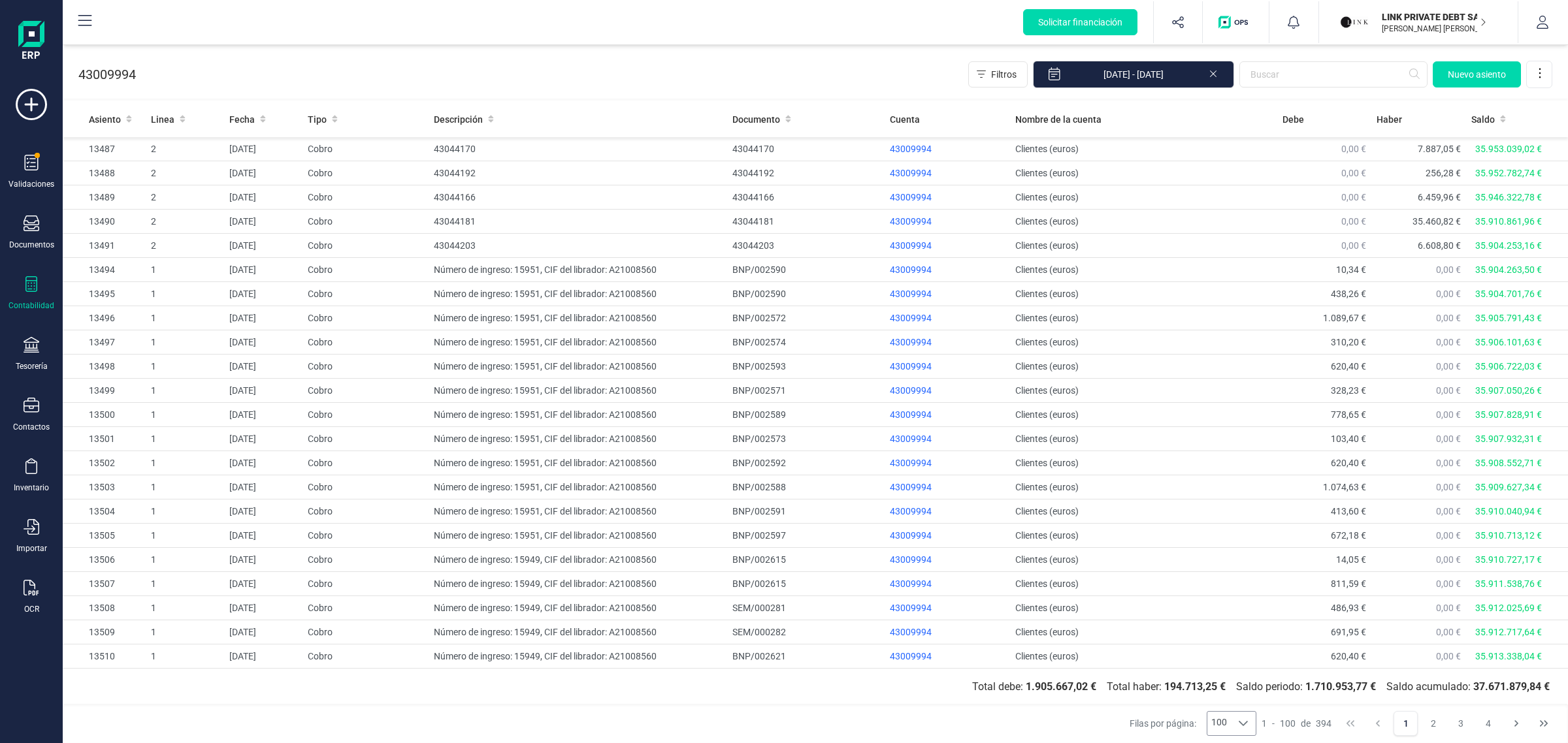
click at [1216, 73] on icon at bounding box center [1213, 73] width 10 height 13
click at [1213, 72] on button "Choose Date" at bounding box center [1221, 74] width 26 height 28
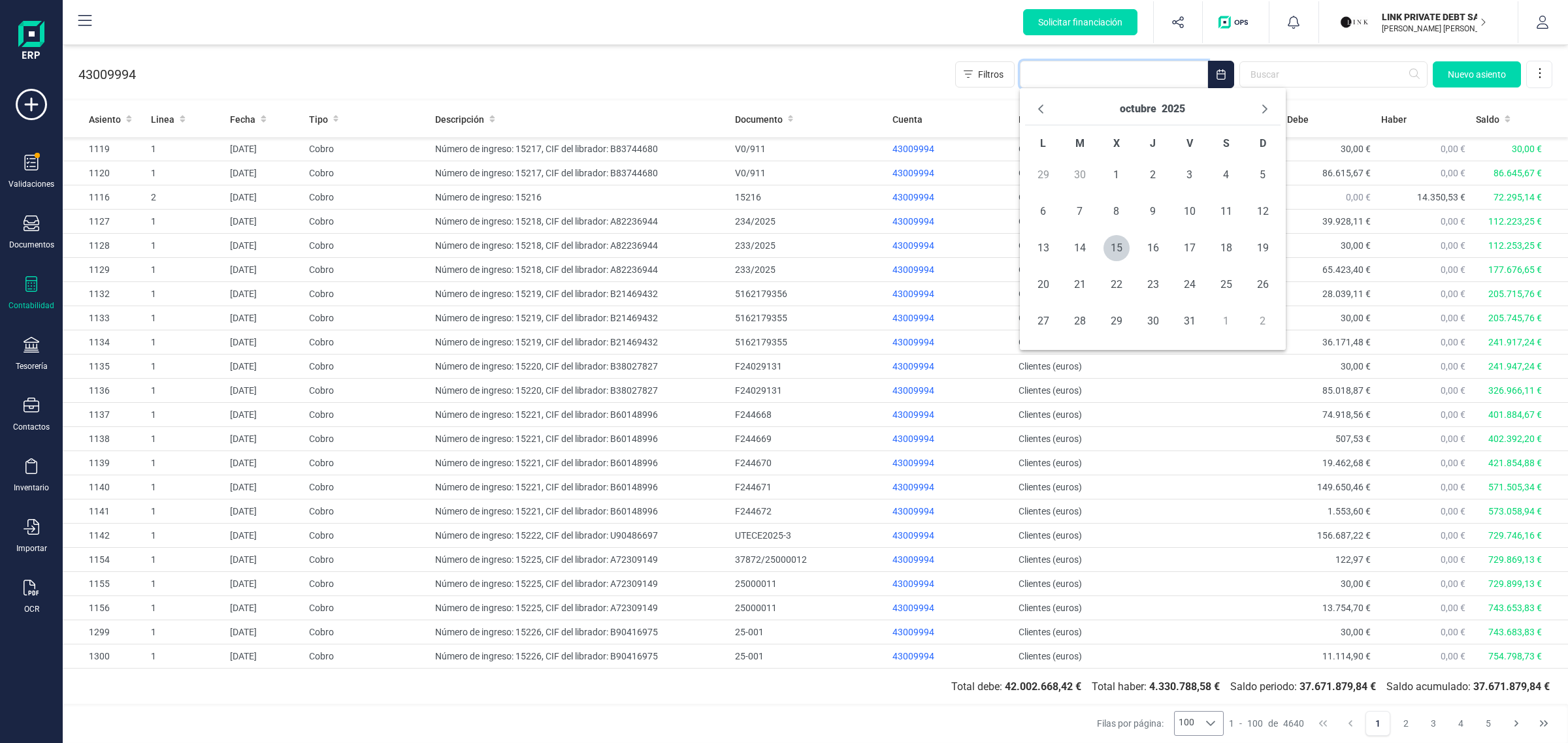
click at [760, 87] on div "43009994 Filtros Nuevo asiento" at bounding box center [815, 72] width 1506 height 54
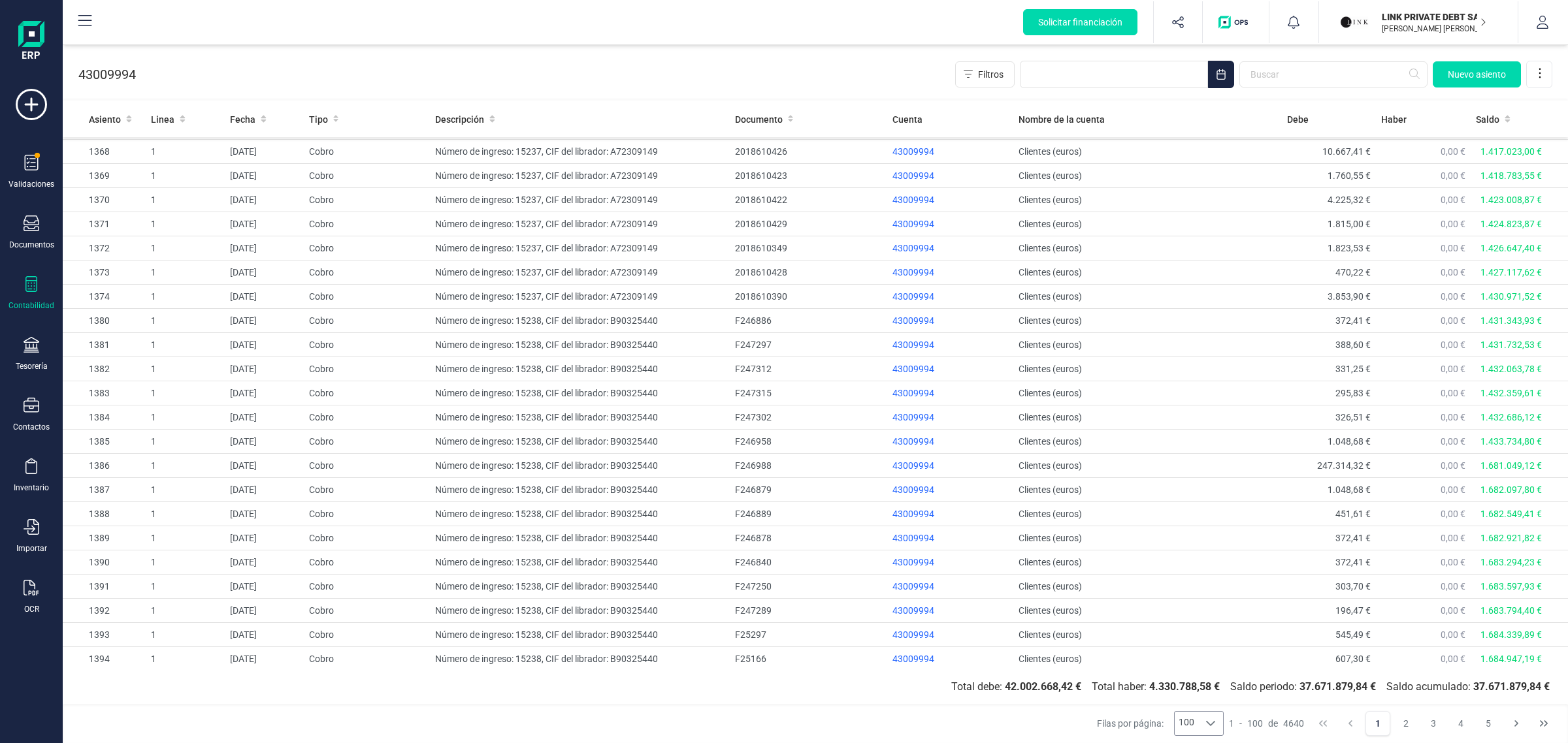
scroll to position [1899, 0]
click at [1520, 726] on icon "Next Page" at bounding box center [1516, 723] width 10 height 10
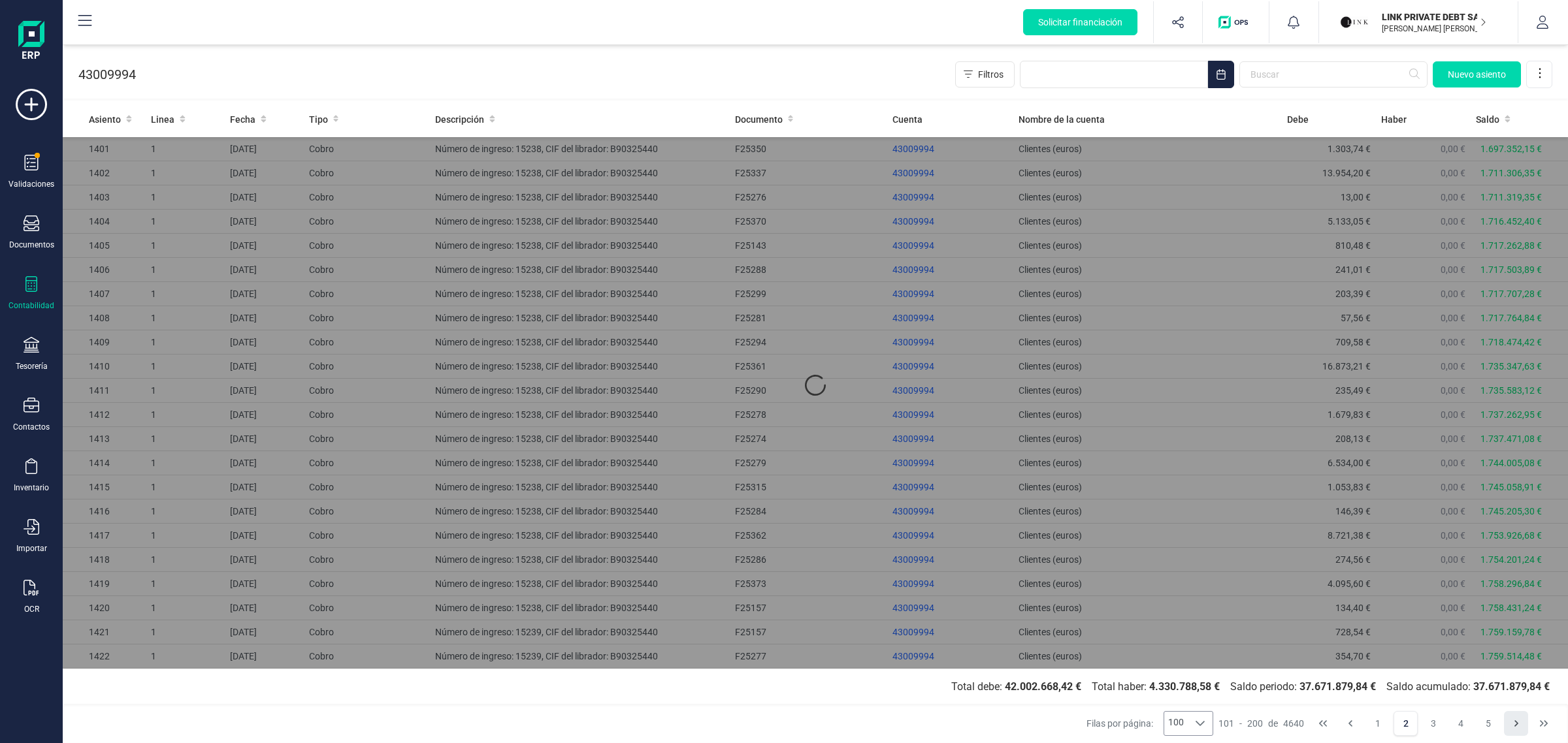
scroll to position [0, 0]
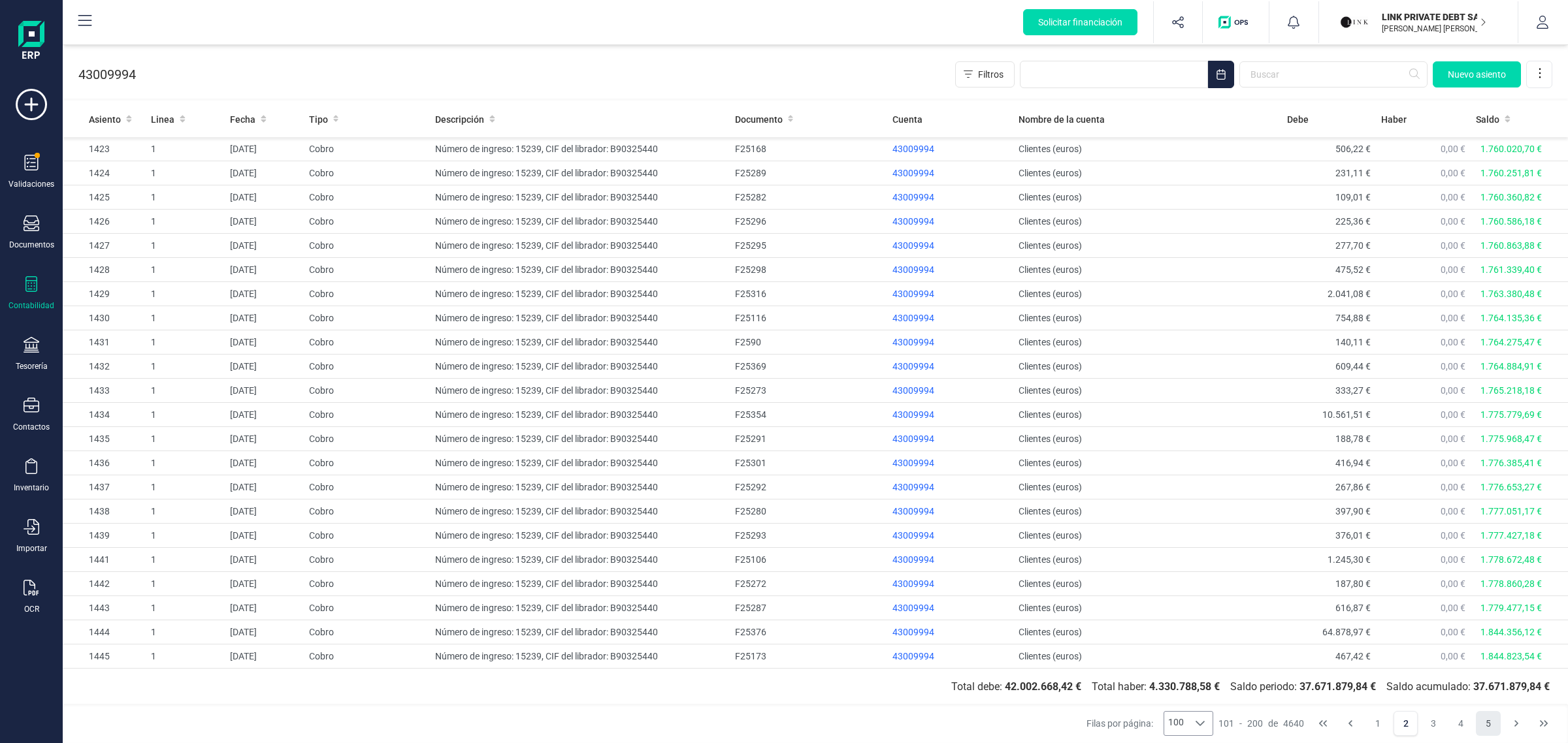
click at [1494, 723] on button "5" at bounding box center [1488, 723] width 24 height 24
click at [1187, 726] on span "100" at bounding box center [1176, 723] width 24 height 24
click at [1192, 722] on div at bounding box center [1199, 723] width 24 height 24
click at [1223, 74] on icon "Choose Date" at bounding box center [1221, 74] width 9 height 10
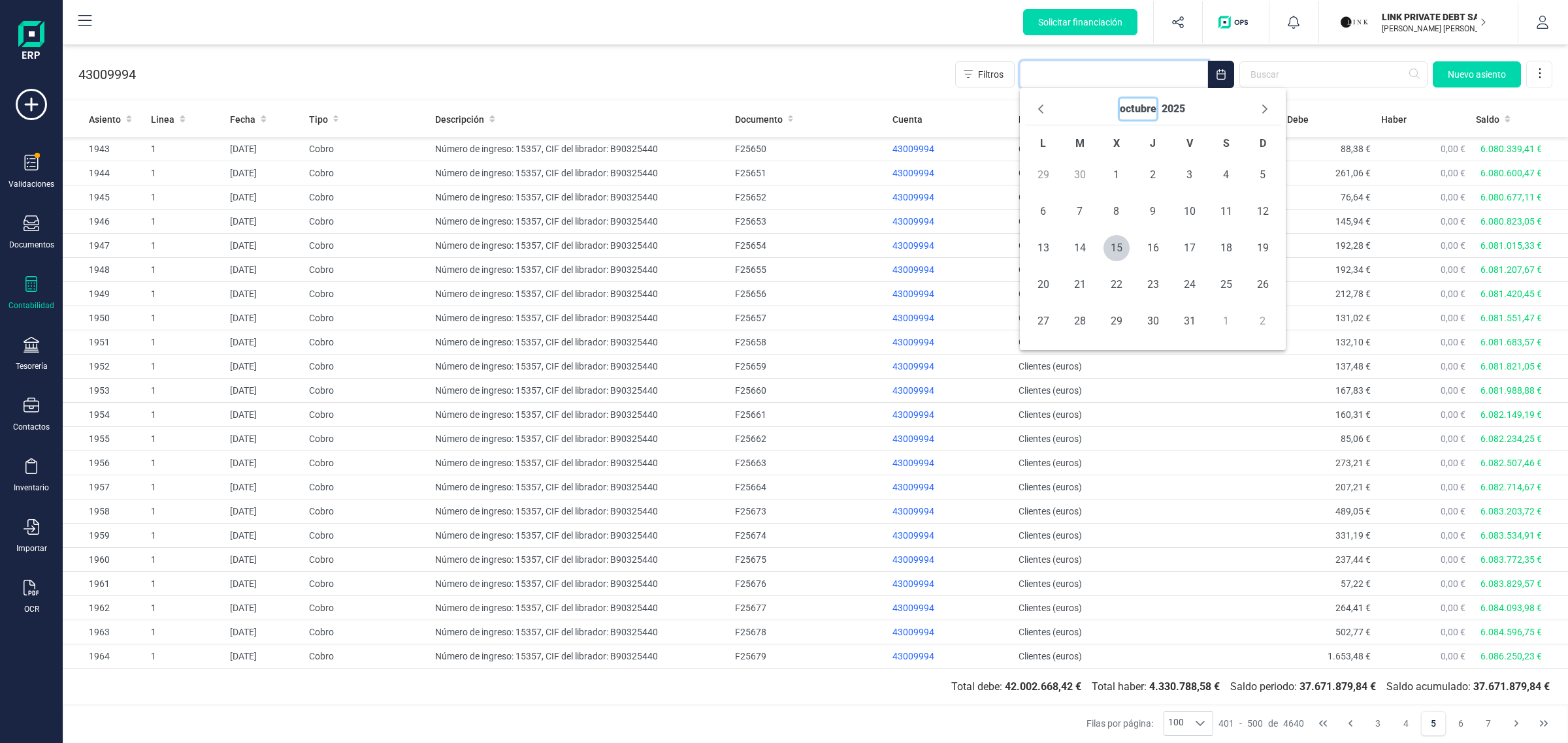
click at [1141, 112] on button "octubre" at bounding box center [1138, 109] width 36 height 21
click at [1229, 192] on span "sep" at bounding box center [1237, 196] width 85 height 26
click at [1114, 207] on span "10" at bounding box center [1116, 211] width 26 height 26
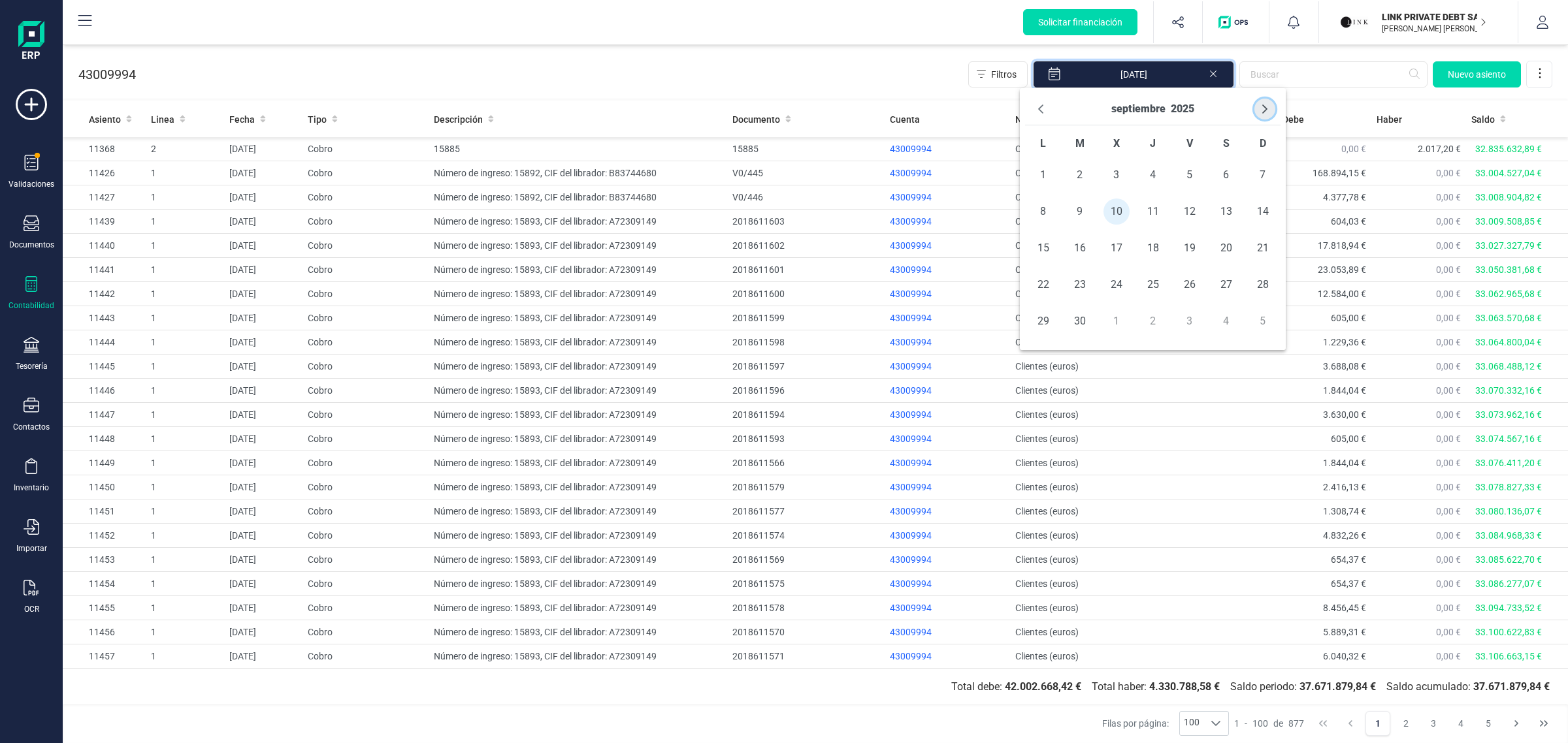
click at [1267, 113] on icon "Next Month" at bounding box center [1264, 109] width 10 height 10
click at [1118, 248] on span "15" at bounding box center [1116, 248] width 26 height 26
type input "10/09/2025 - 15/10/2025"
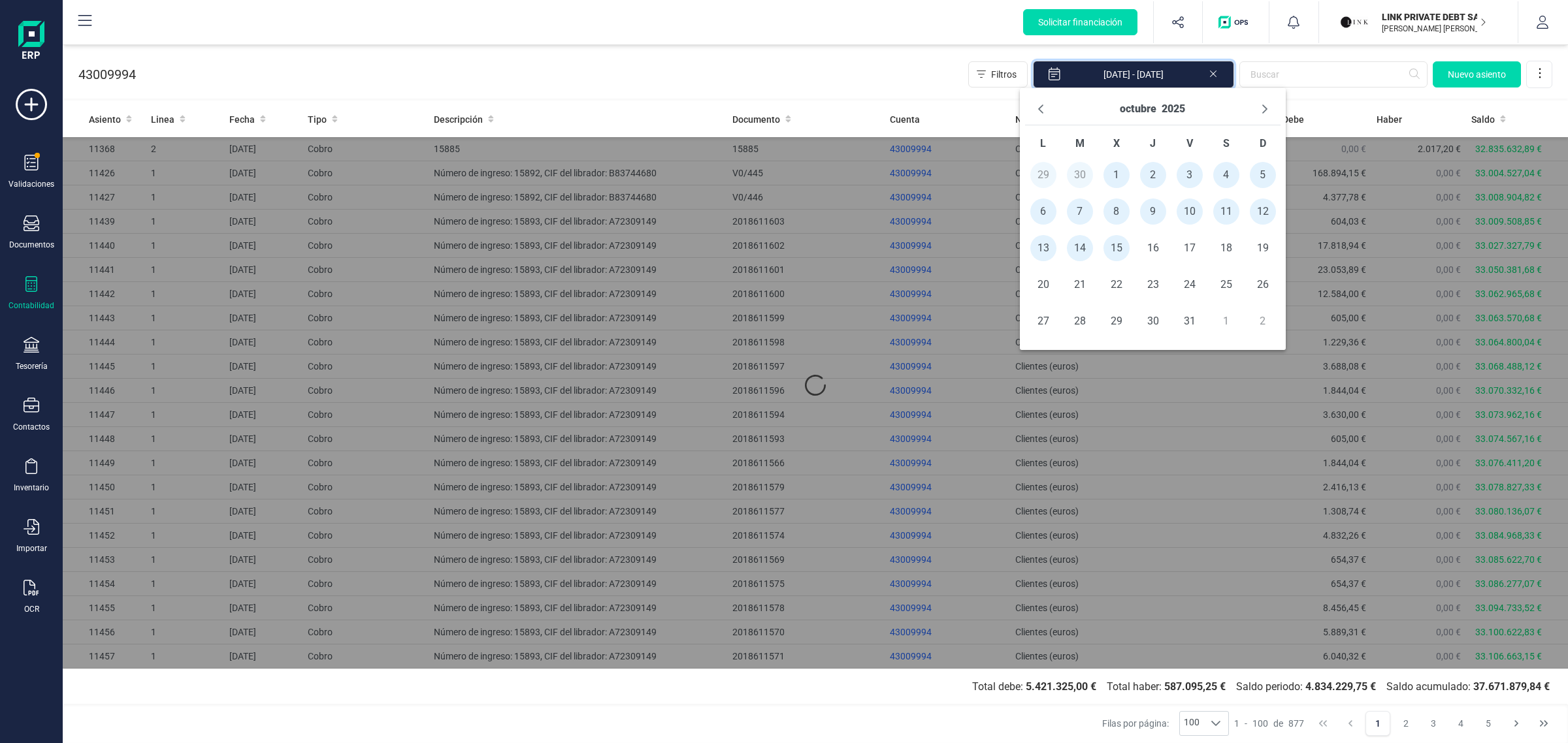
click at [894, 73] on div "43009994 Filtros 10/09/2025 - 15/10/2025 Nuevo asiento" at bounding box center [815, 72] width 1506 height 54
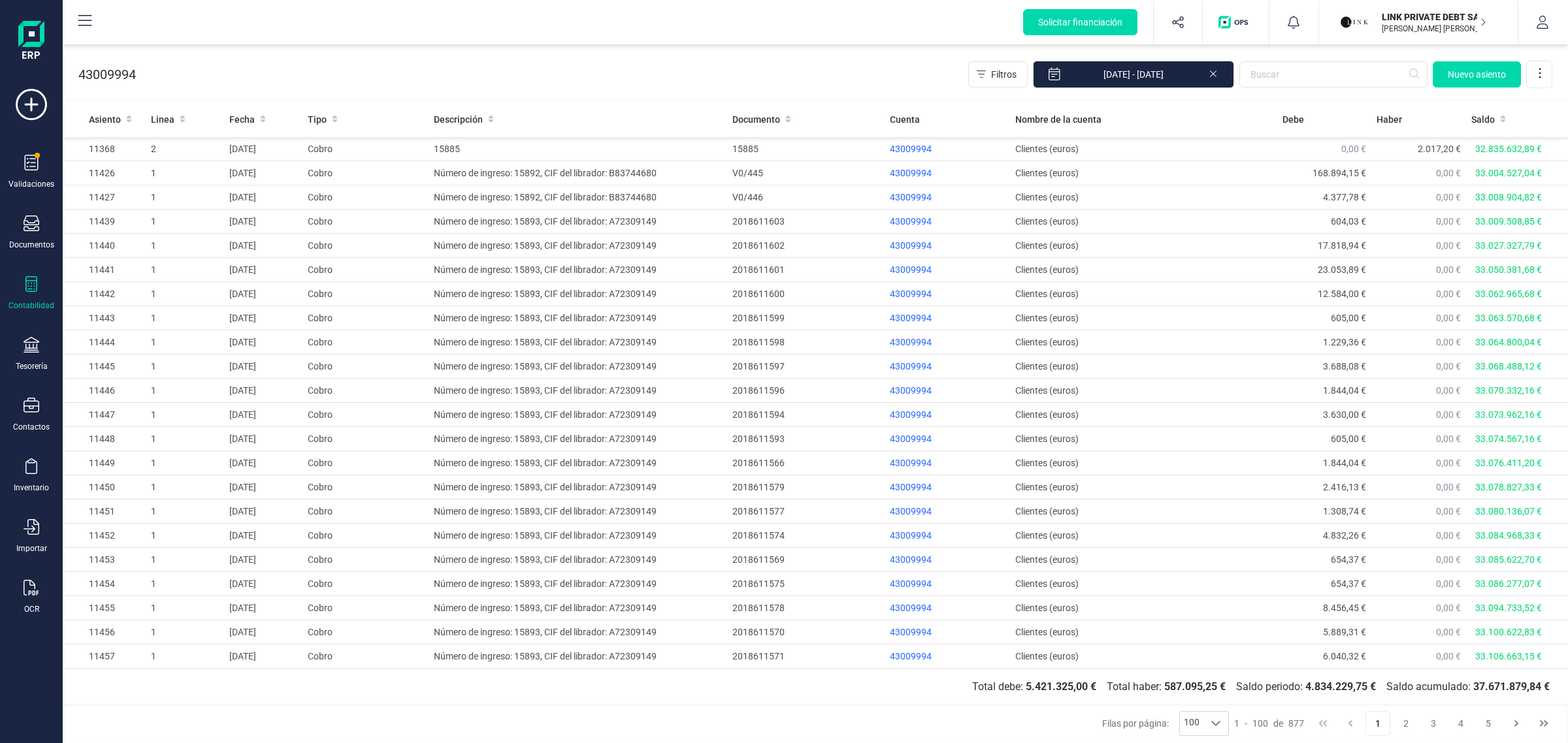
click at [1380, 726] on button "1" at bounding box center [1377, 723] width 24 height 24
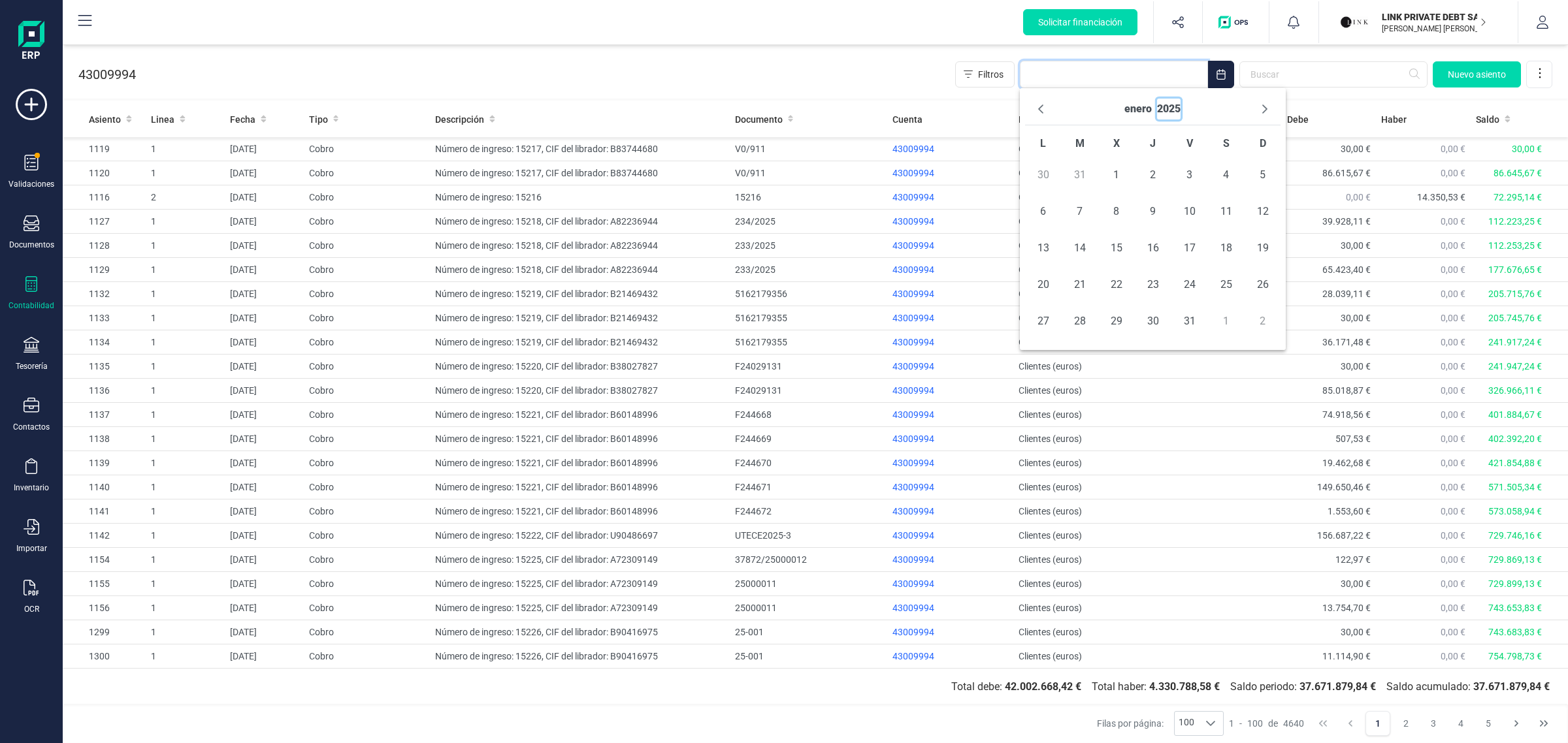
click at [1177, 108] on button "2025" at bounding box center [1169, 109] width 24 height 21
click at [1206, 196] on span "2025" at bounding box center [1216, 196] width 128 height 26
click at [1236, 195] on span "sep" at bounding box center [1237, 196] width 85 height 26
click at [1196, 215] on span "12" at bounding box center [1189, 211] width 26 height 26
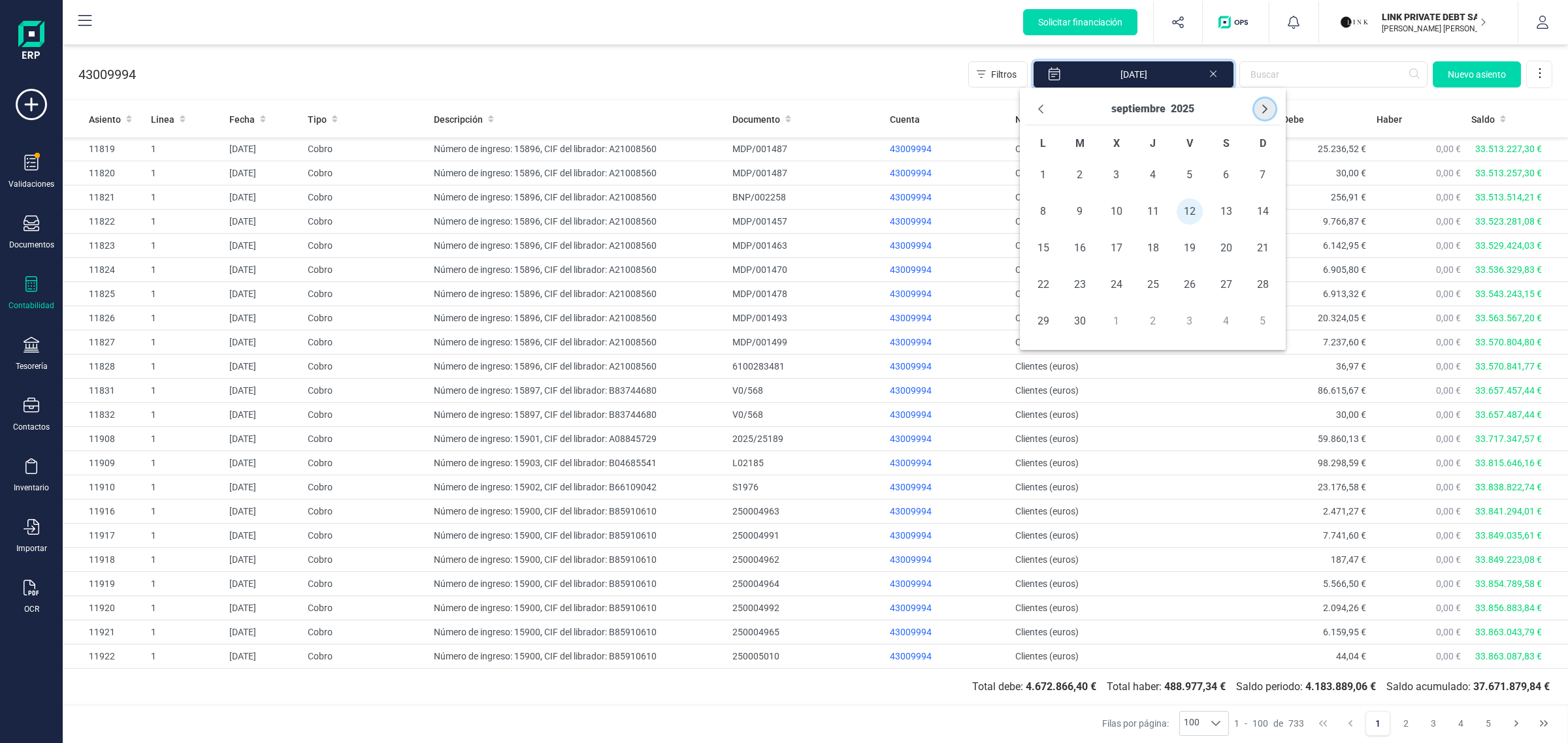
click at [1261, 114] on icon "Next Month" at bounding box center [1264, 109] width 10 height 10
click at [1116, 248] on span "15" at bounding box center [1116, 248] width 26 height 26
type input "12/09/2025 - 15/10/2025"
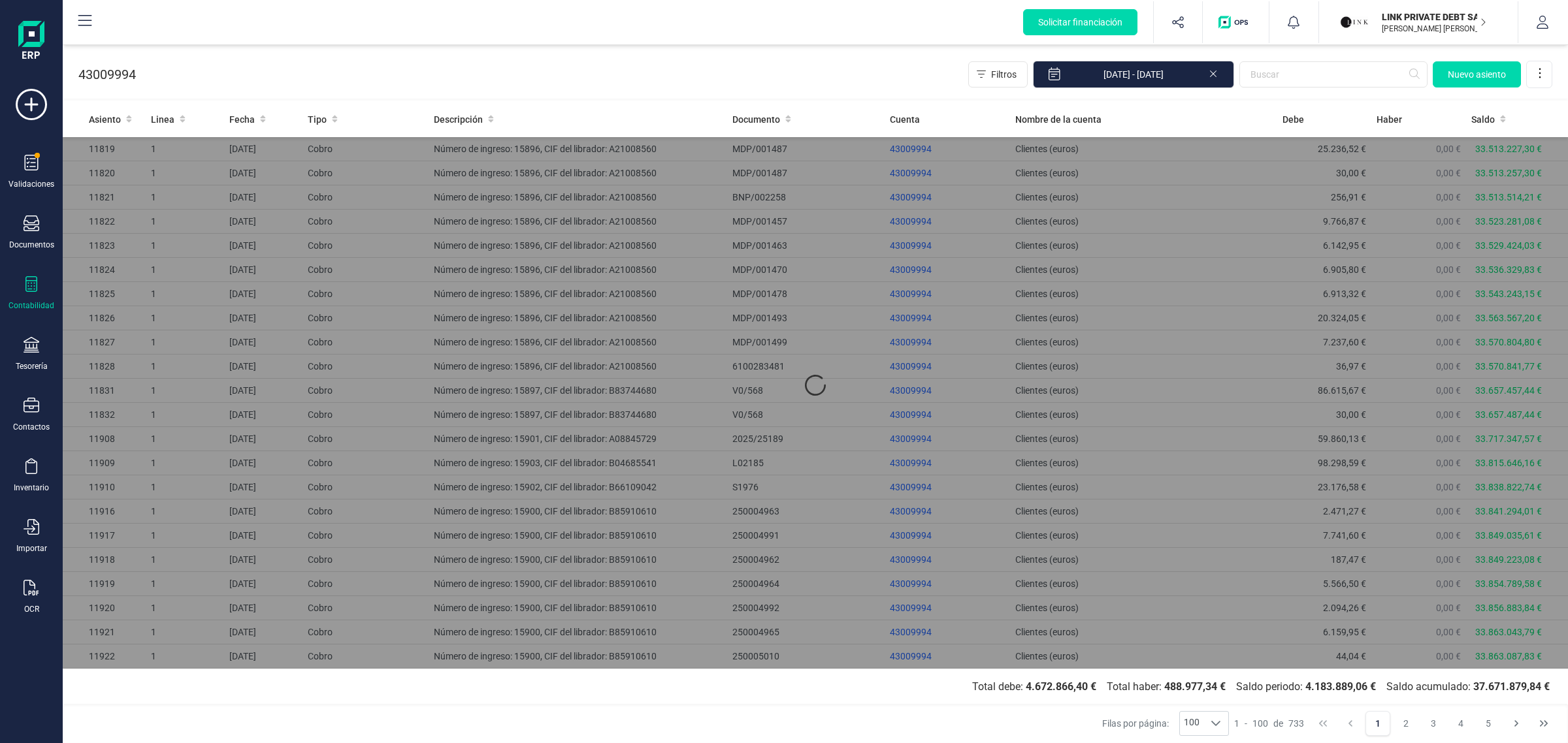
drag, startPoint x: 853, startPoint y: 91, endPoint x: 863, endPoint y: 97, distance: 11.7
click at [852, 91] on div "43009994 Filtros 12/09/2025 - 15/10/2025 Nuevo asiento" at bounding box center [815, 72] width 1506 height 54
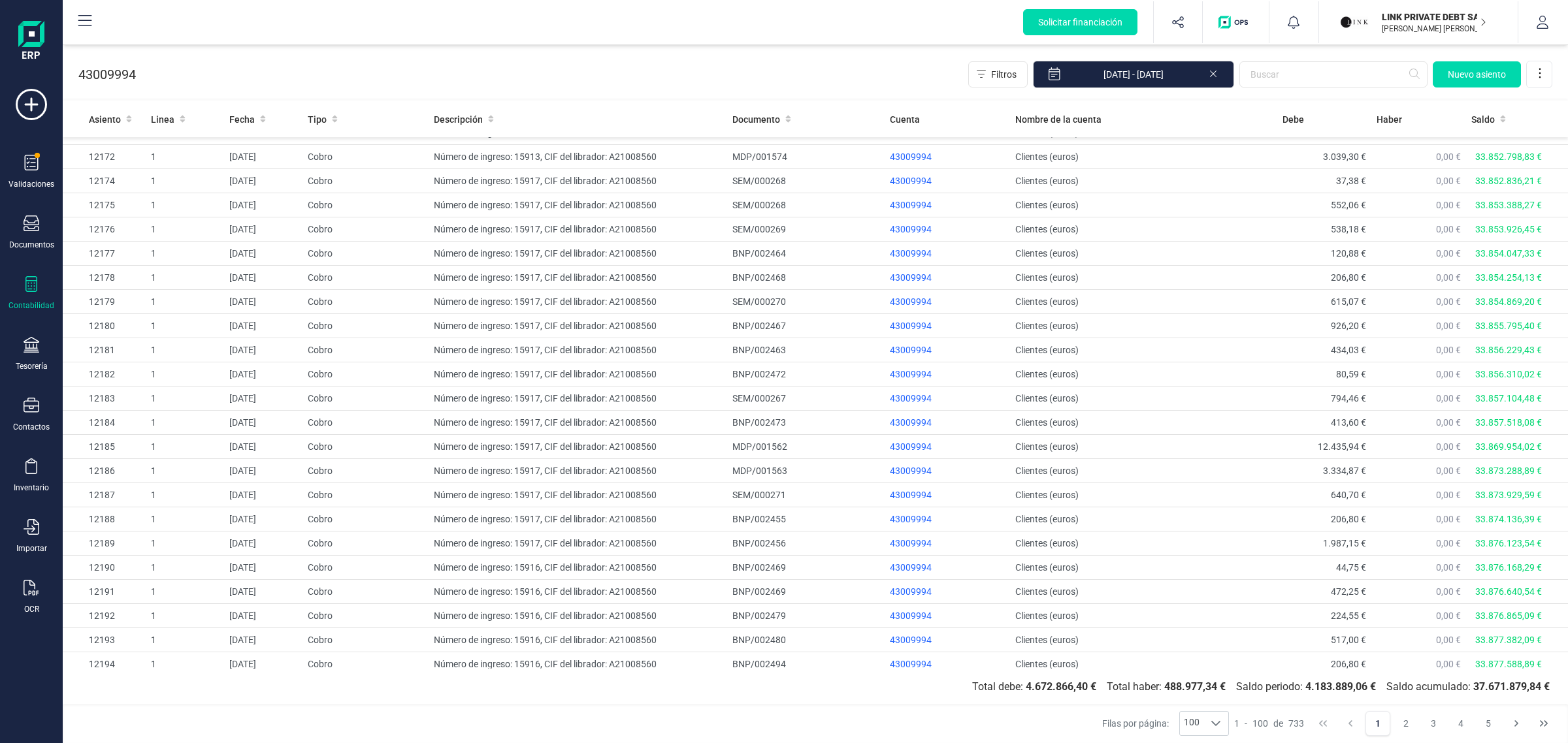
scroll to position [1899, 0]
click at [1484, 720] on button "5" at bounding box center [1488, 723] width 24 height 24
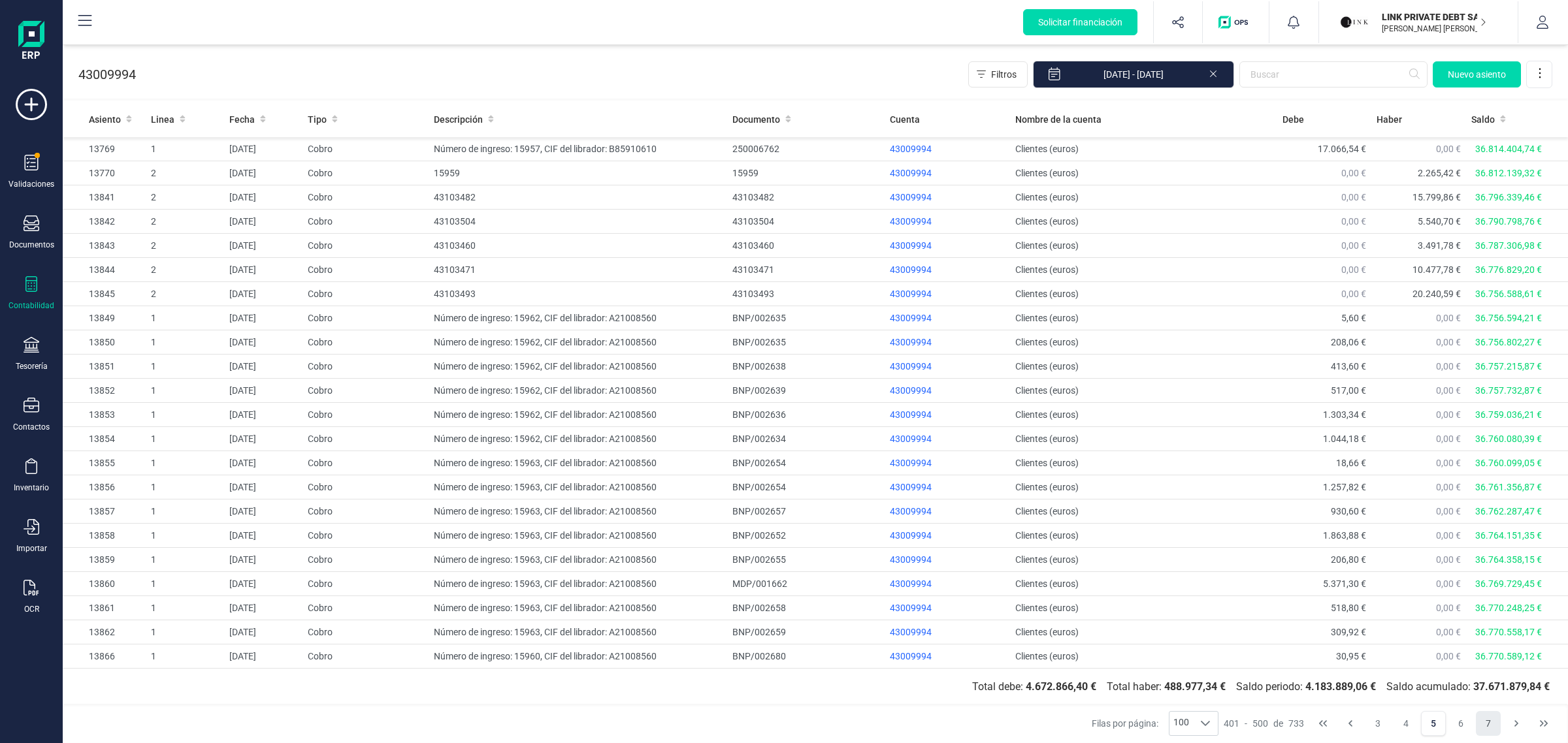
click at [1497, 725] on button "7" at bounding box center [1488, 723] width 24 height 24
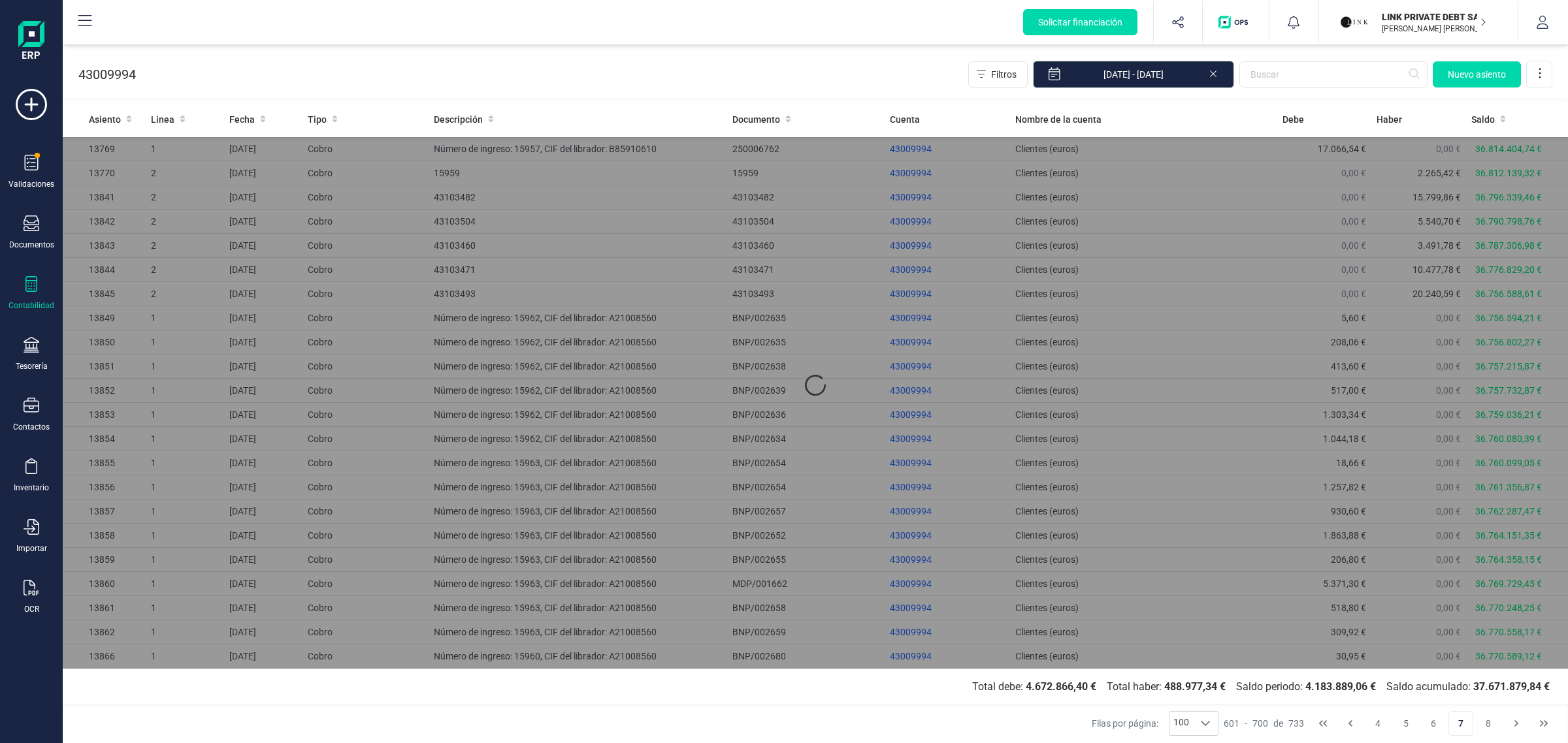
scroll to position [0, 0]
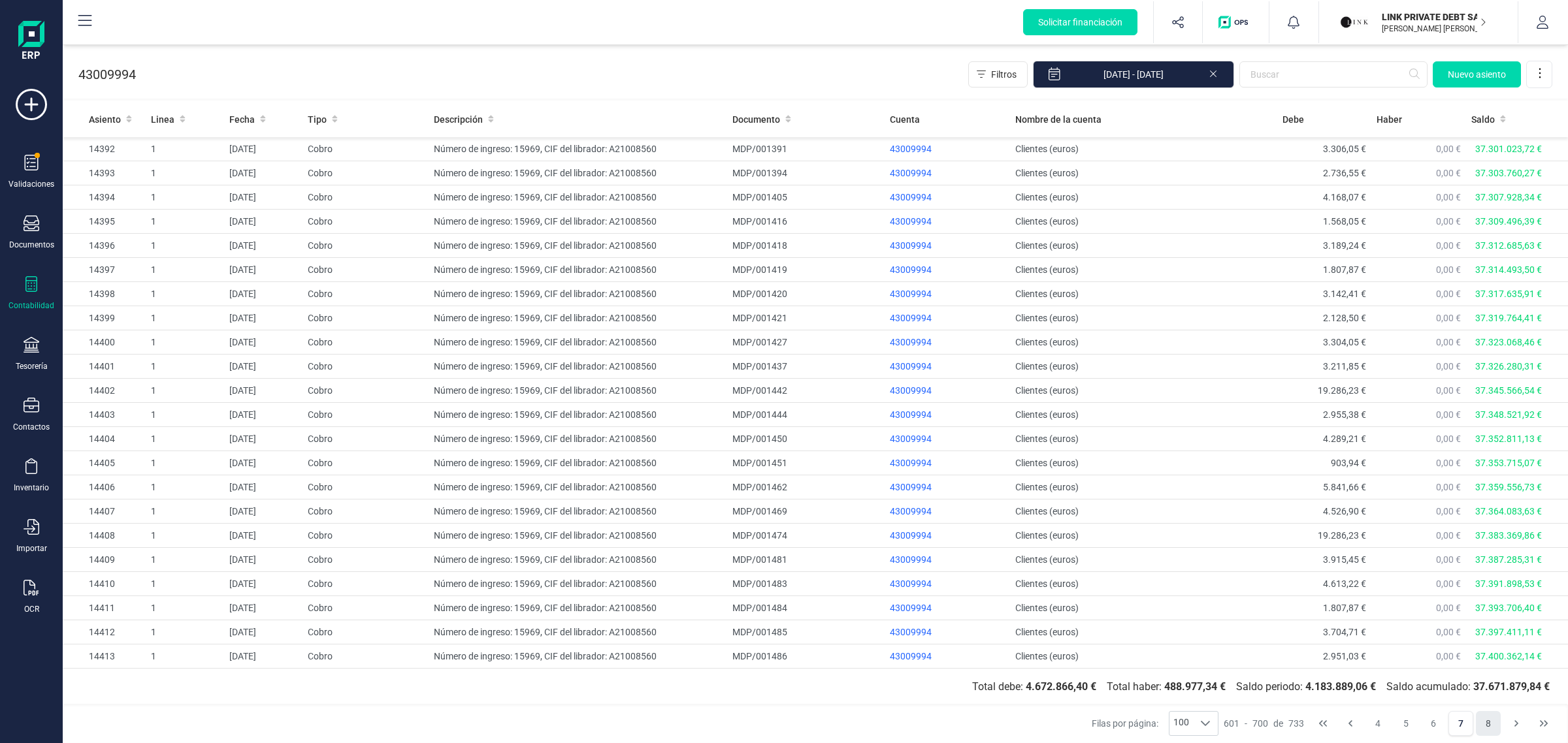
click at [1497, 726] on button "8" at bounding box center [1488, 723] width 24 height 24
click at [1467, 726] on button "7" at bounding box center [1461, 723] width 24 height 24
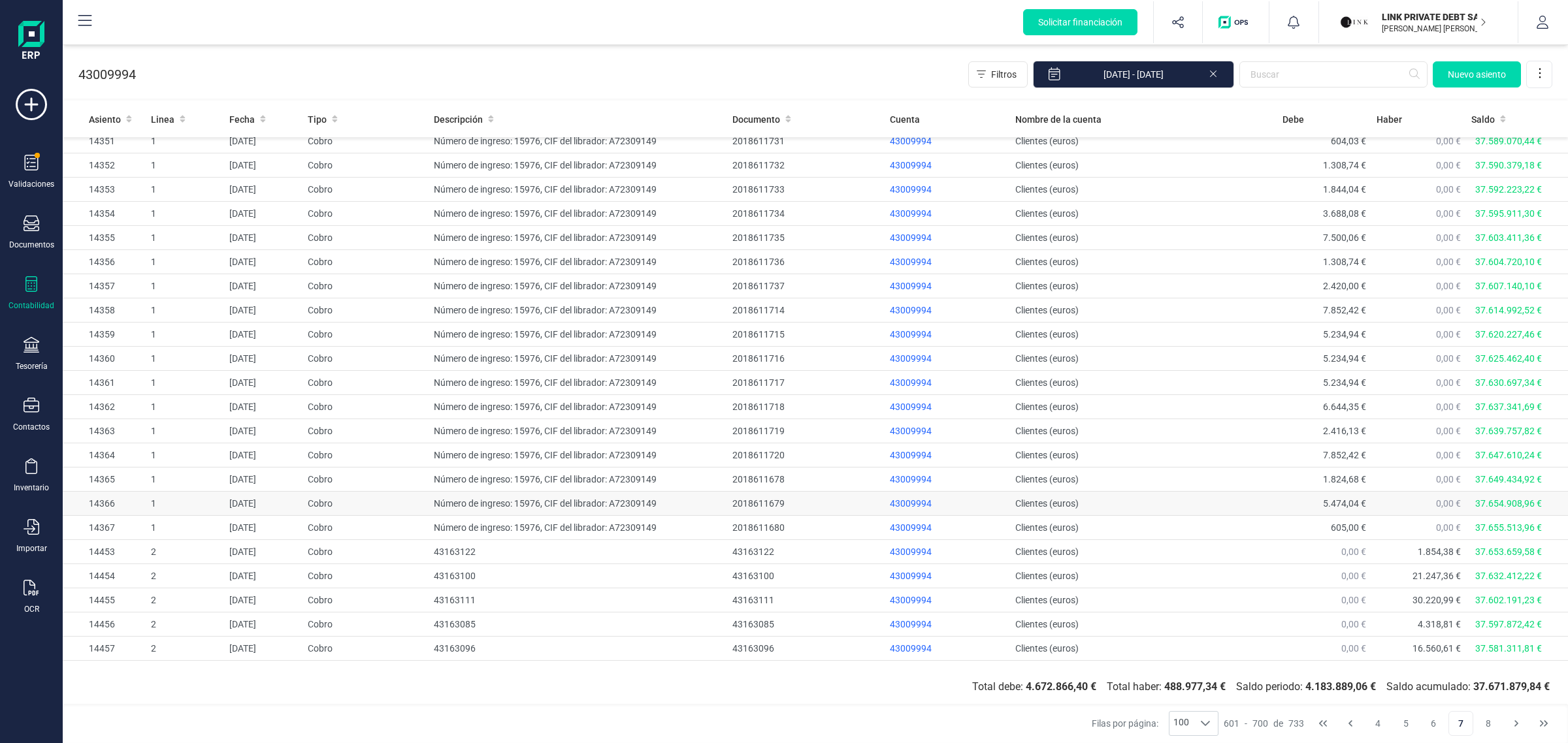
scroll to position [1899, 0]
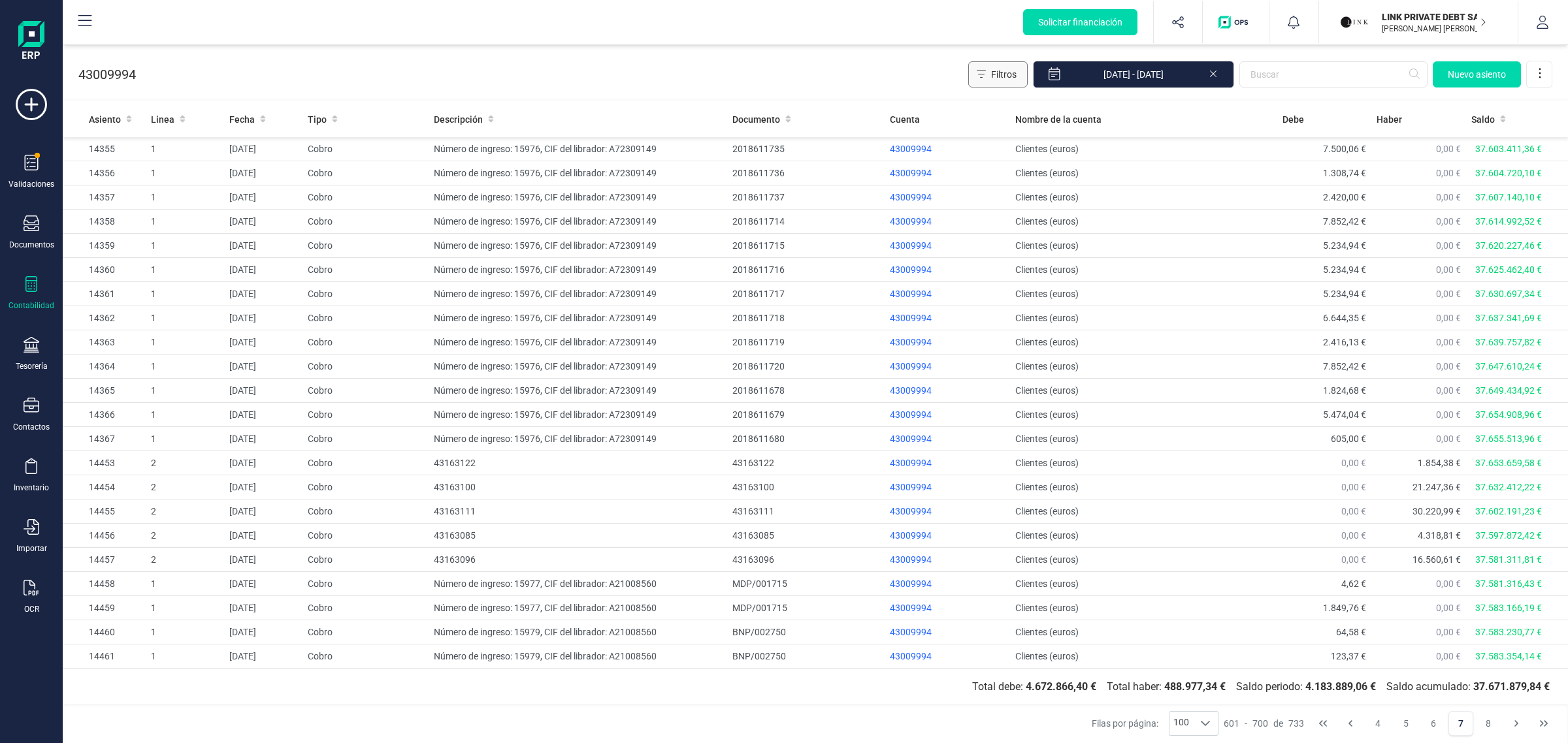
click at [1009, 81] on button "Filtros" at bounding box center [997, 74] width 59 height 26
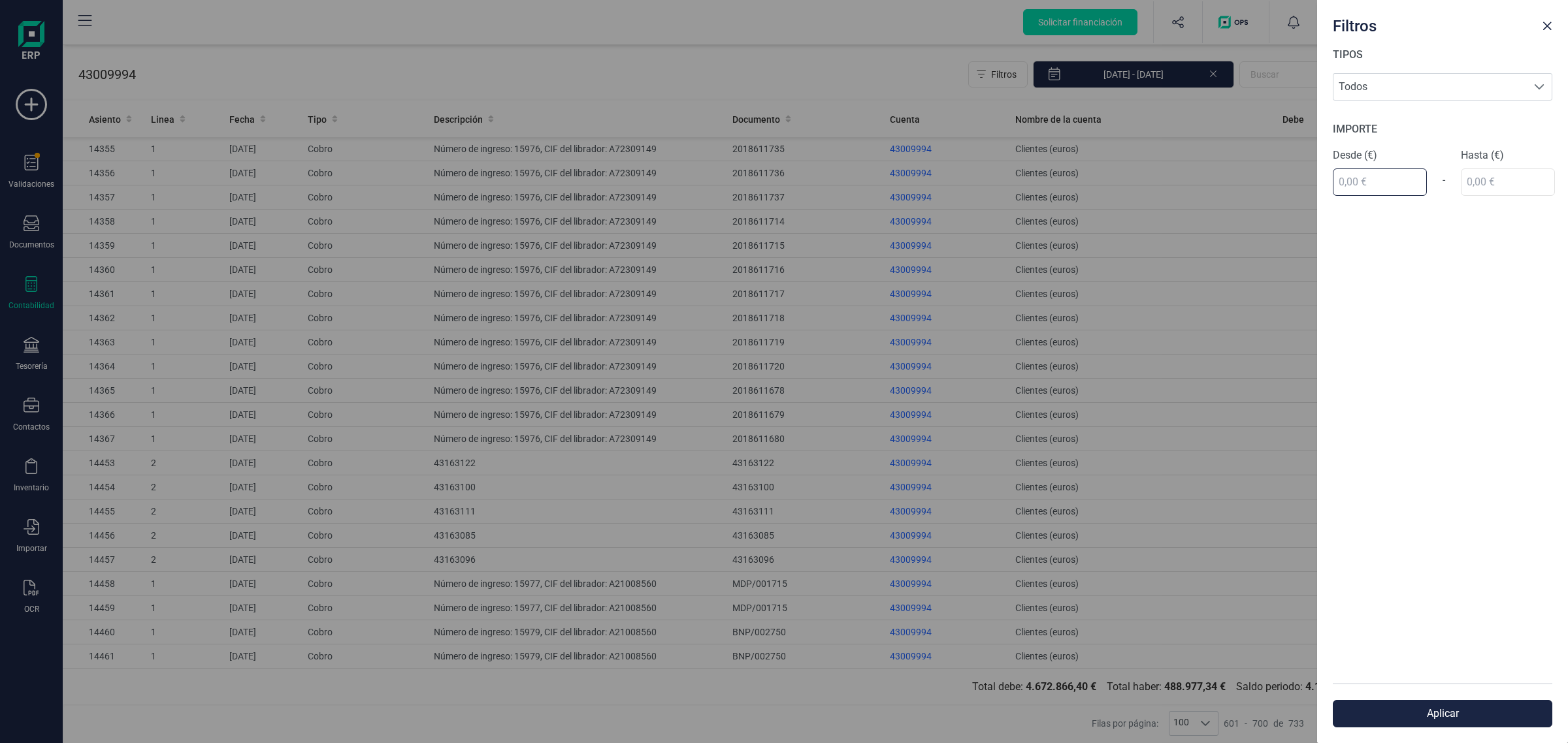
click at [1364, 181] on input "text" at bounding box center [1379, 182] width 94 height 28
type input "67.651,00 €"
click at [1472, 174] on div "TIPOS Todos Todos IMPORTE Desde (€) 67.651,00 € - Hasta (€)" at bounding box center [1443, 365] width 251 height 636
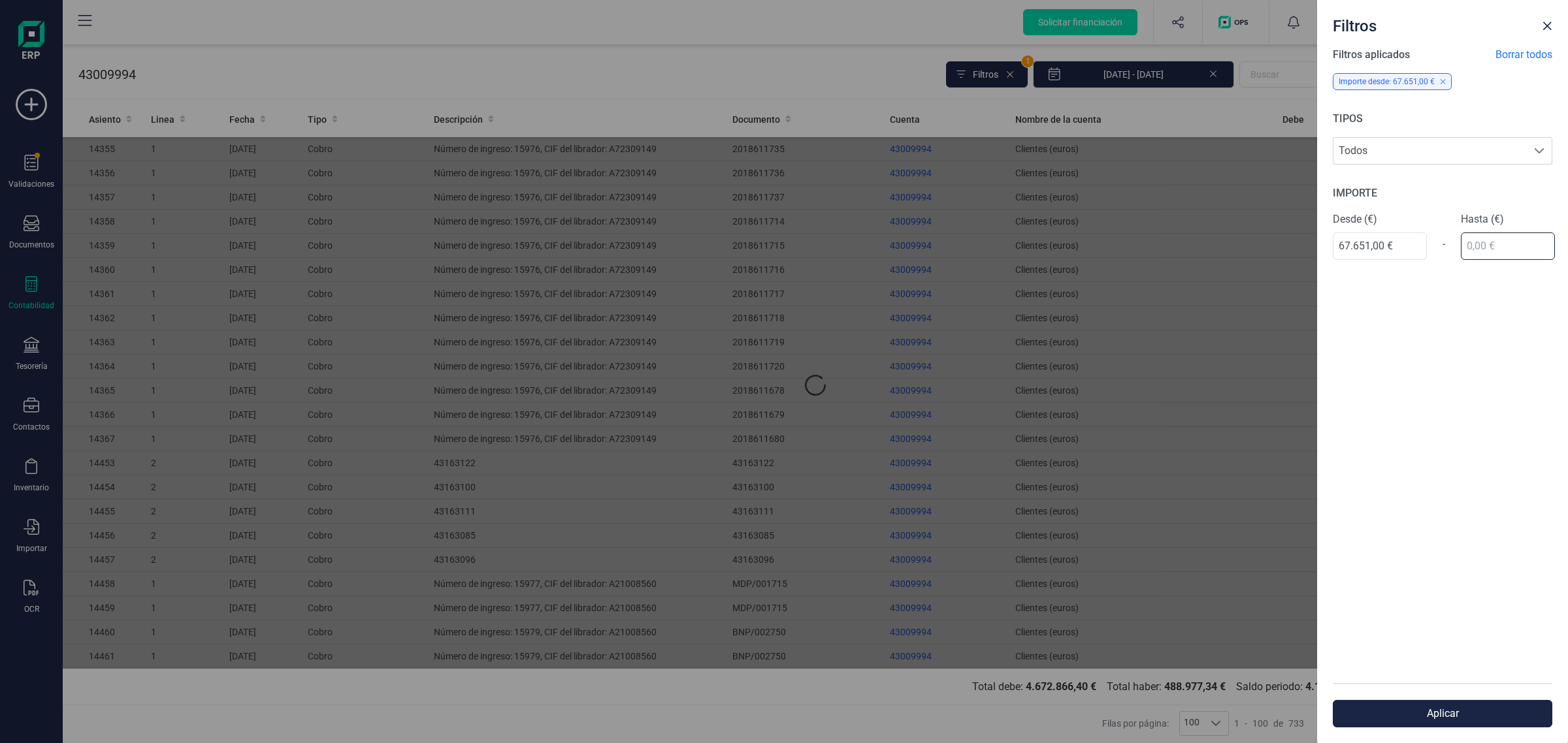
scroll to position [0, 0]
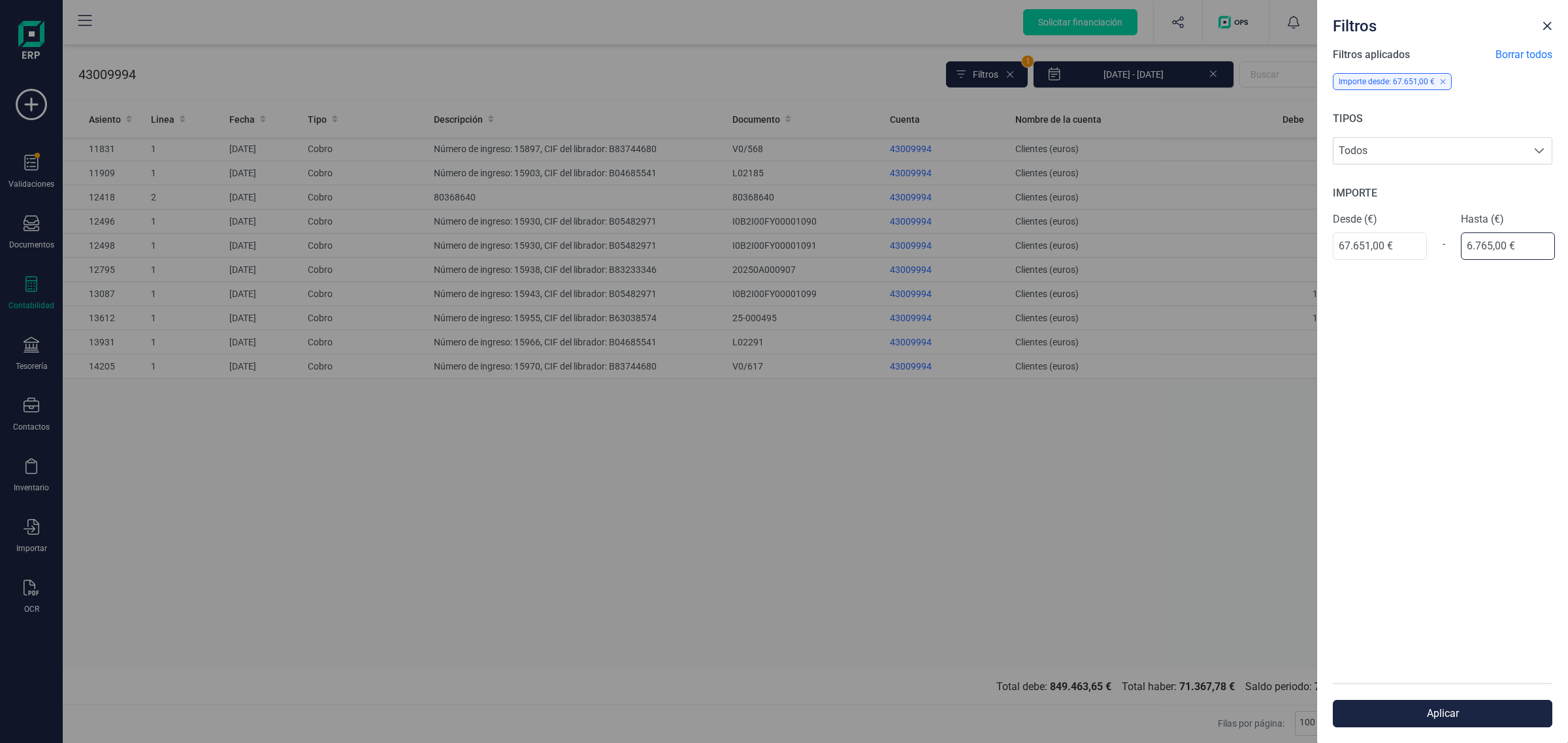
type input "67.652,00 €"
click at [1419, 710] on button "Aplicar" at bounding box center [1443, 714] width 219 height 28
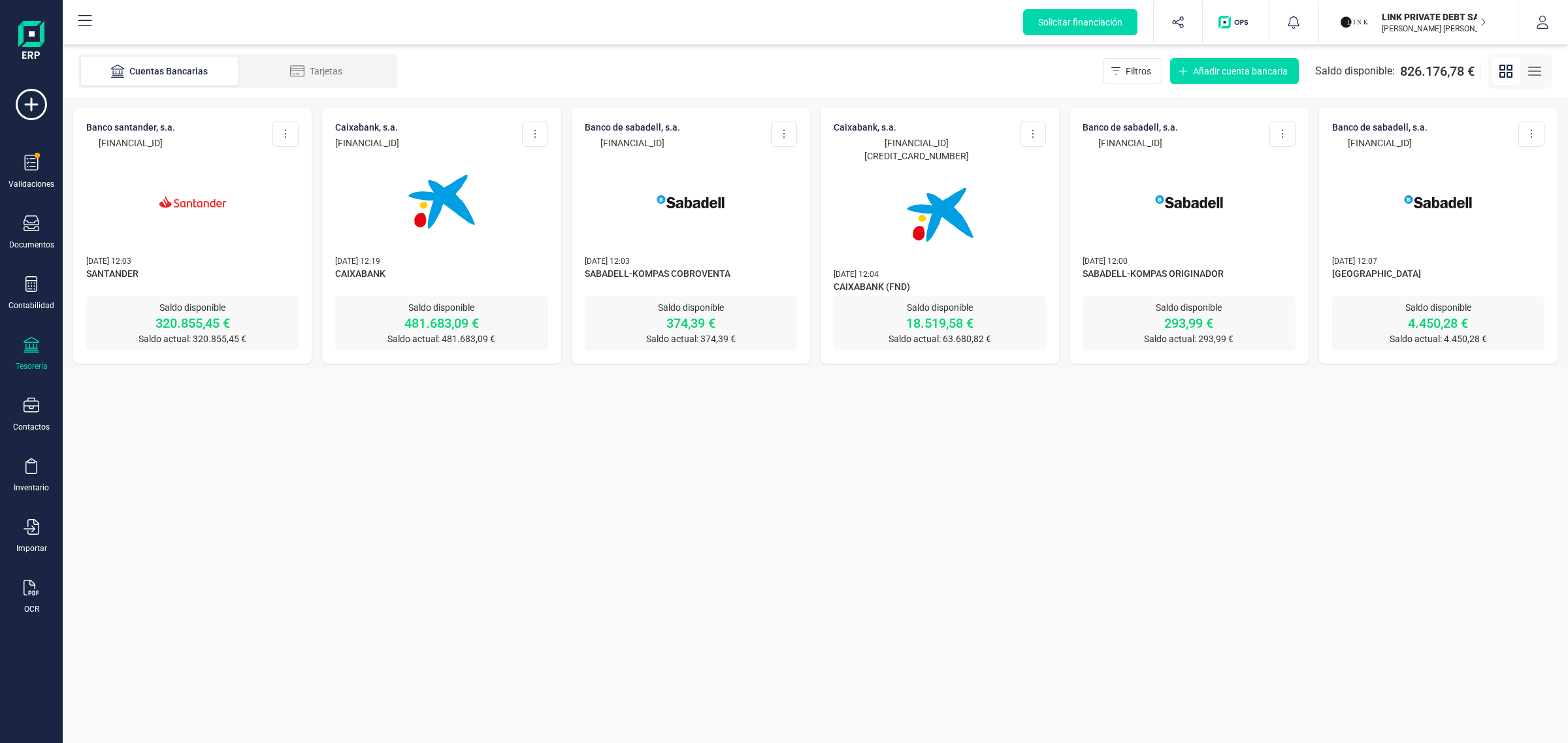
click at [800, 525] on section "Cuentas Bancarias Tarjetas Filtros Añadir cuenta bancaria Saldo disponible: 826…" at bounding box center [815, 394] width 1506 height 698
click at [1387, 17] on p "LINK PRIVATE DEBT SA" at bounding box center [1434, 17] width 104 height 13
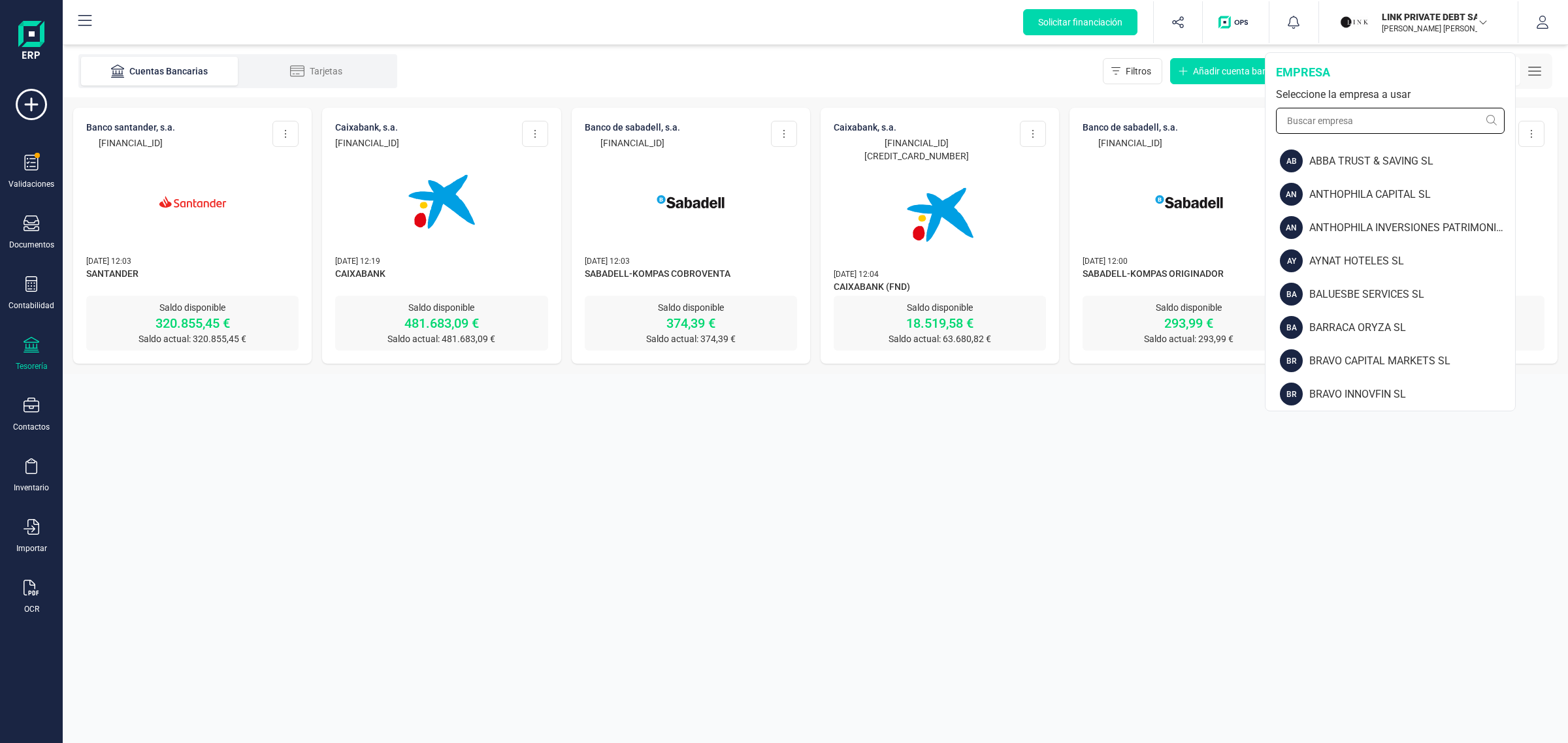
click at [1334, 112] on input "text" at bounding box center [1390, 121] width 229 height 26
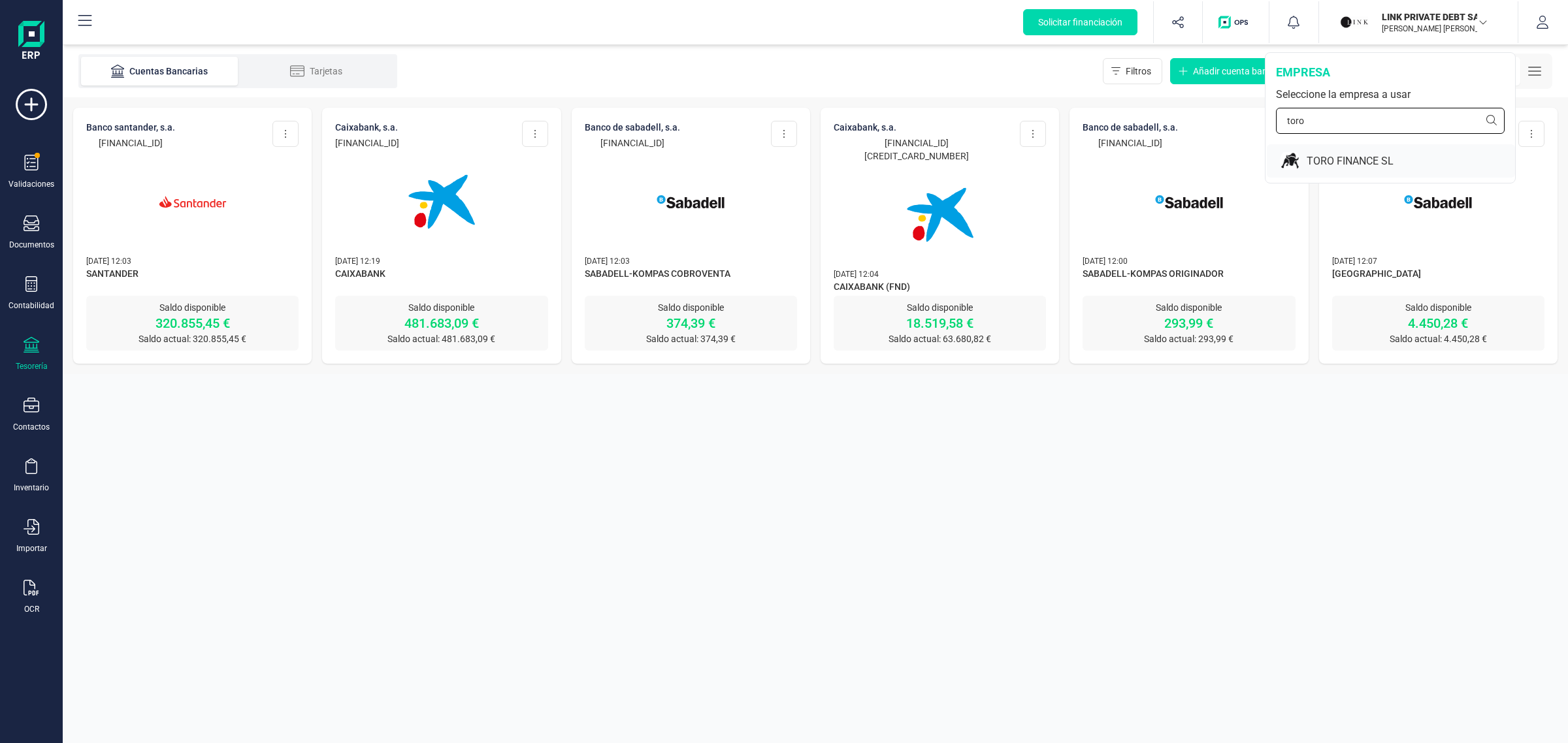
type input "toro"
click at [1395, 158] on div "TORO FINANCE SL" at bounding box center [1411, 162] width 208 height 16
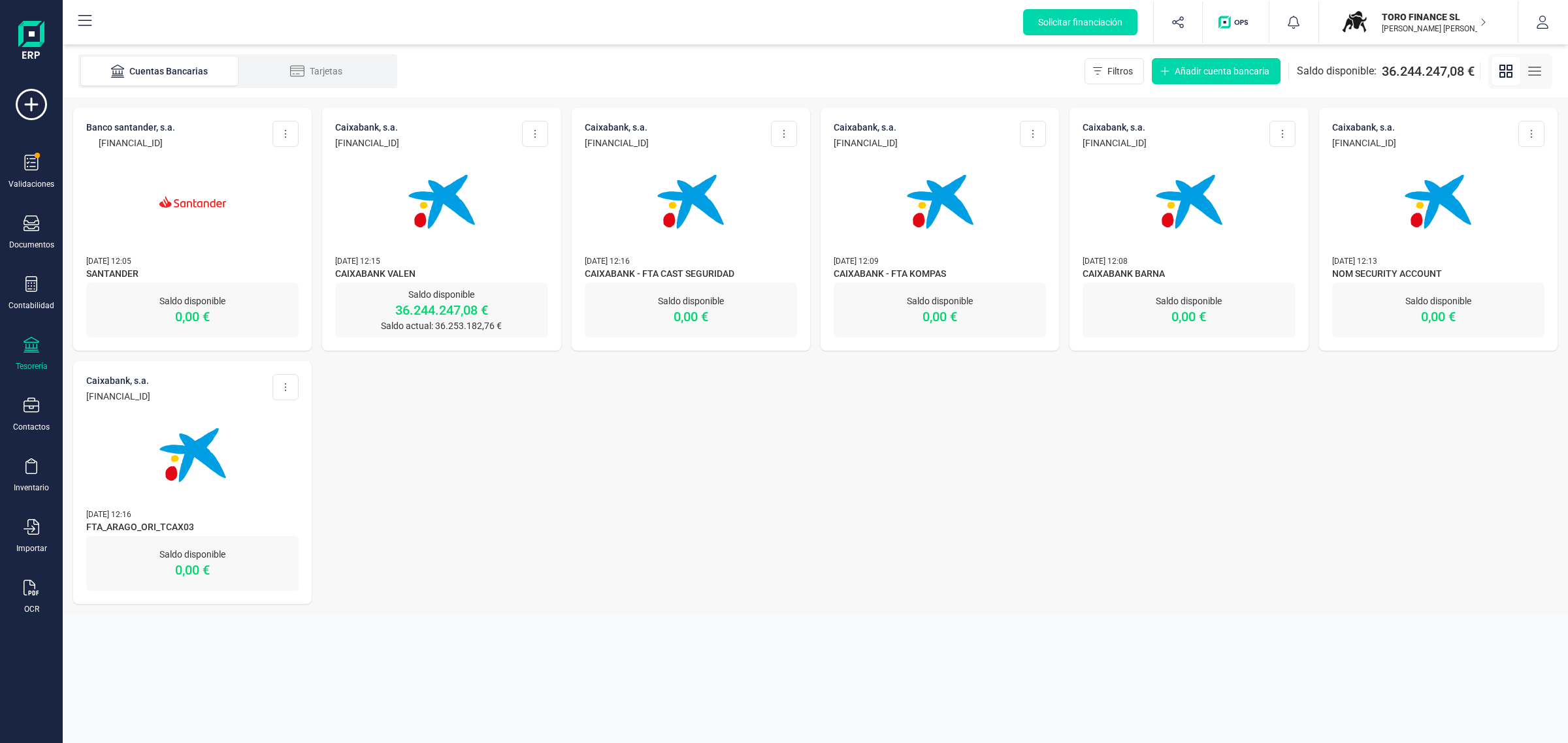
click at [448, 233] on img at bounding box center [441, 201] width 110 height 110
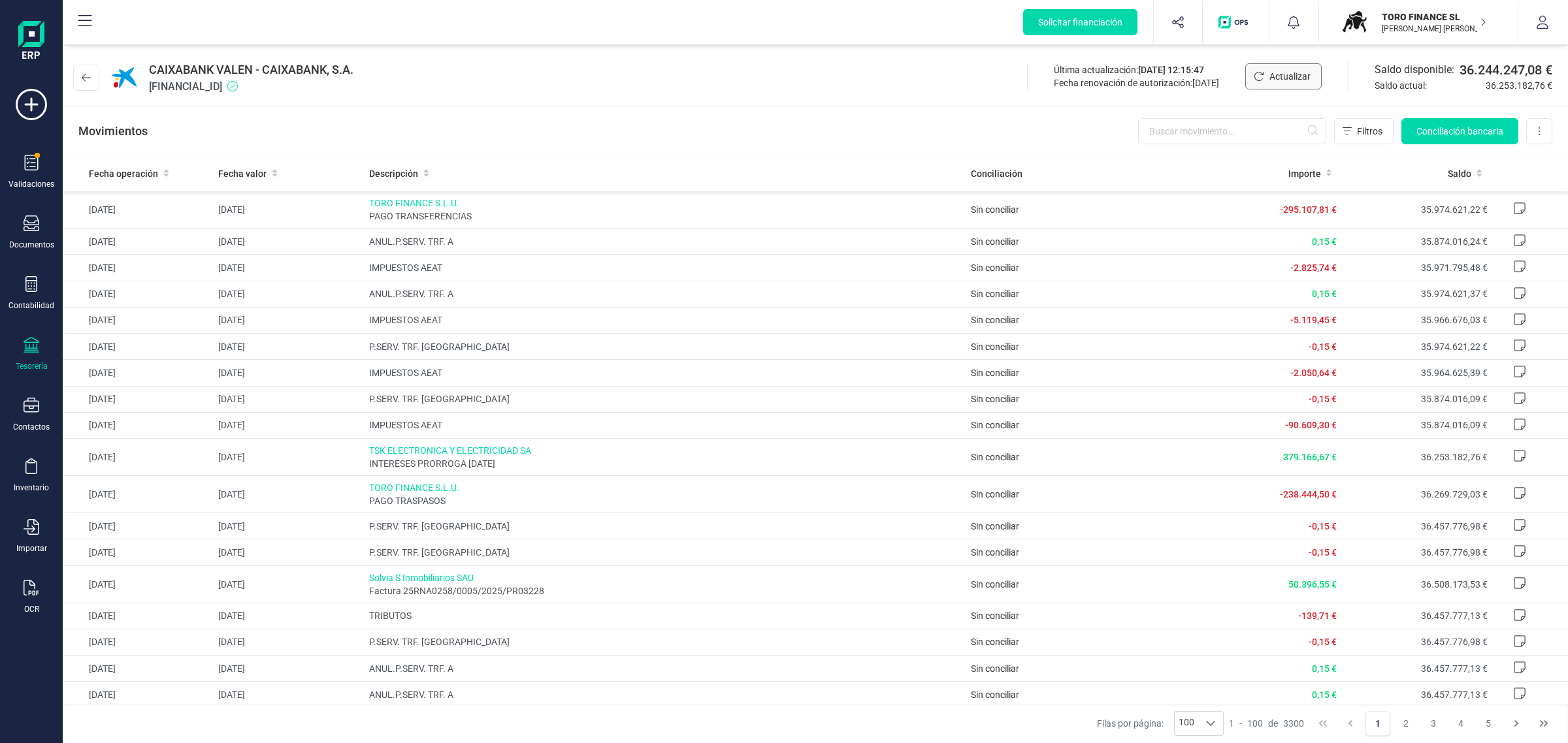
click at [1274, 80] on span "Actualizar" at bounding box center [1290, 77] width 41 height 13
drag, startPoint x: 759, startPoint y: 203, endPoint x: 760, endPoint y: 166, distance: 37.0
click at [713, 204] on tr "[DATE] [DATE] TORO FINANCE S.L.U. PAGO TRANSFERENCIAS Sin conciliar -295.107,81…" at bounding box center [815, 210] width 1506 height 37
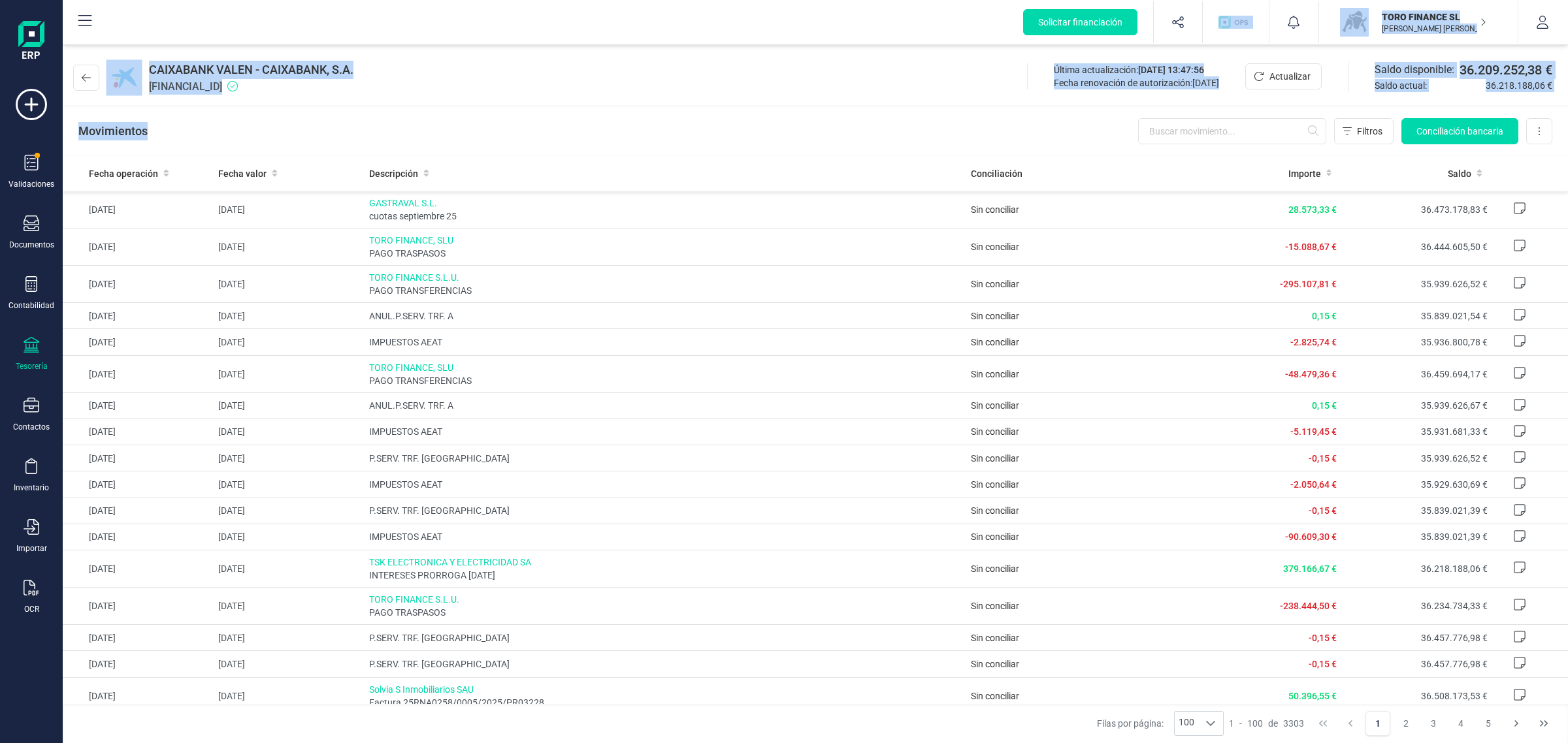
drag, startPoint x: 80, startPoint y: 232, endPoint x: -462, endPoint y: 200, distance: 542.9
click at [0, 200] on html "Solicitar financiación Validaciones Documentos Documentos Presupuestos Pedidos …" at bounding box center [784, 372] width 1568 height 743
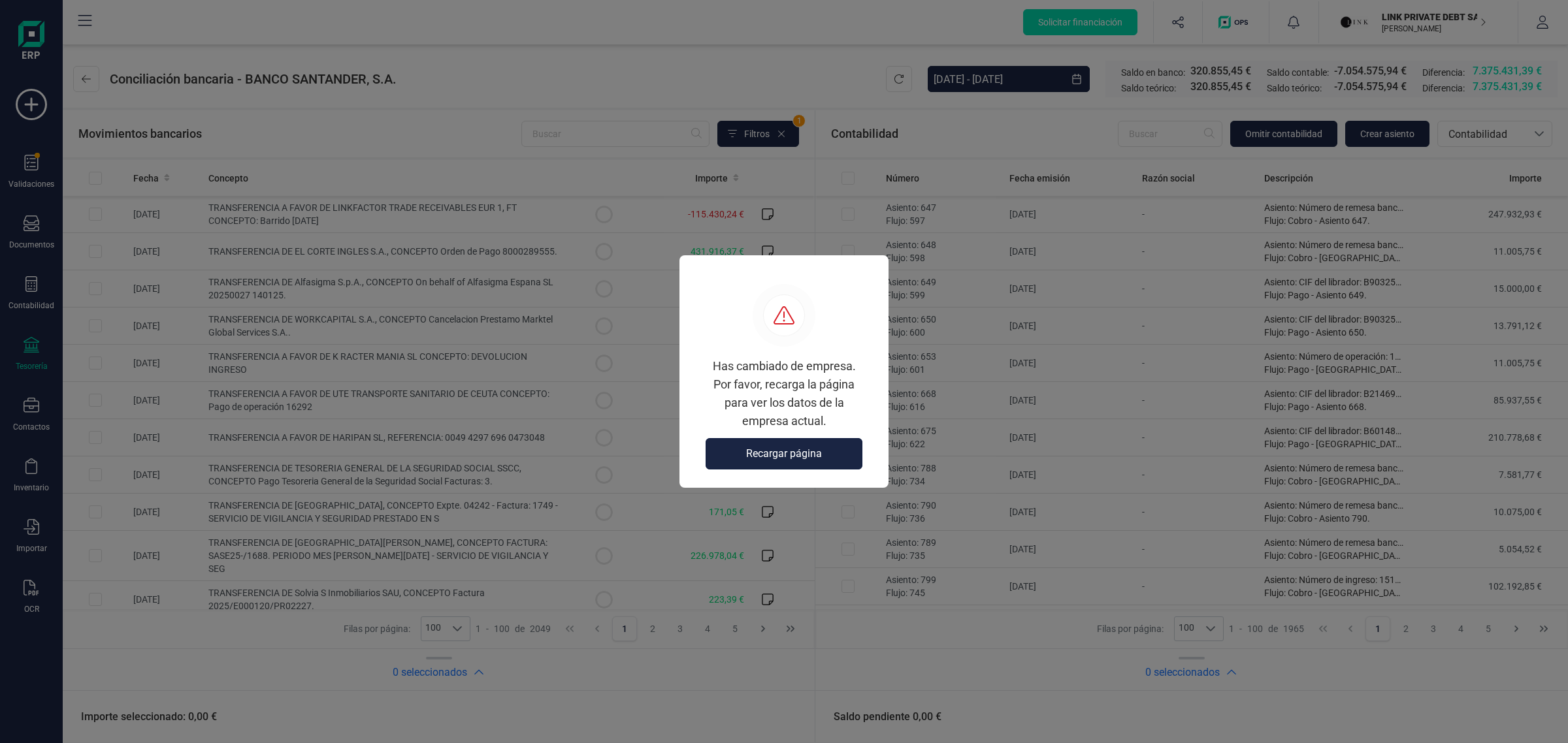
click at [784, 456] on span "Recargar página" at bounding box center [784, 454] width 76 height 16
